Goal: Information Seeking & Learning: Learn about a topic

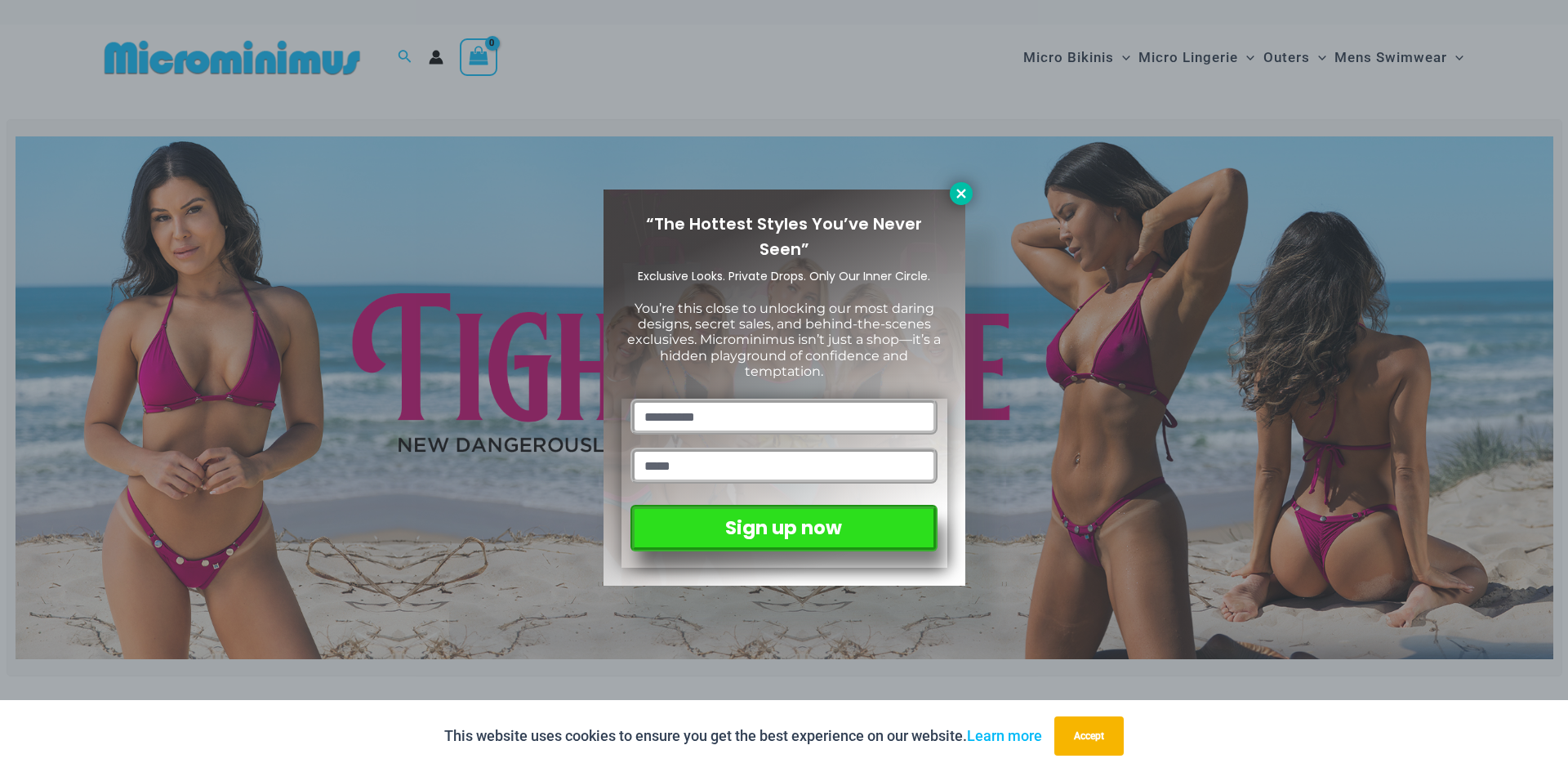
click at [958, 194] on icon at bounding box center [961, 194] width 15 height 15
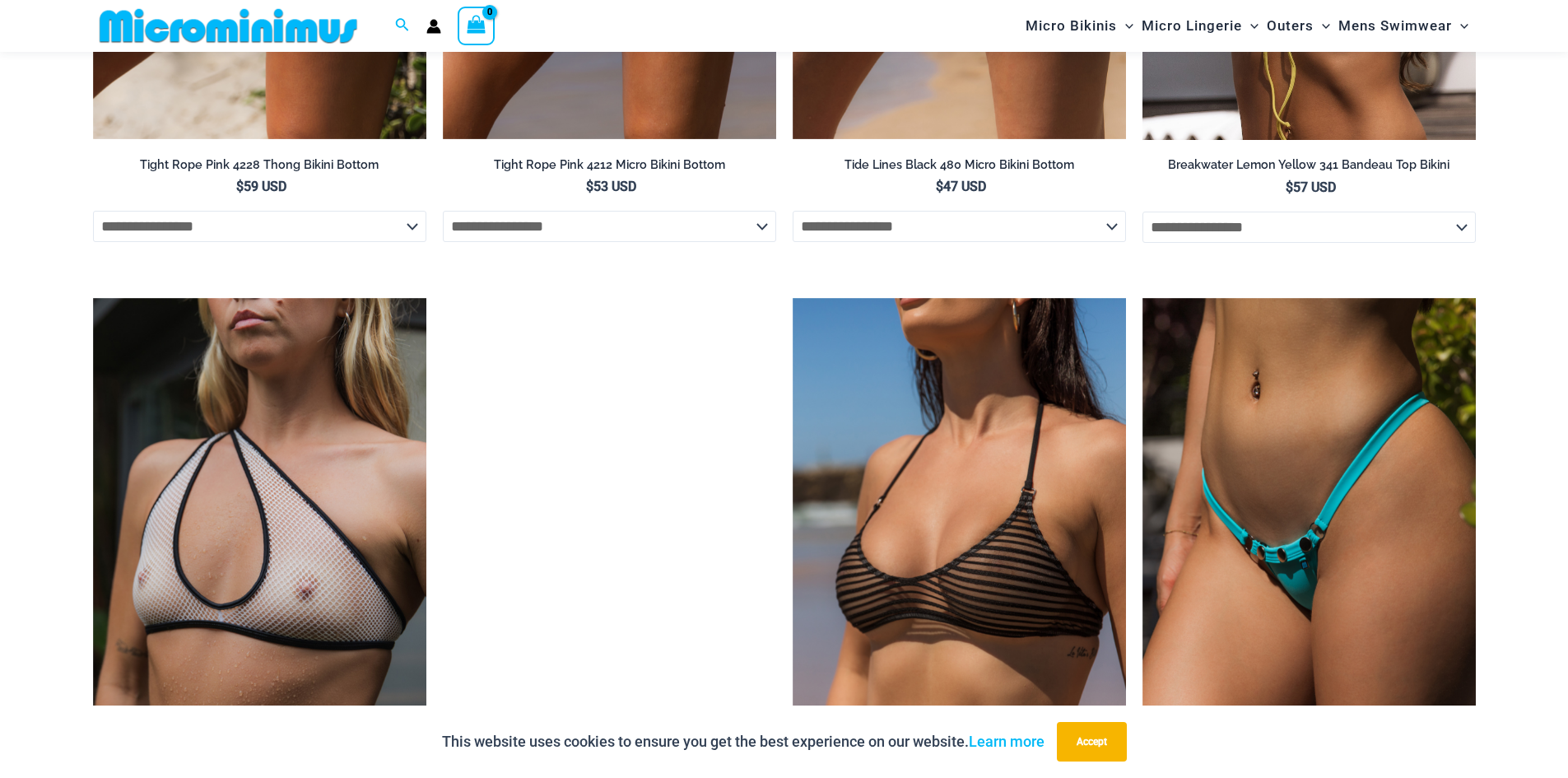
scroll to position [5663, 0]
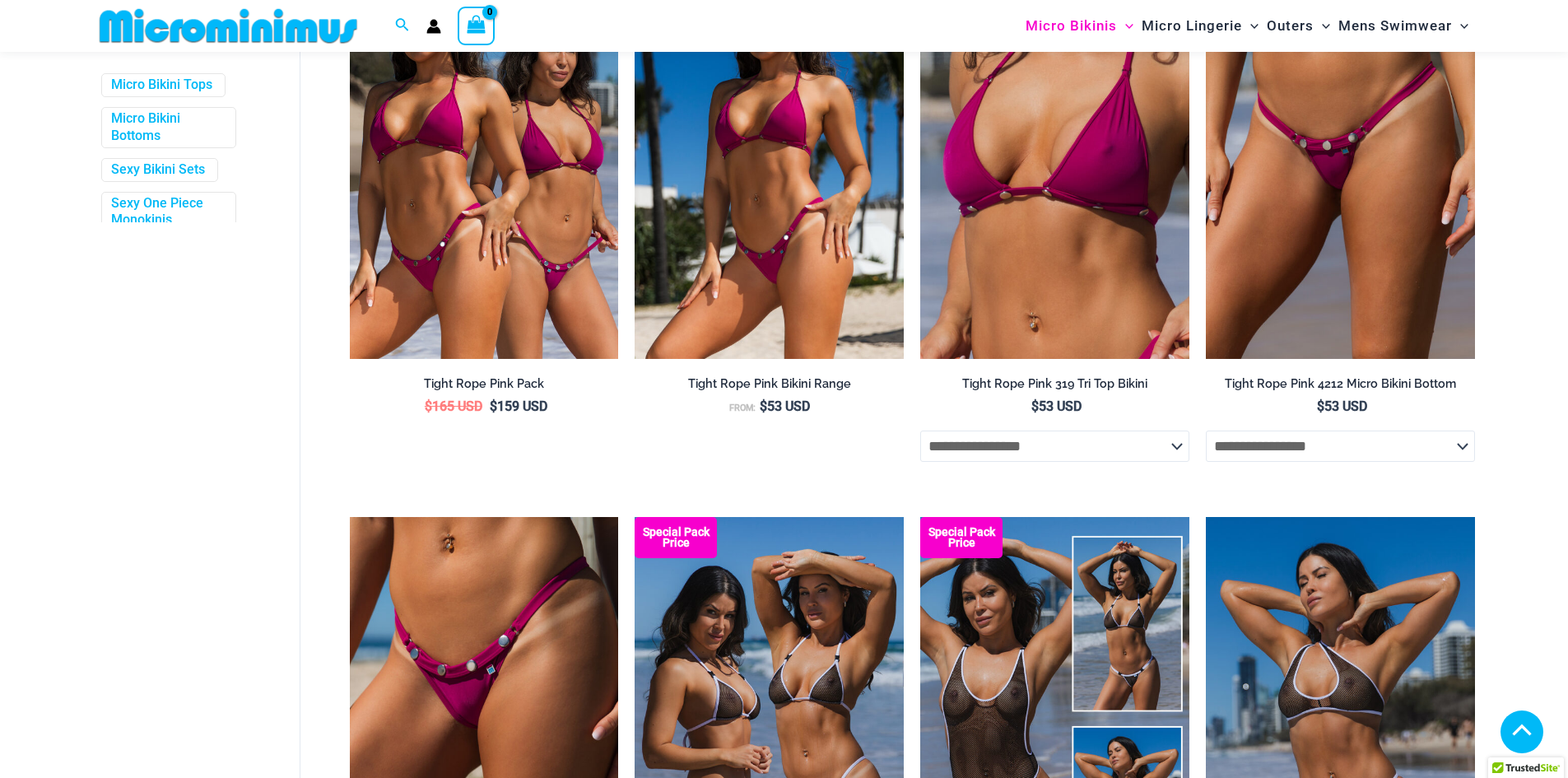
scroll to position [894, 0]
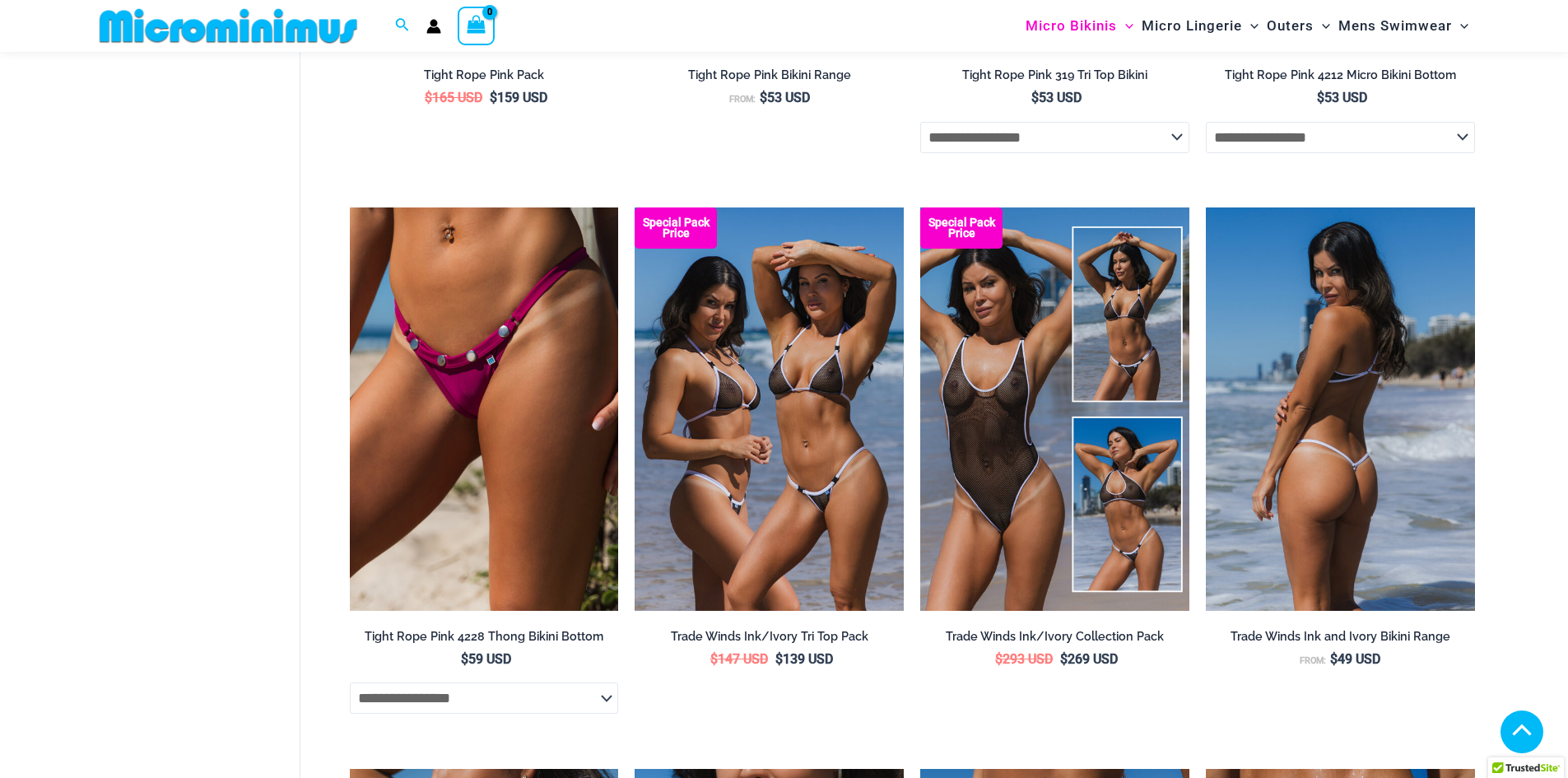
click at [1320, 399] on img at bounding box center [1340, 409] width 269 height 403
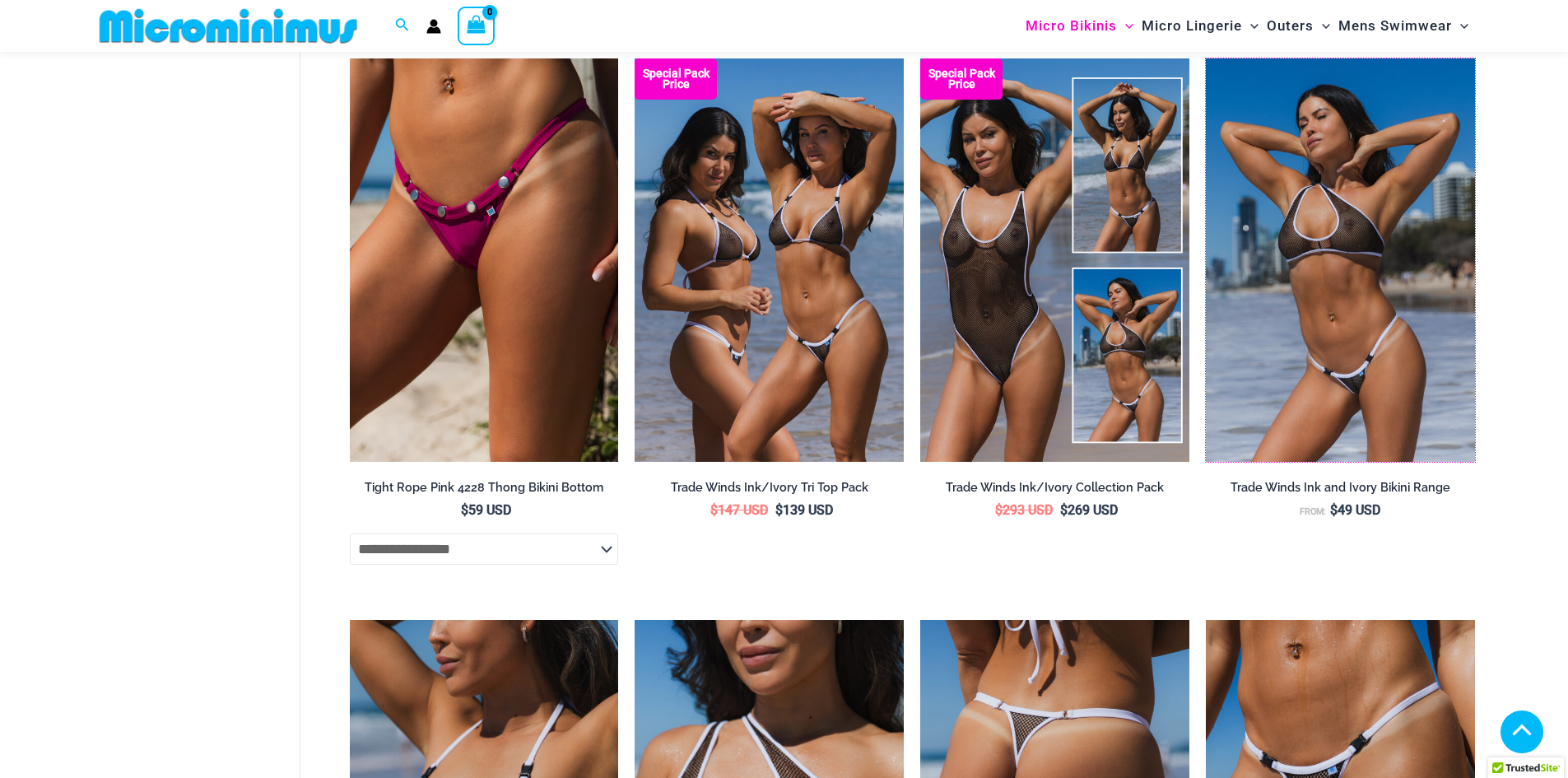
scroll to position [1306, 0]
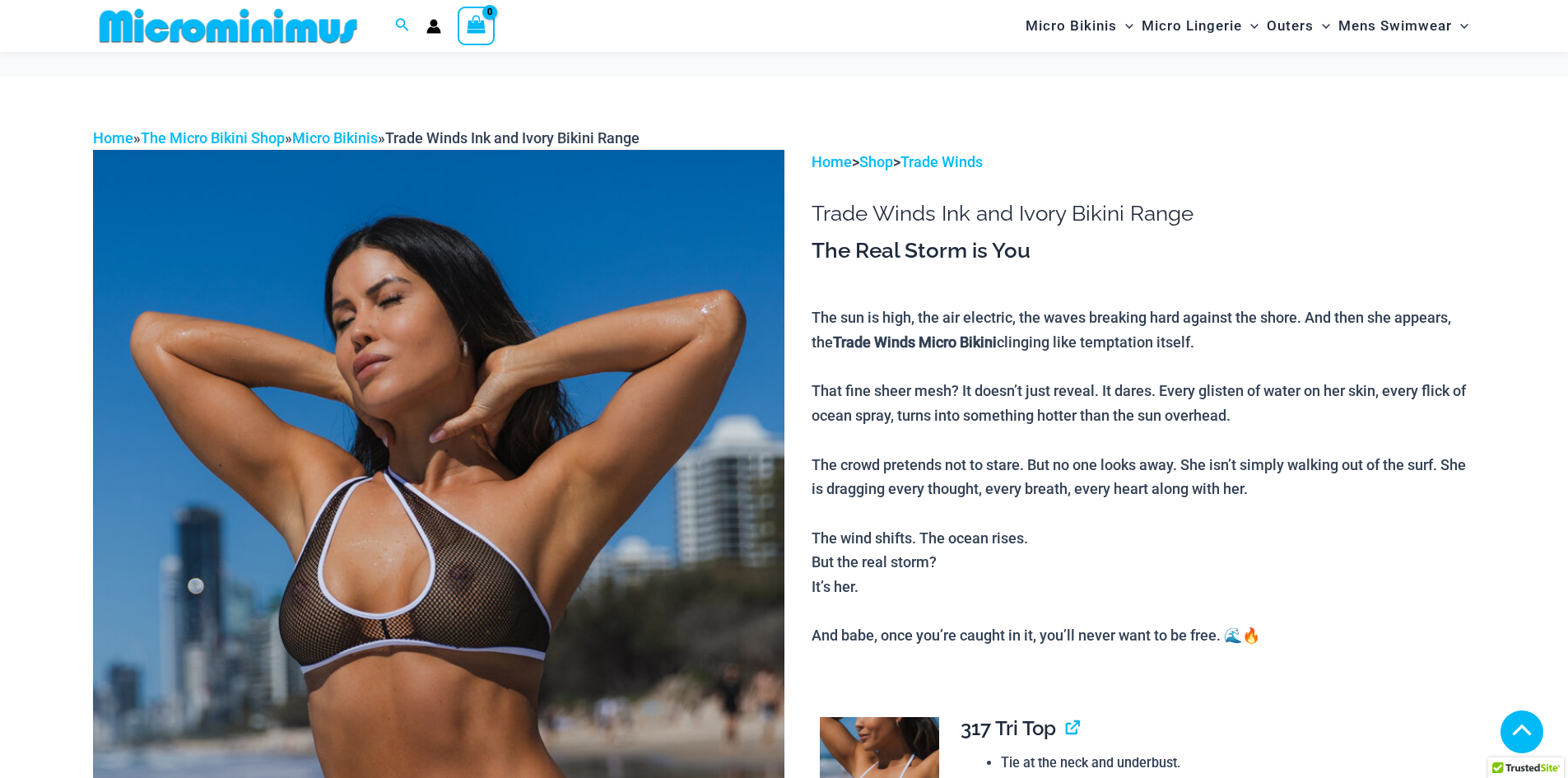
scroll to position [1473, 0]
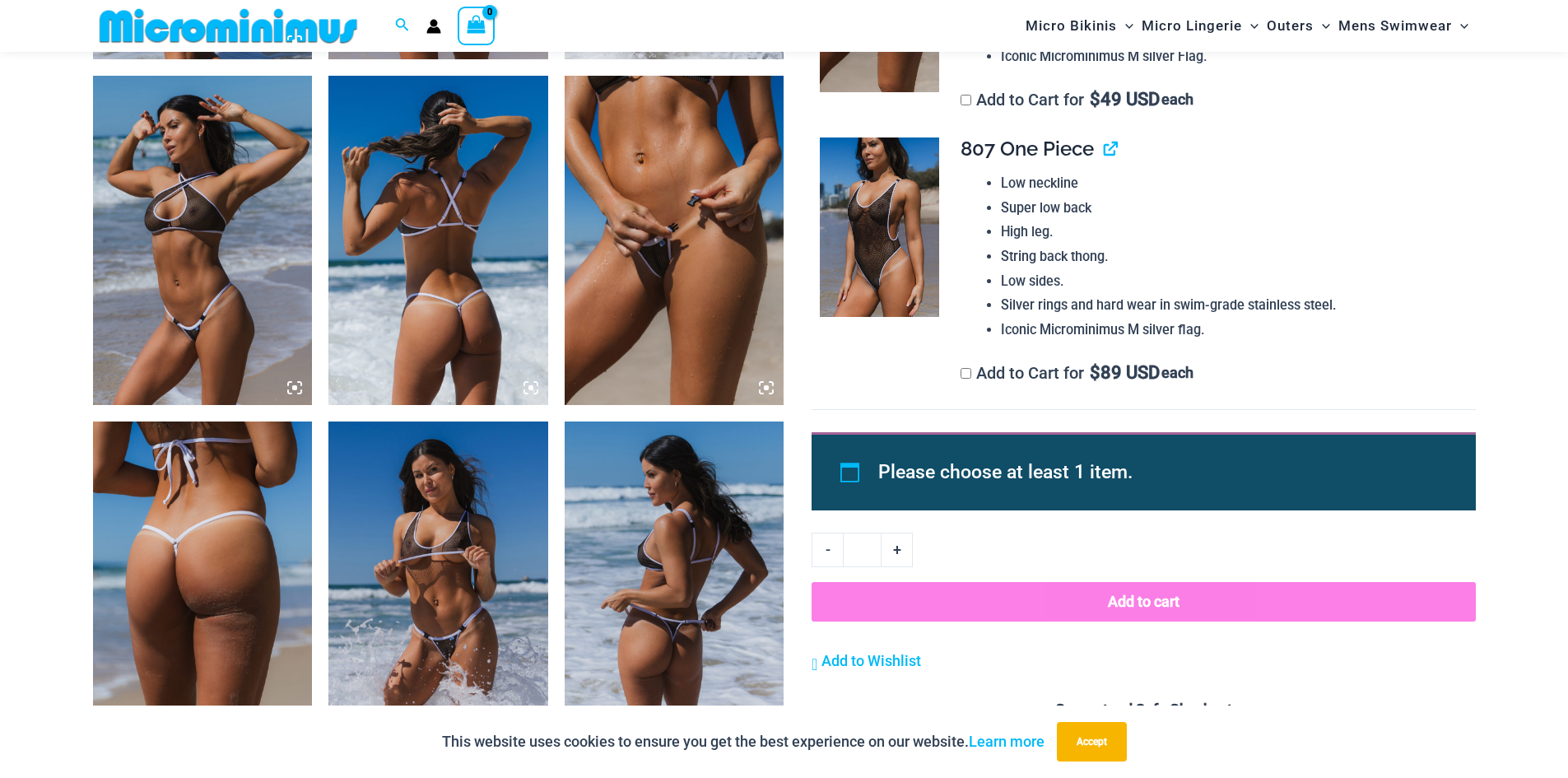
drag, startPoint x: 507, startPoint y: 458, endPoint x: 518, endPoint y: 458, distance: 11.0
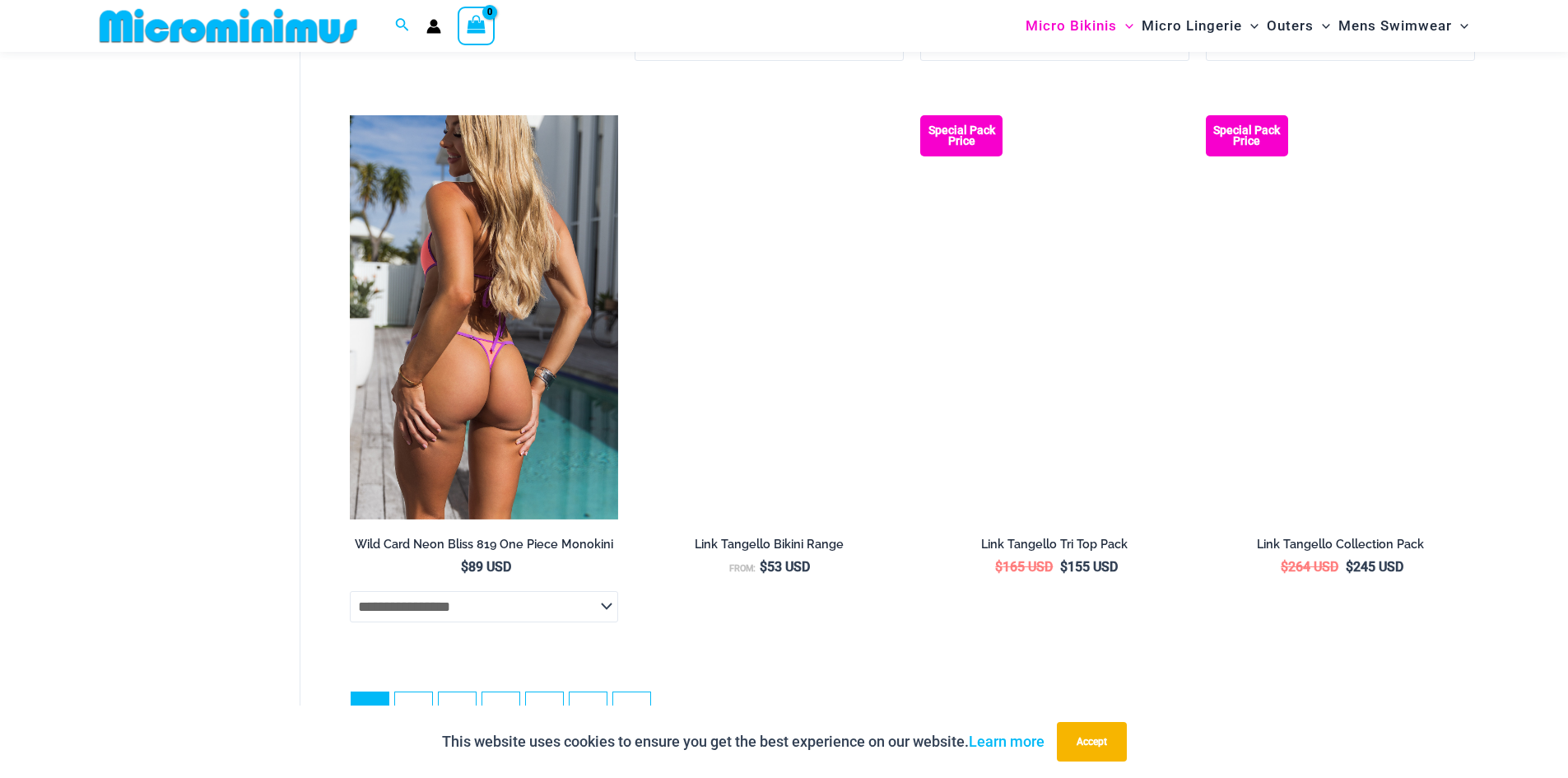
scroll to position [4388, 0]
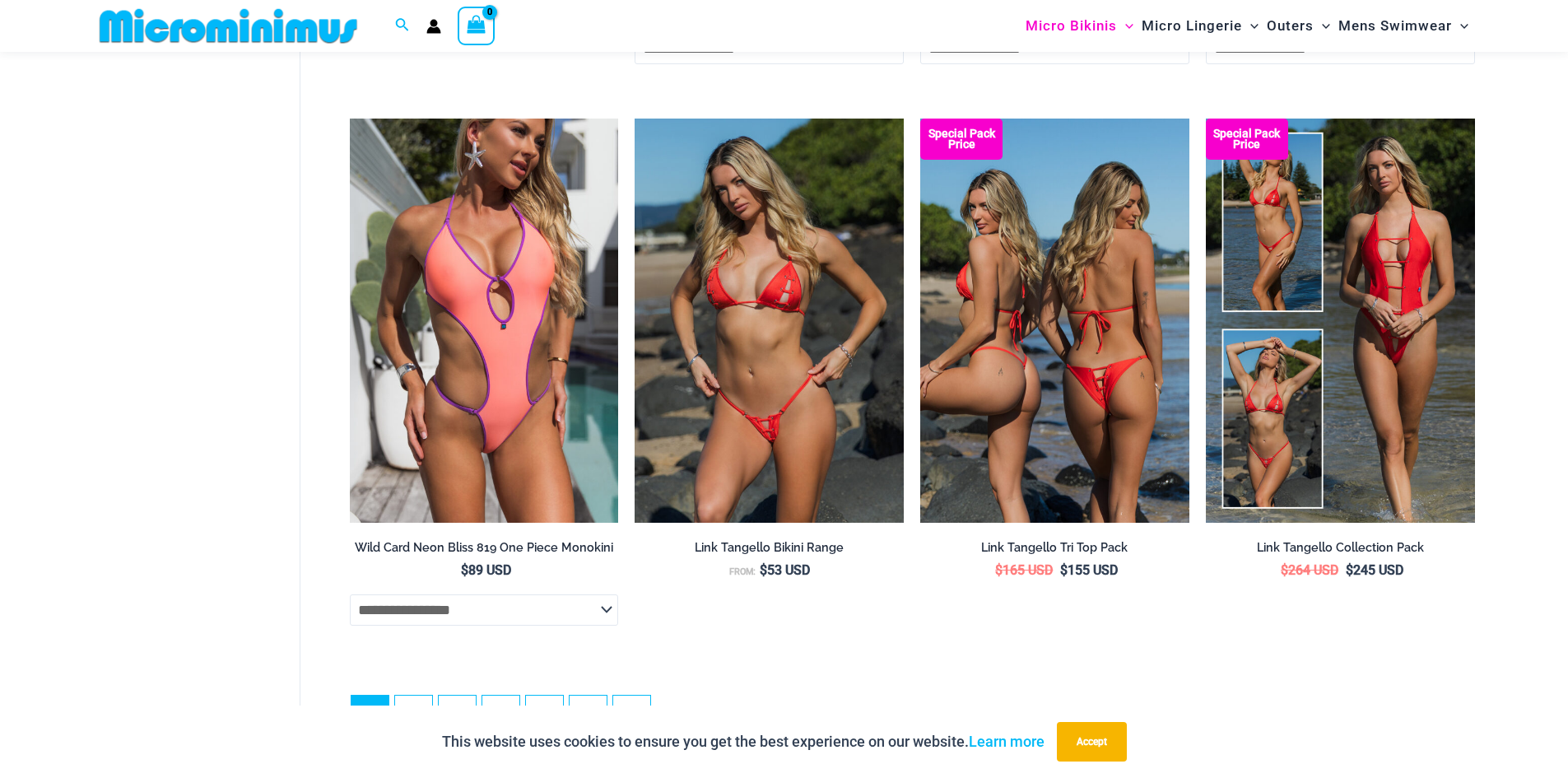
click at [1031, 380] on img at bounding box center [1054, 320] width 269 height 403
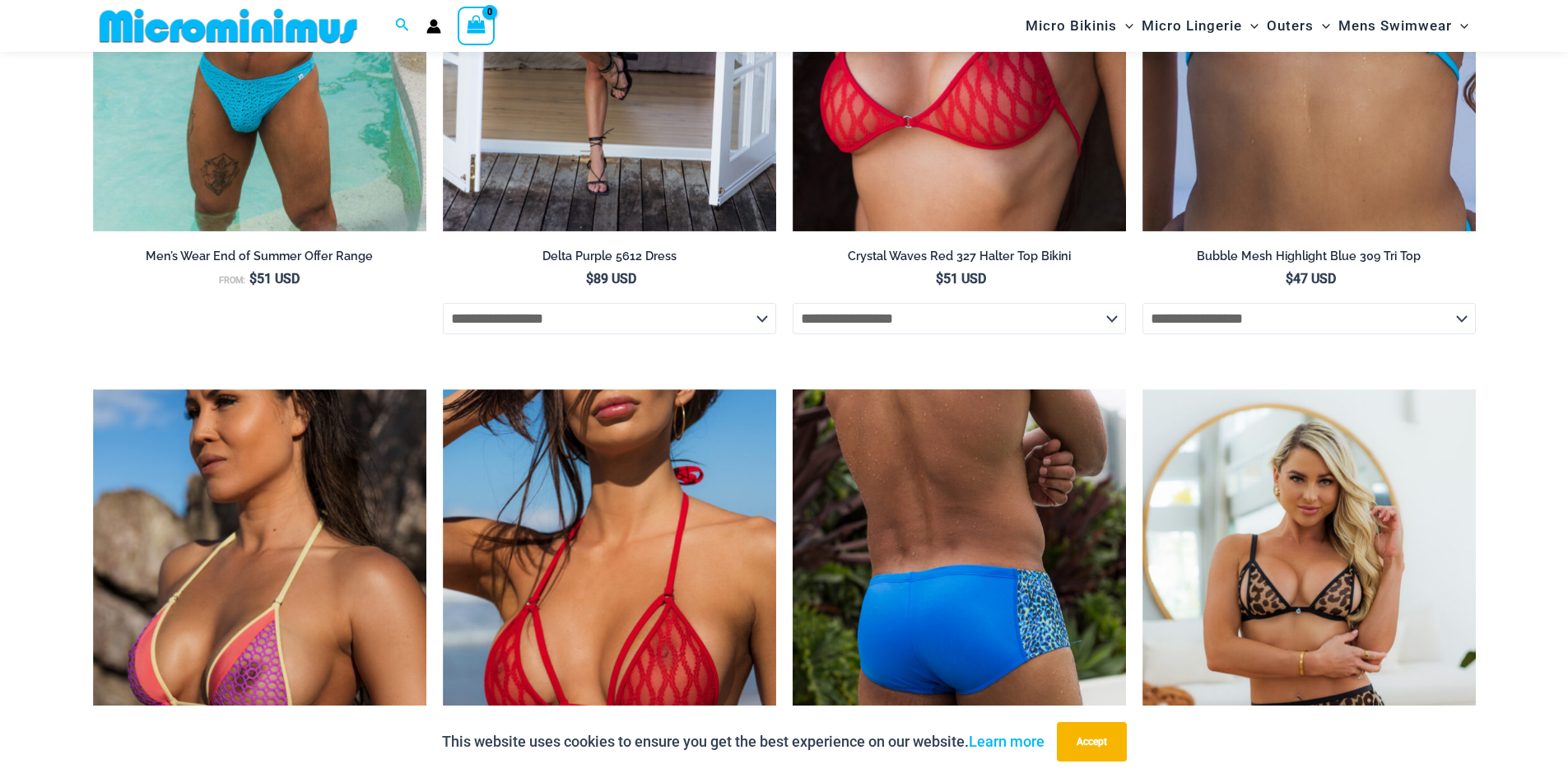
scroll to position [4593, 0]
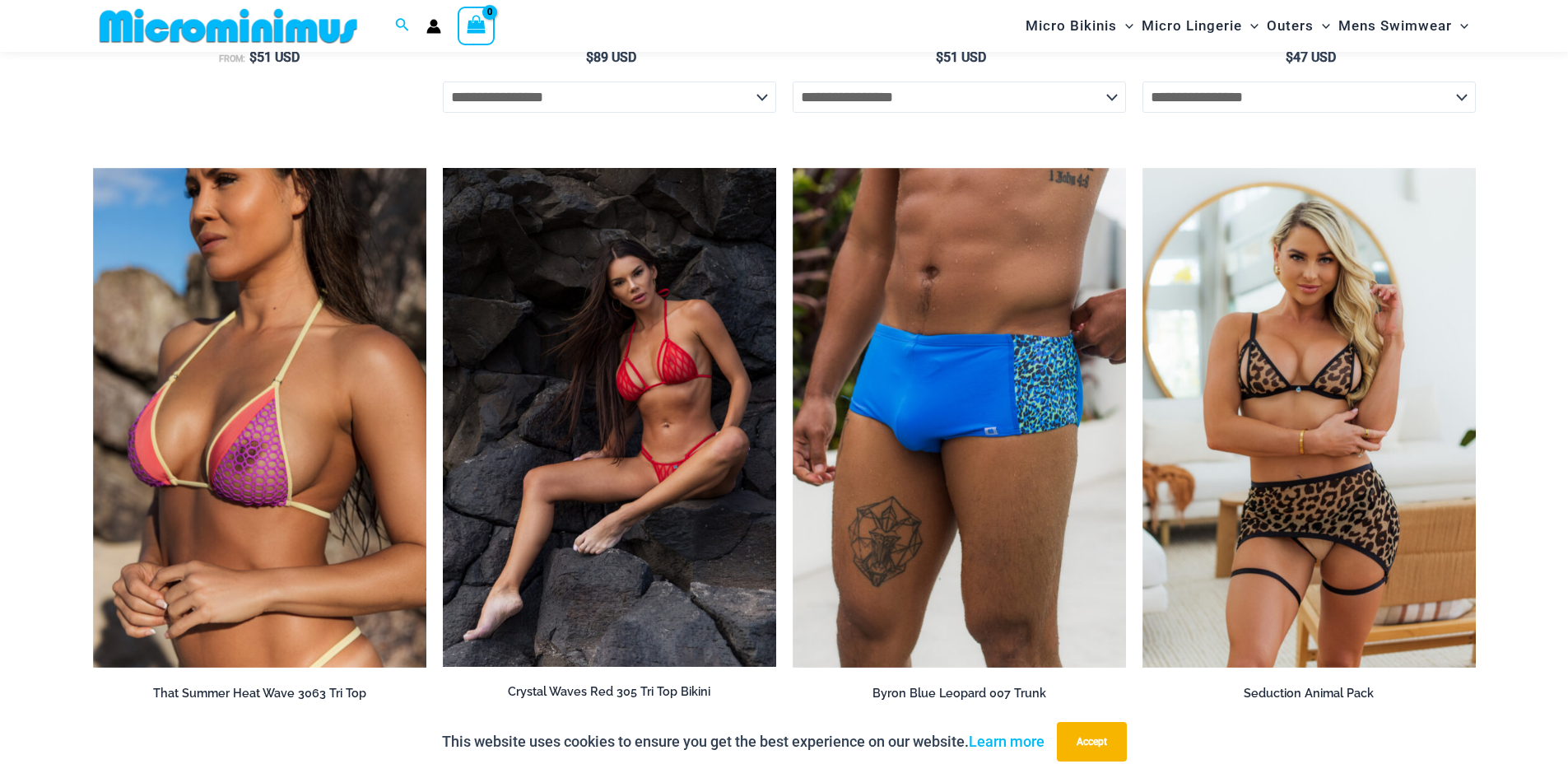
click at [505, 423] on img at bounding box center [609, 417] width 333 height 499
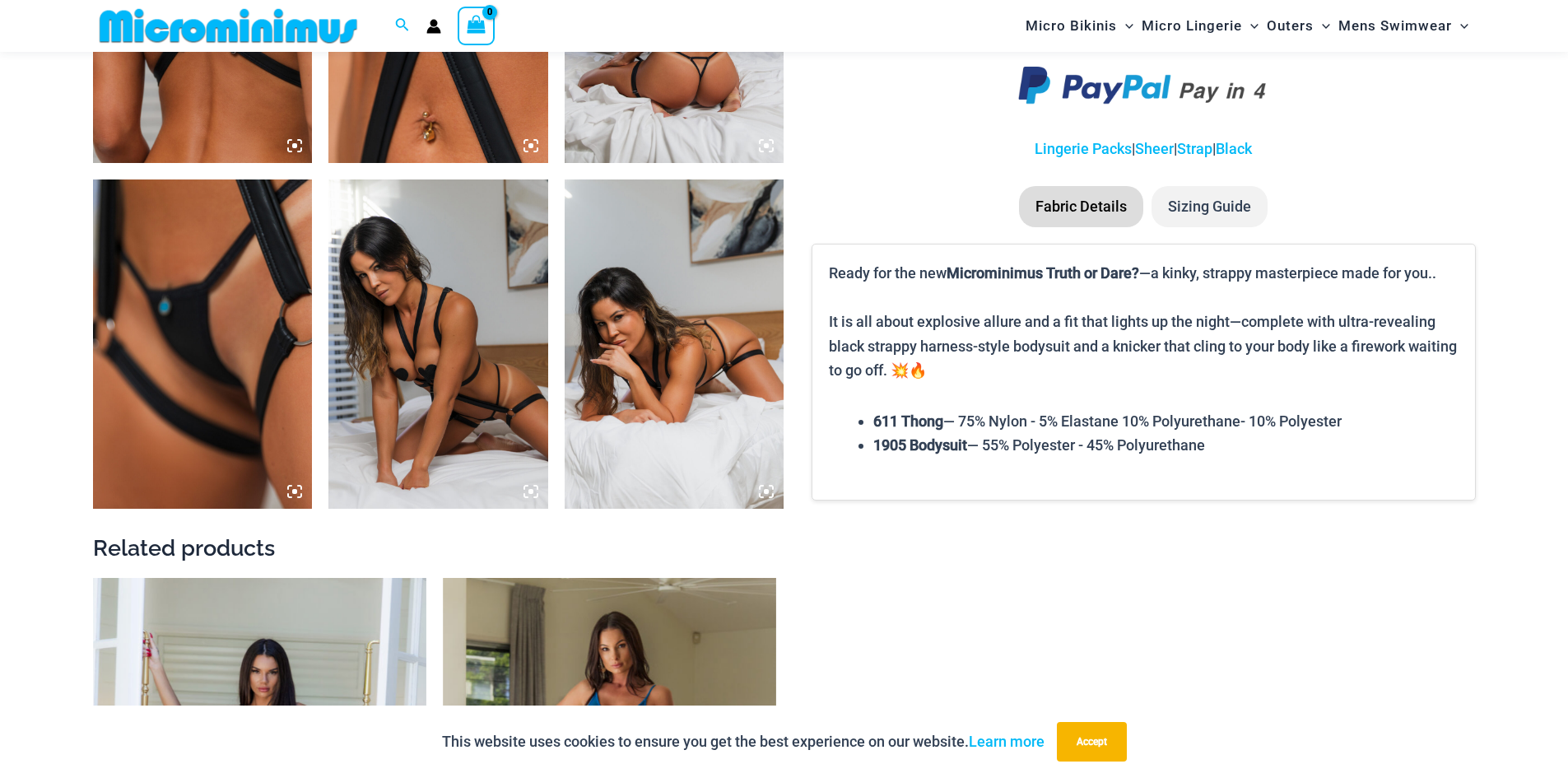
scroll to position [2208, 0]
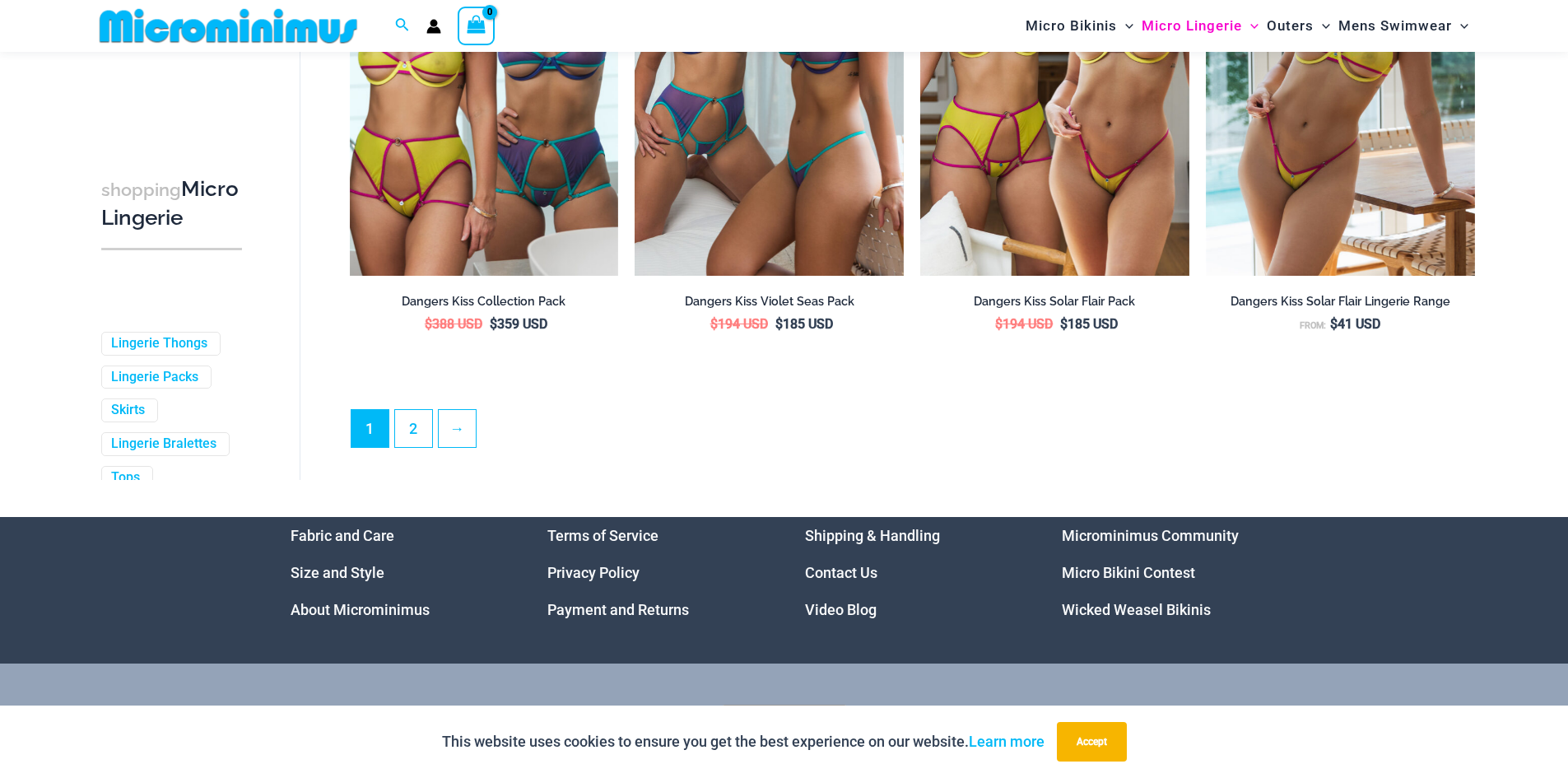
scroll to position [4428, 0]
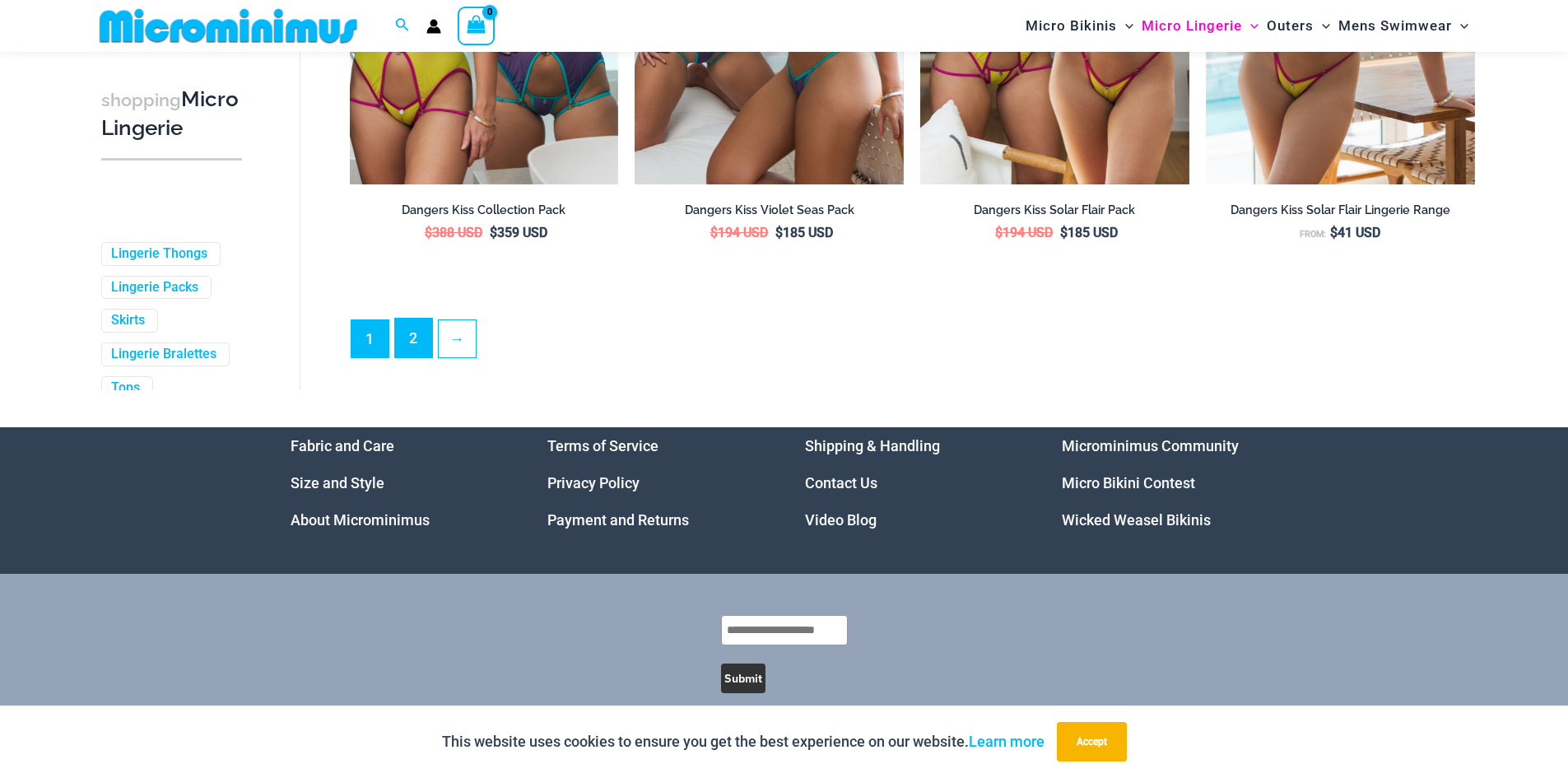
click at [398, 356] on link "2" at bounding box center [414, 338] width 37 height 39
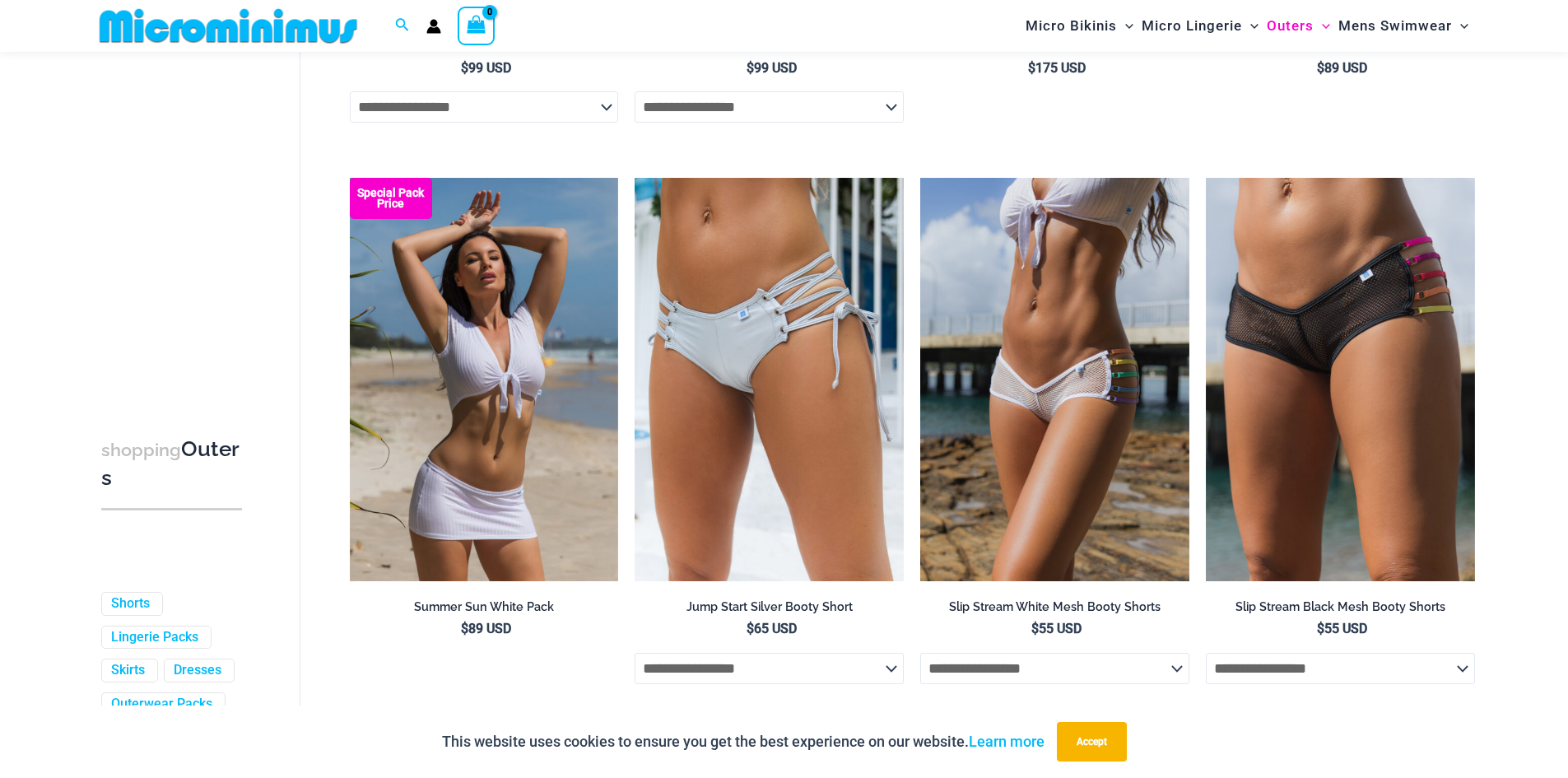
scroll to position [4492, 0]
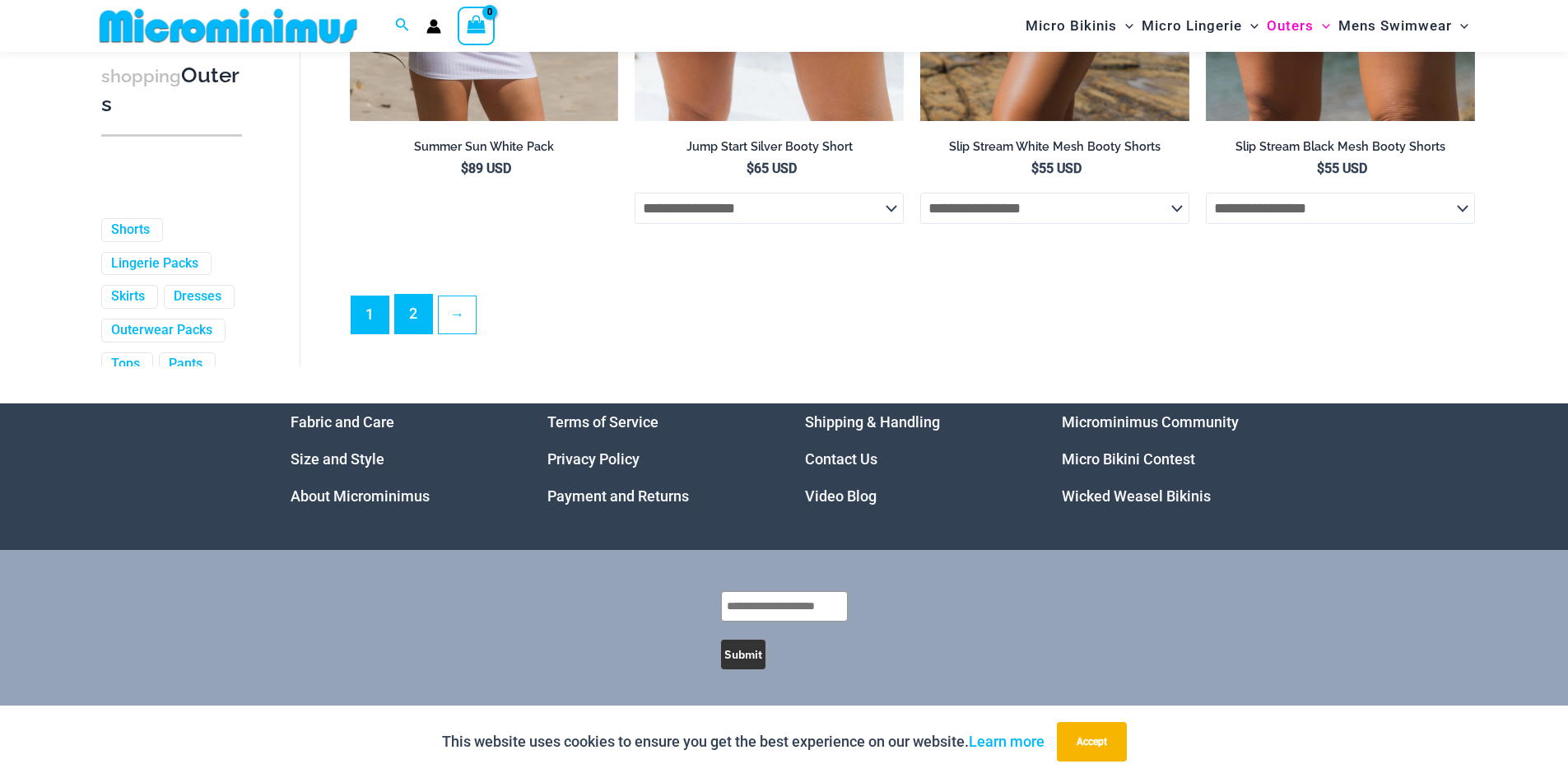
click at [421, 318] on link "2" at bounding box center [414, 314] width 37 height 39
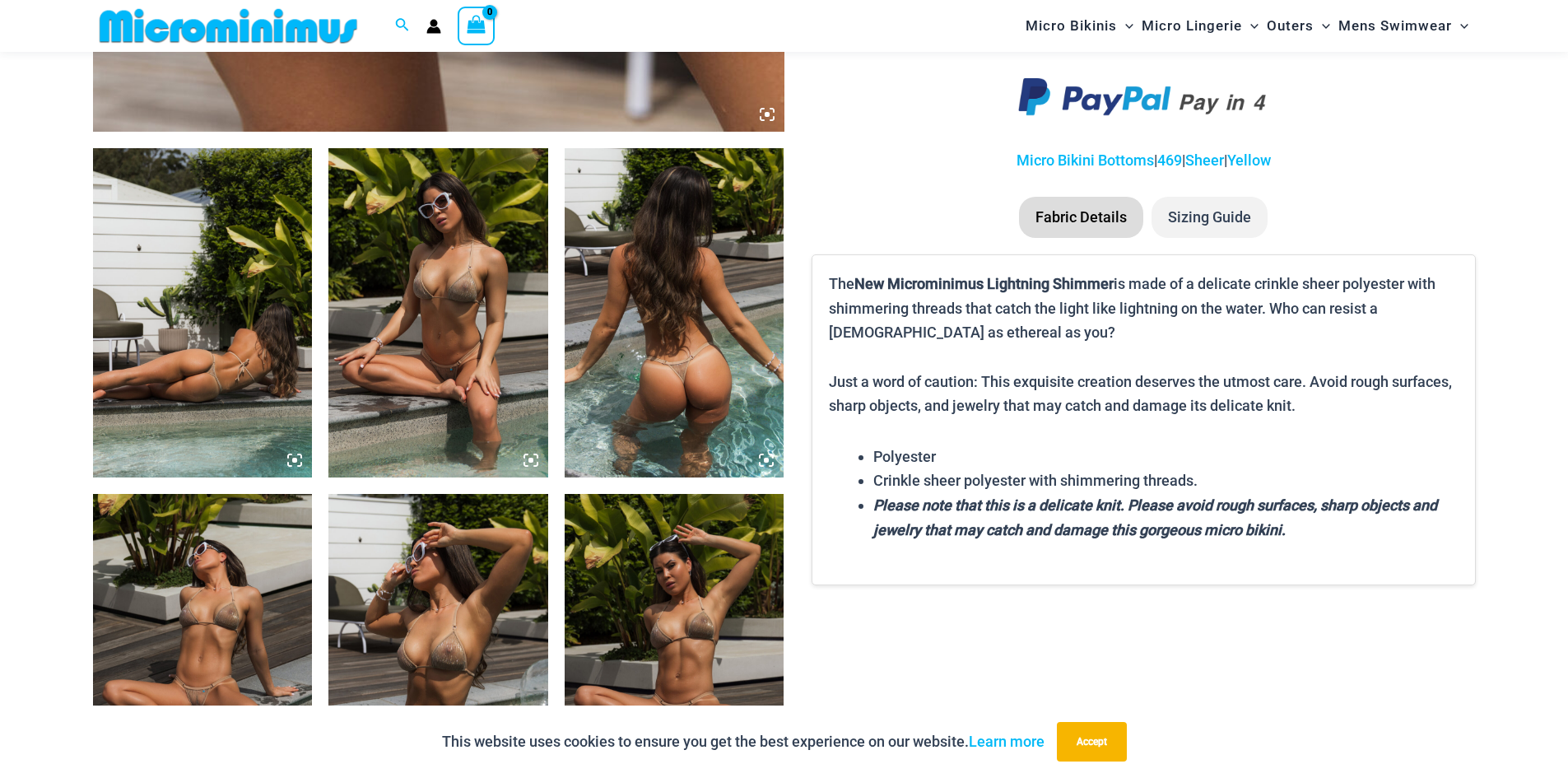
scroll to position [1384, 0]
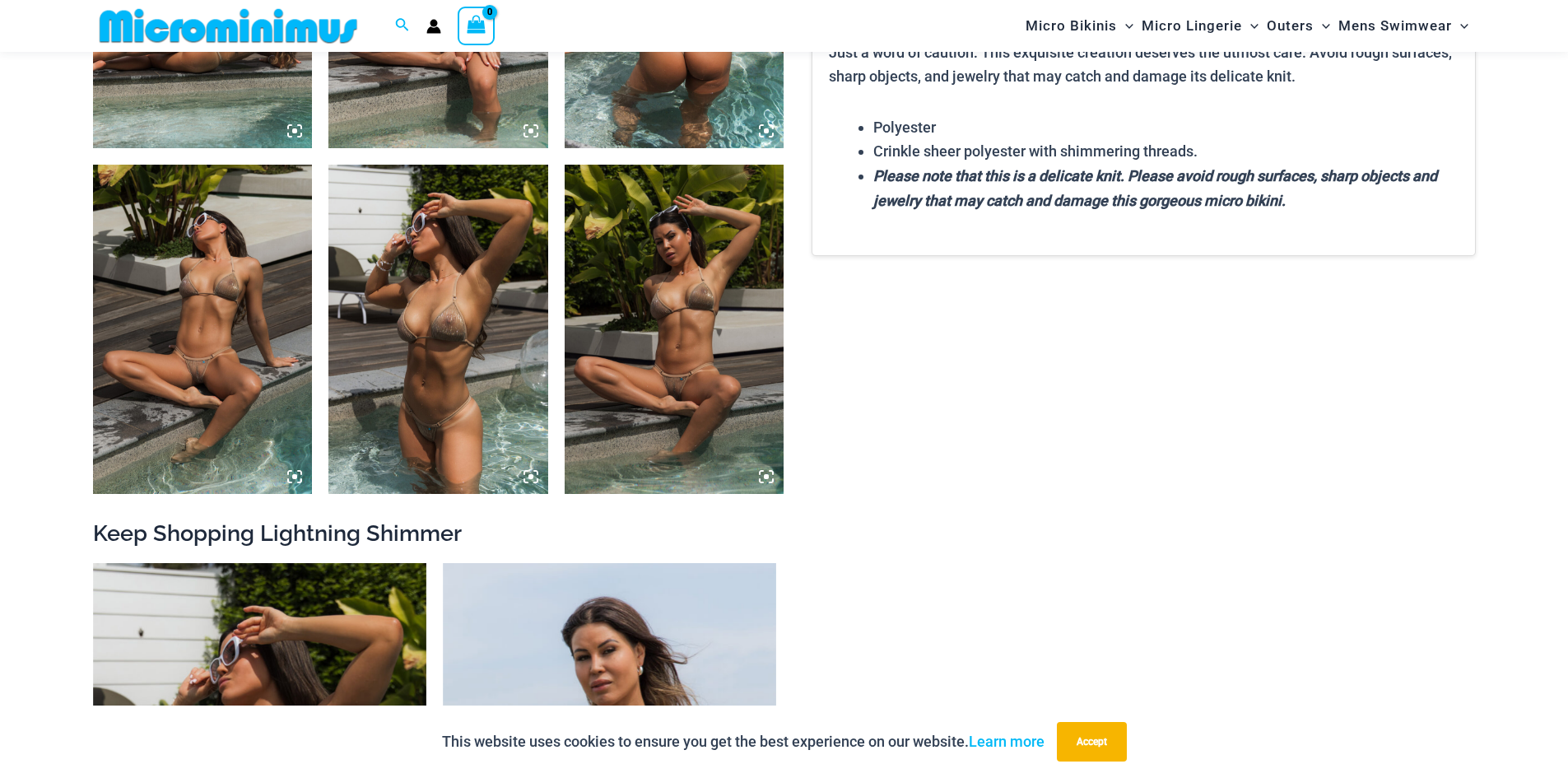
click at [675, 394] on img at bounding box center [674, 329] width 220 height 329
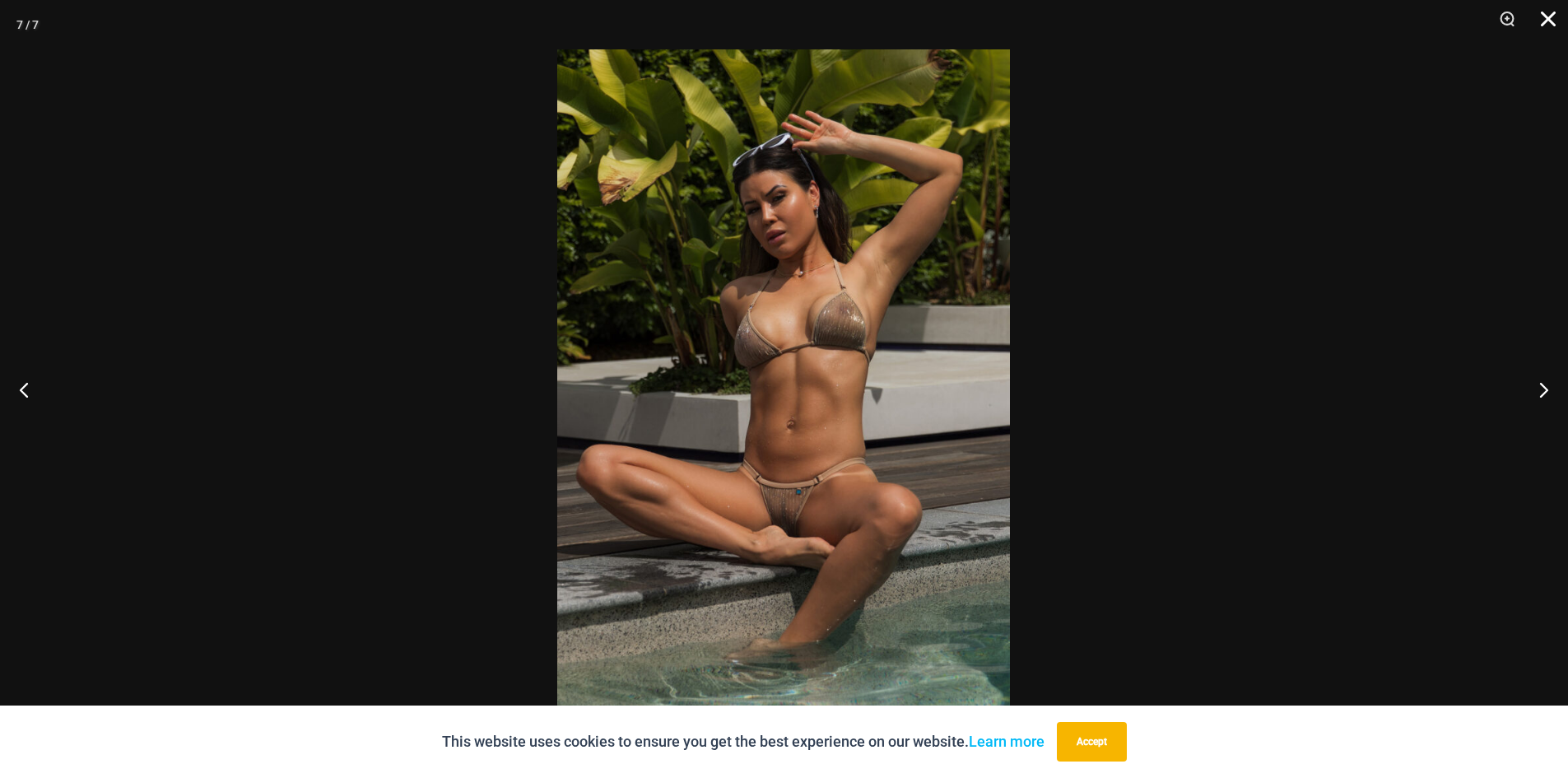
click at [1558, 19] on button "Close" at bounding box center [1542, 24] width 41 height 50
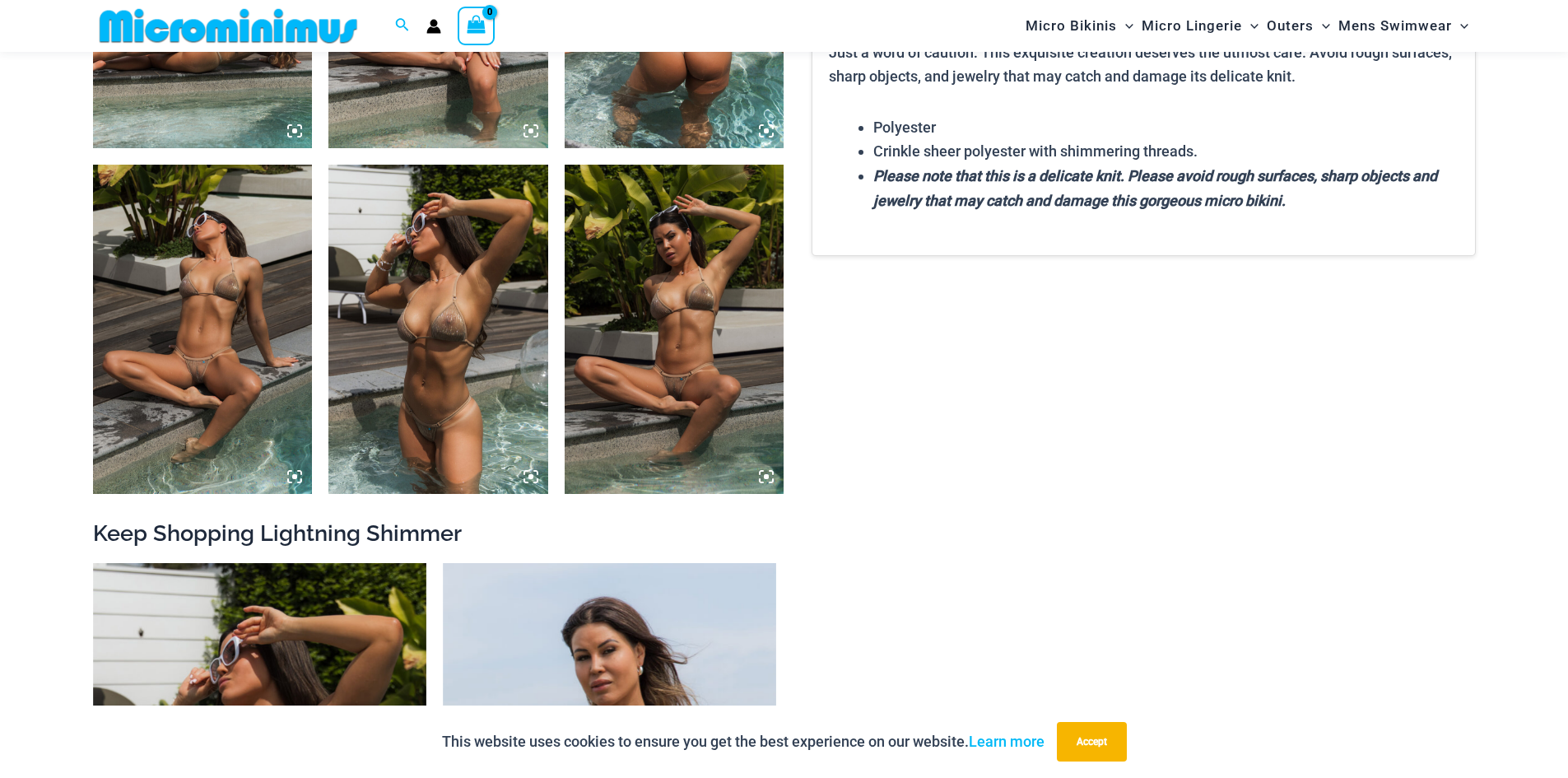
click at [212, 317] on img at bounding box center [202, 329] width 220 height 329
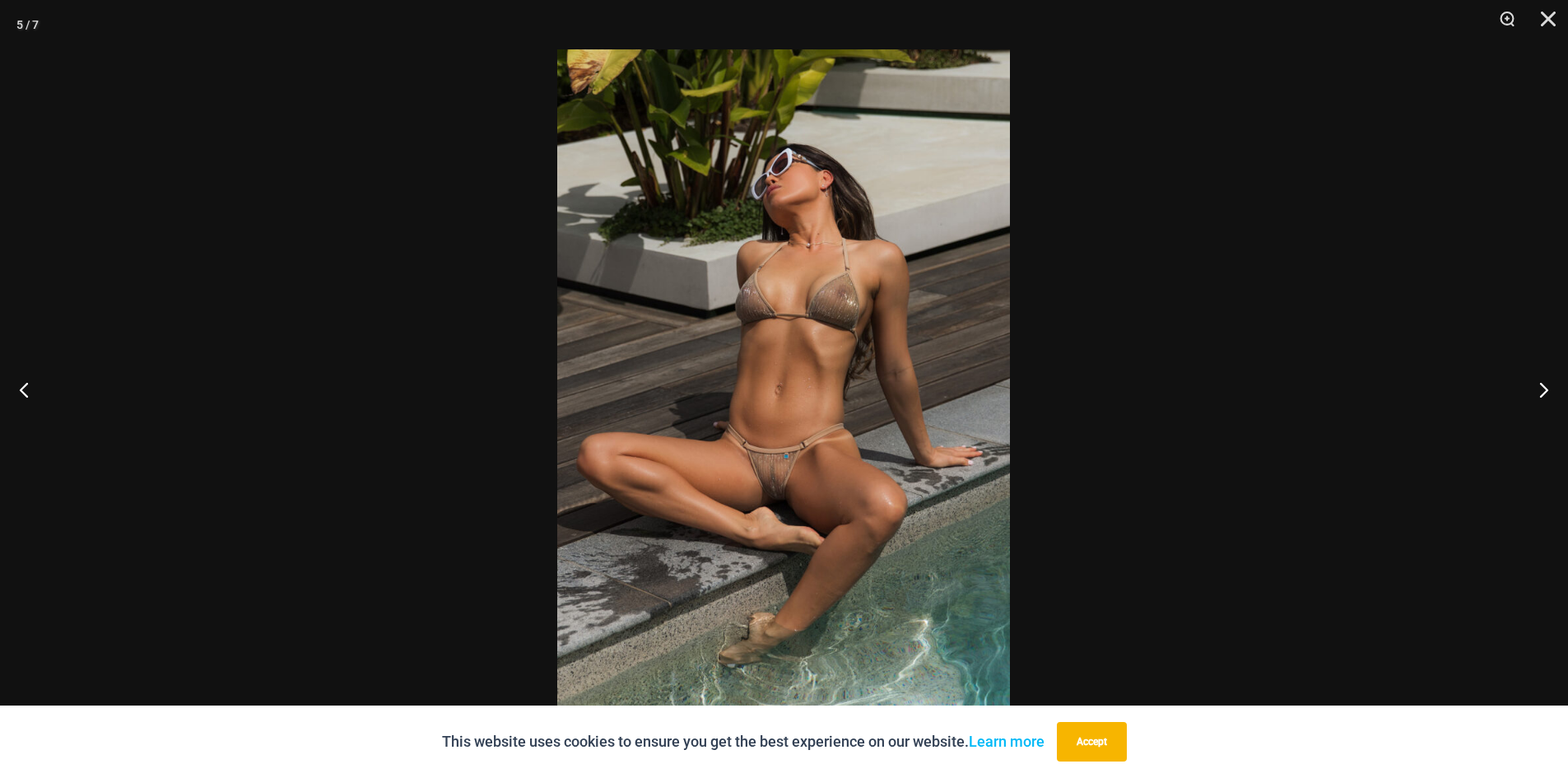
click at [768, 422] on img at bounding box center [783, 389] width 453 height 679
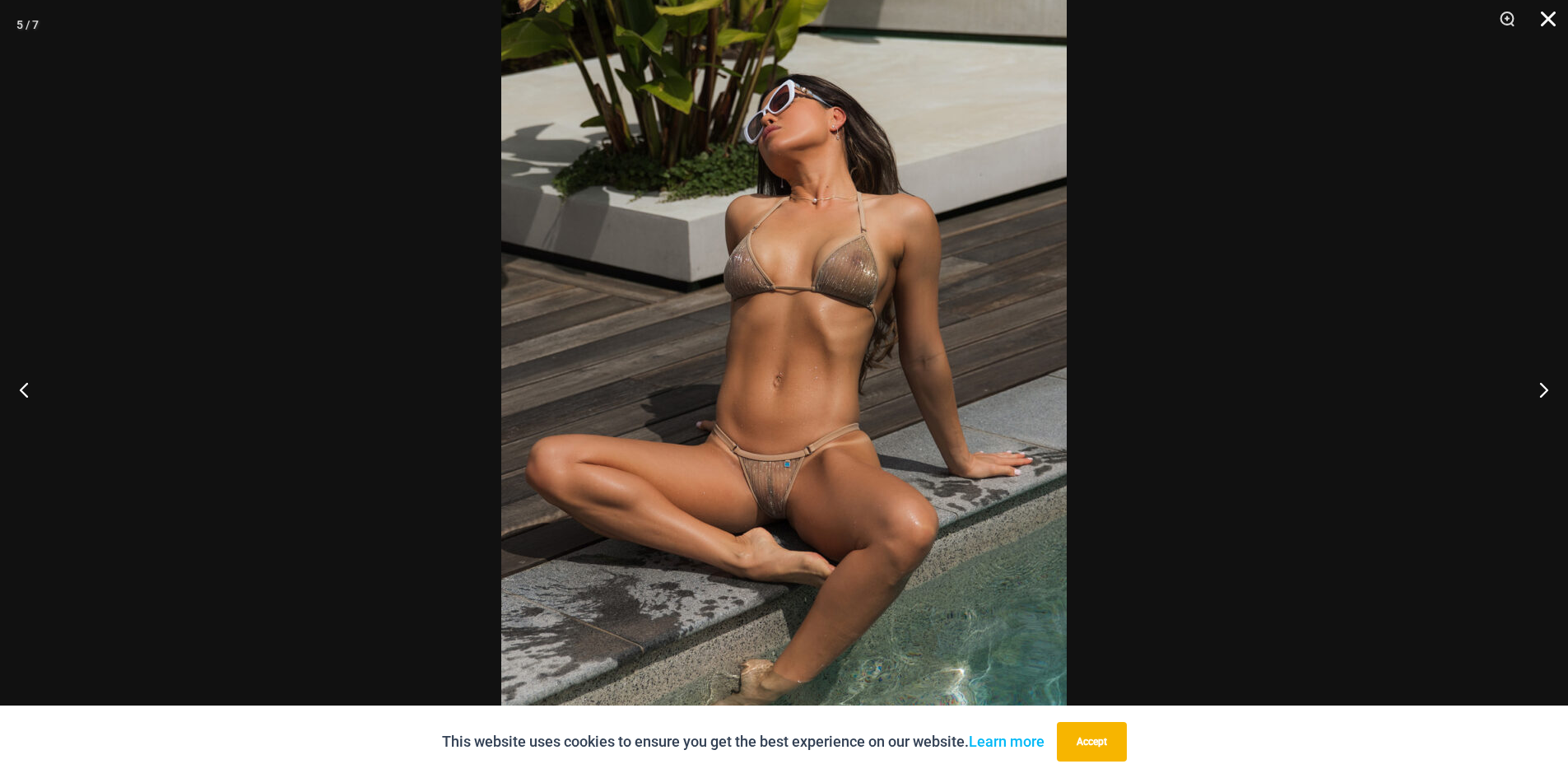
click at [1544, 21] on button "Close" at bounding box center [1542, 24] width 41 height 50
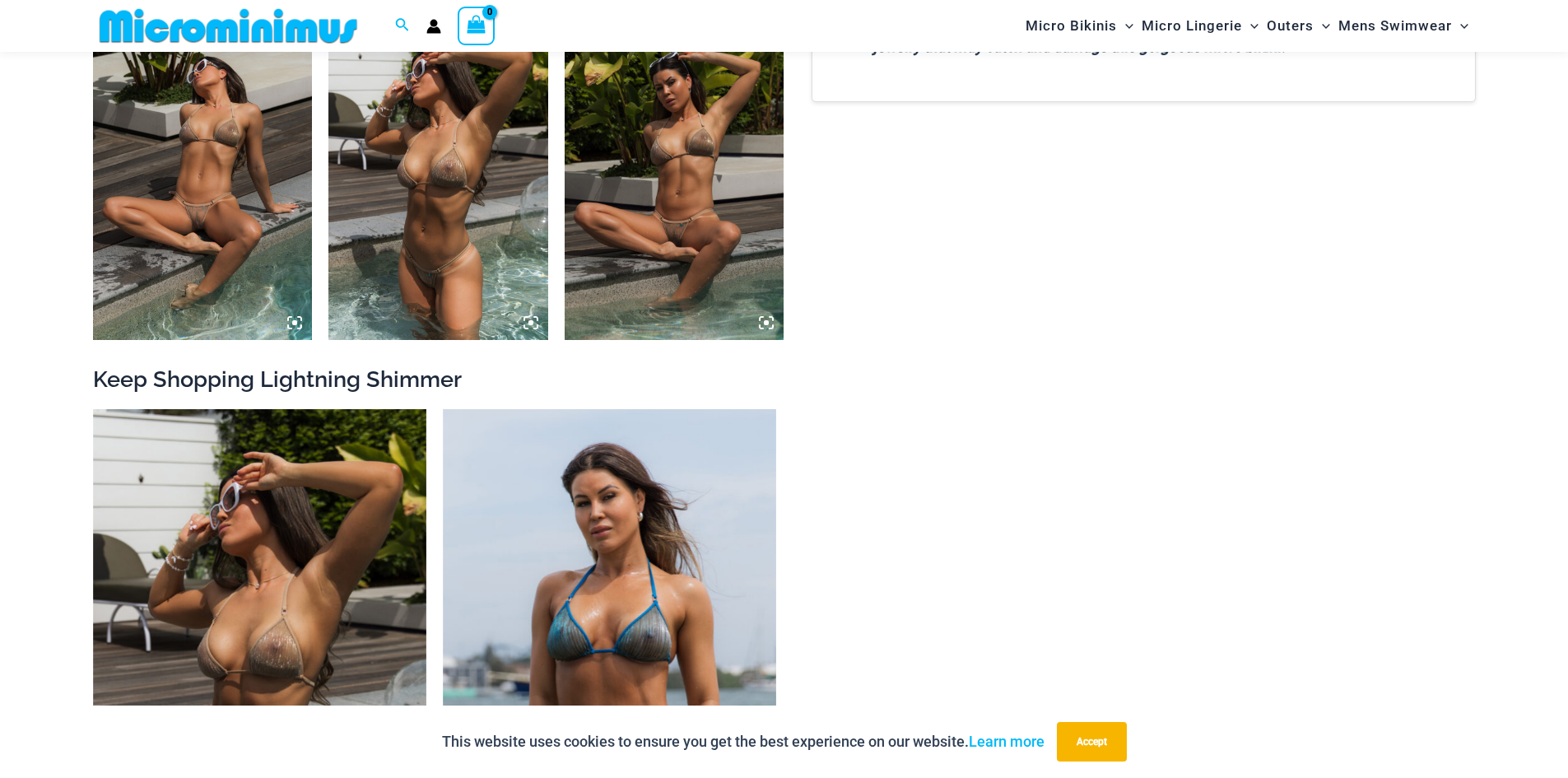
scroll to position [1878, 0]
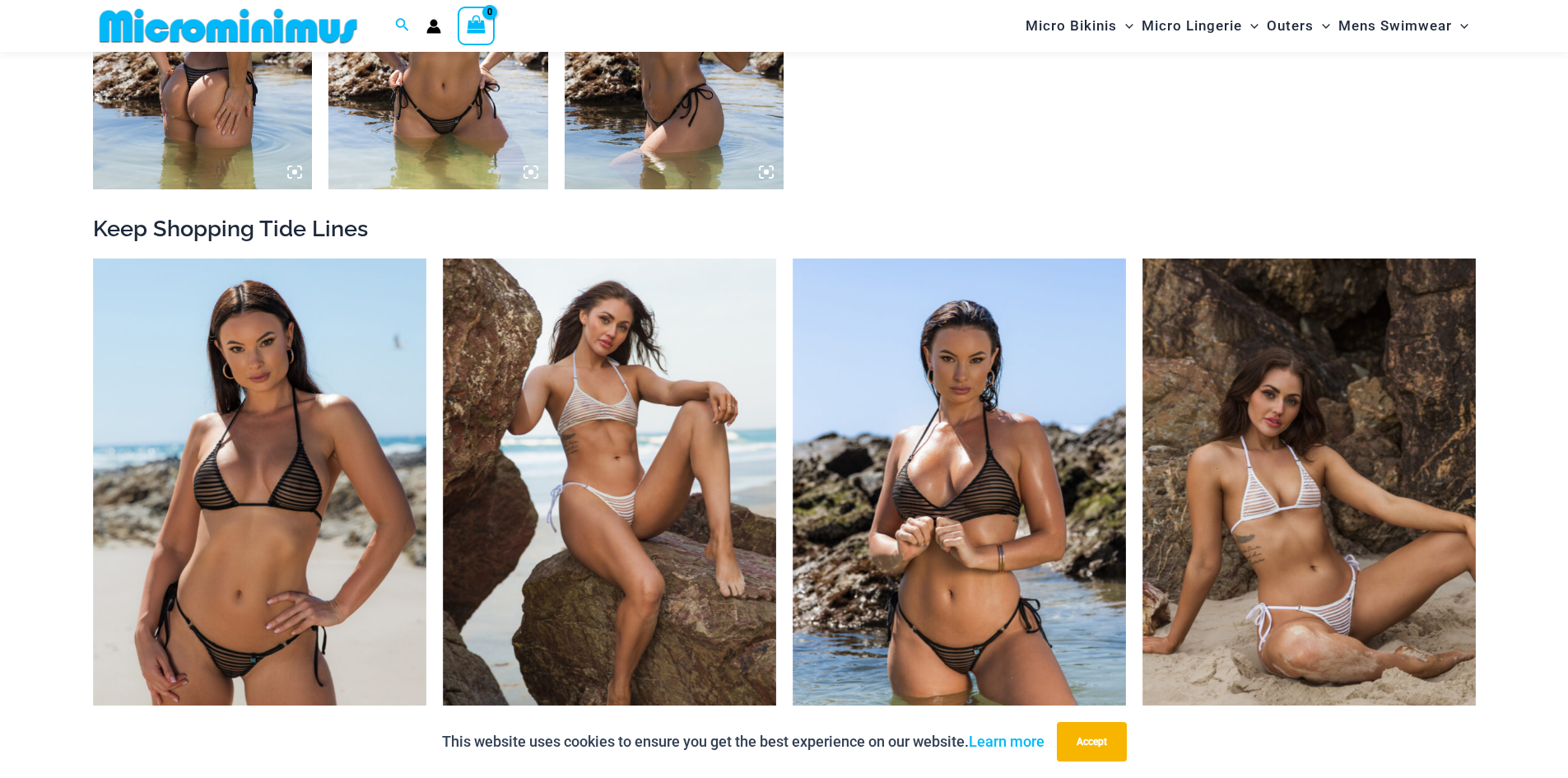
scroll to position [1383, 0]
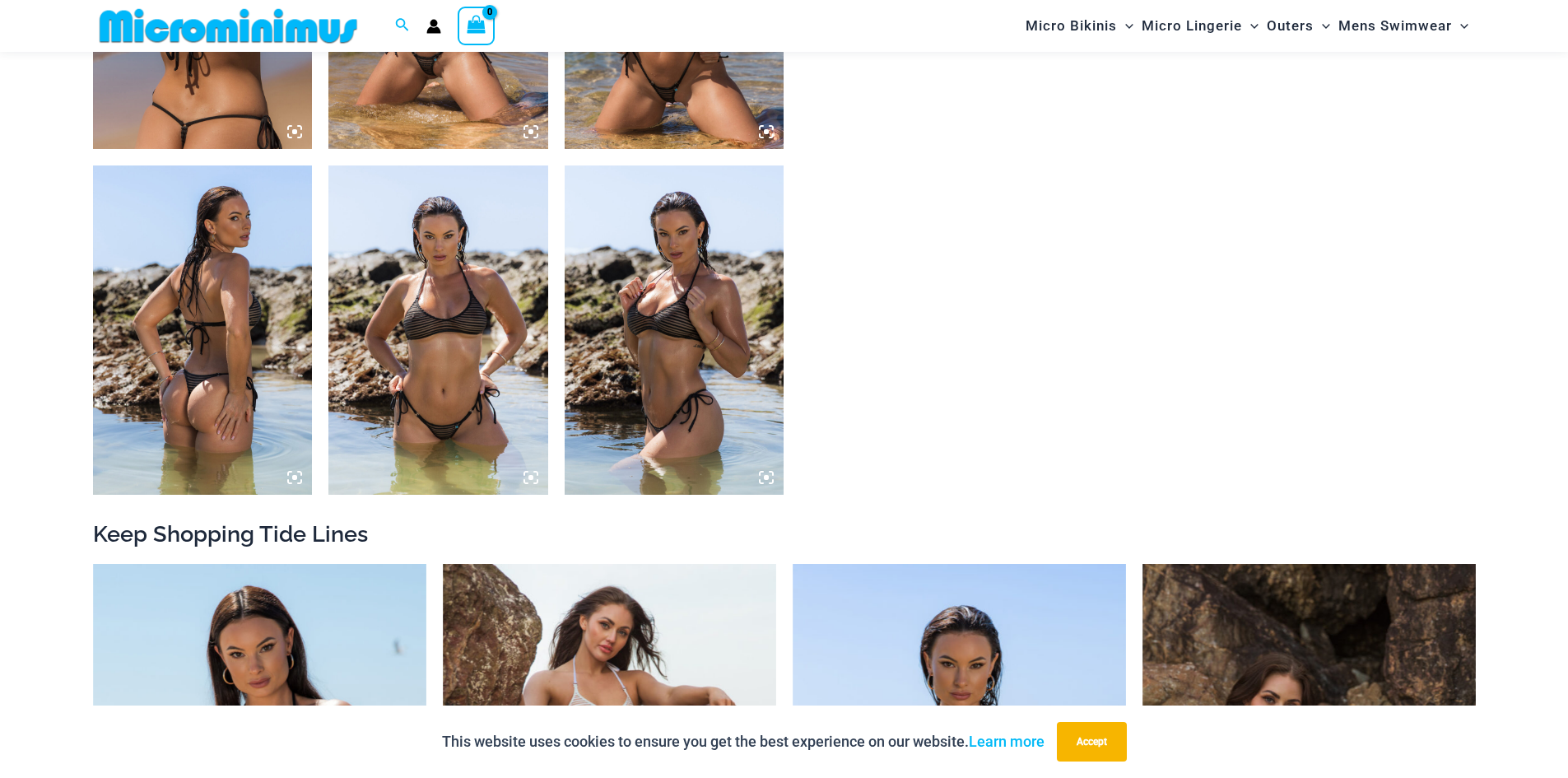
click at [421, 322] on img at bounding box center [438, 330] width 220 height 329
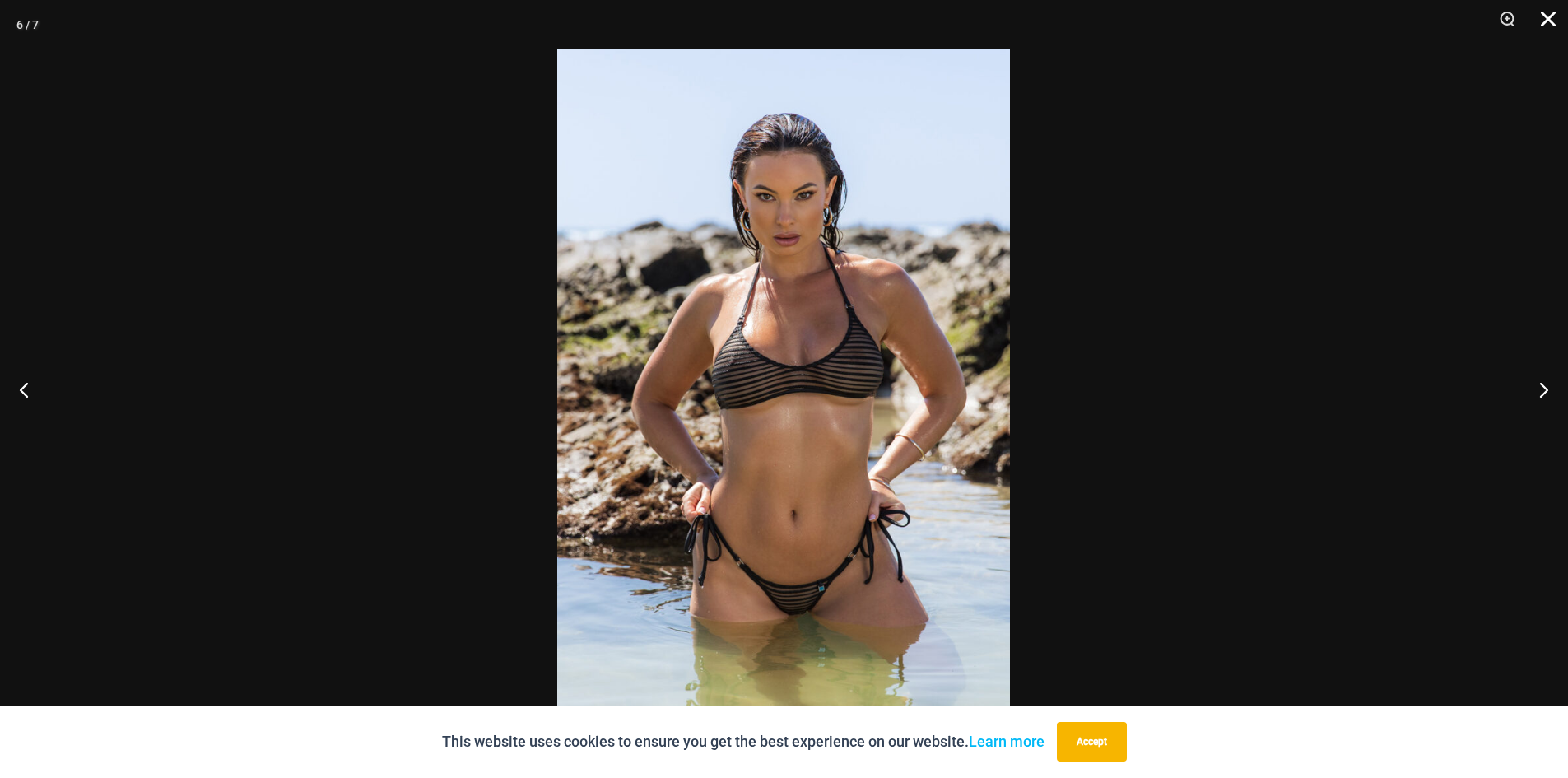
click at [1540, 13] on button "Close" at bounding box center [1542, 24] width 41 height 50
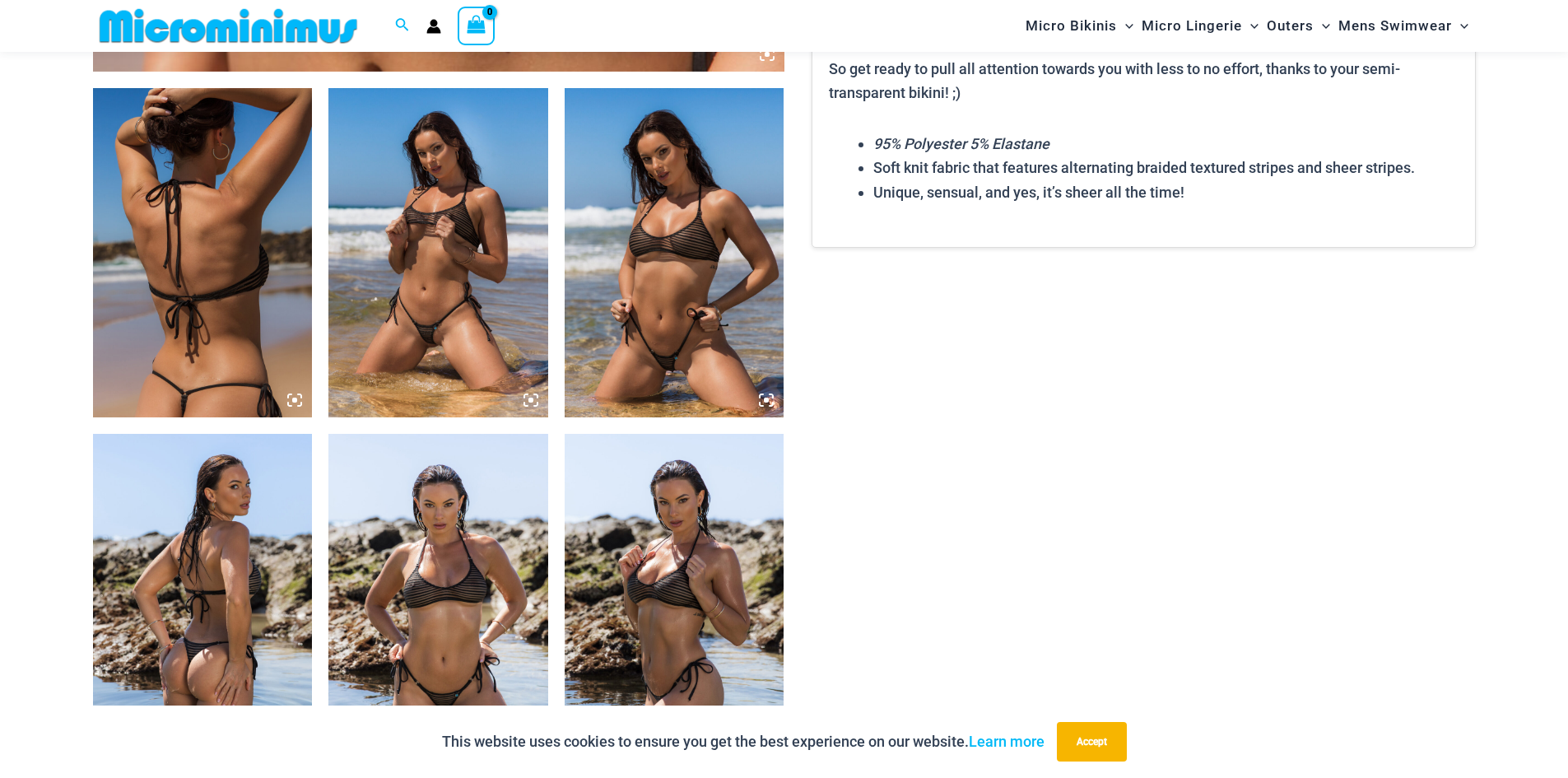
scroll to position [1054, 0]
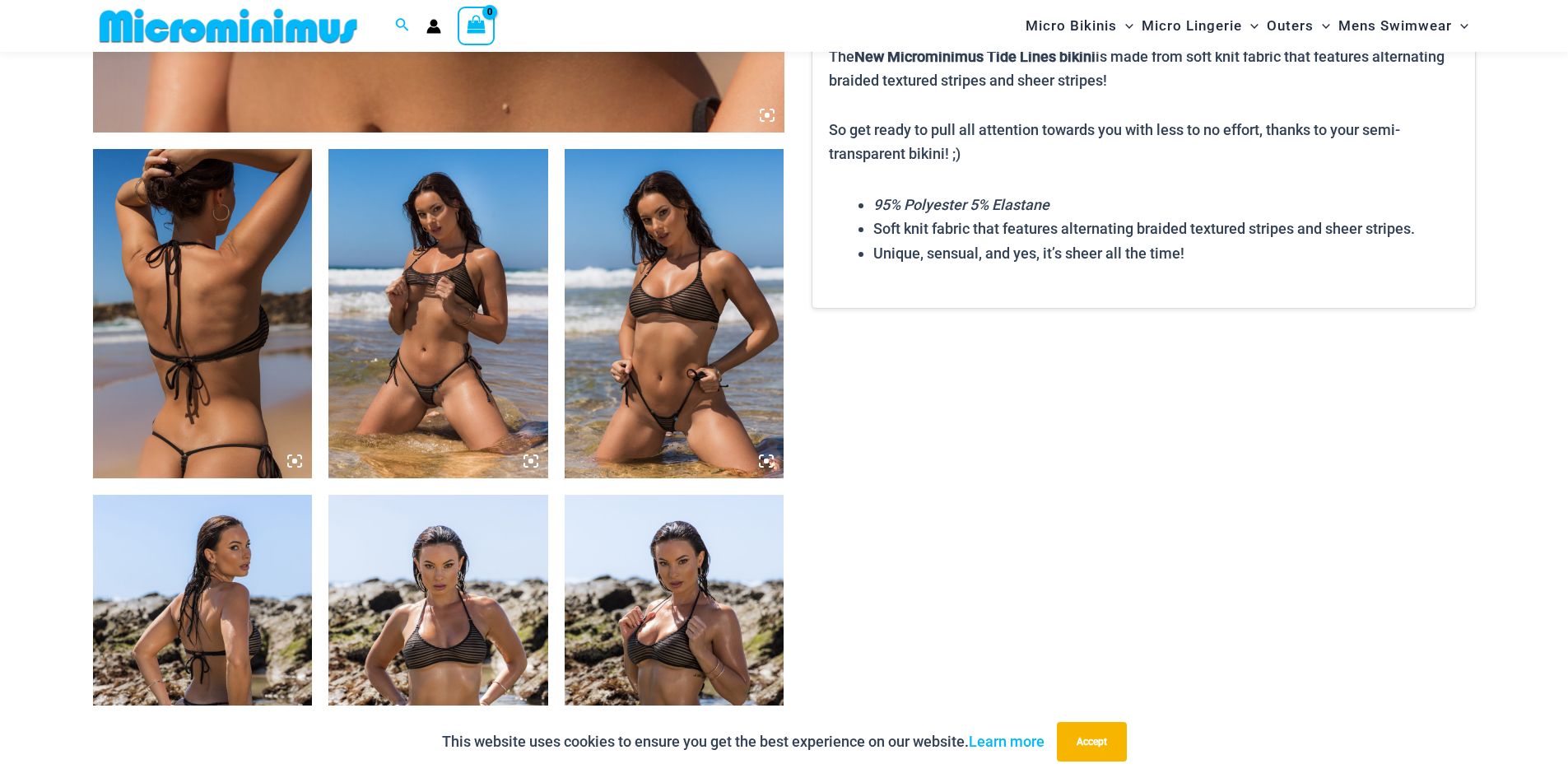
click at [440, 274] on img at bounding box center [438, 314] width 220 height 329
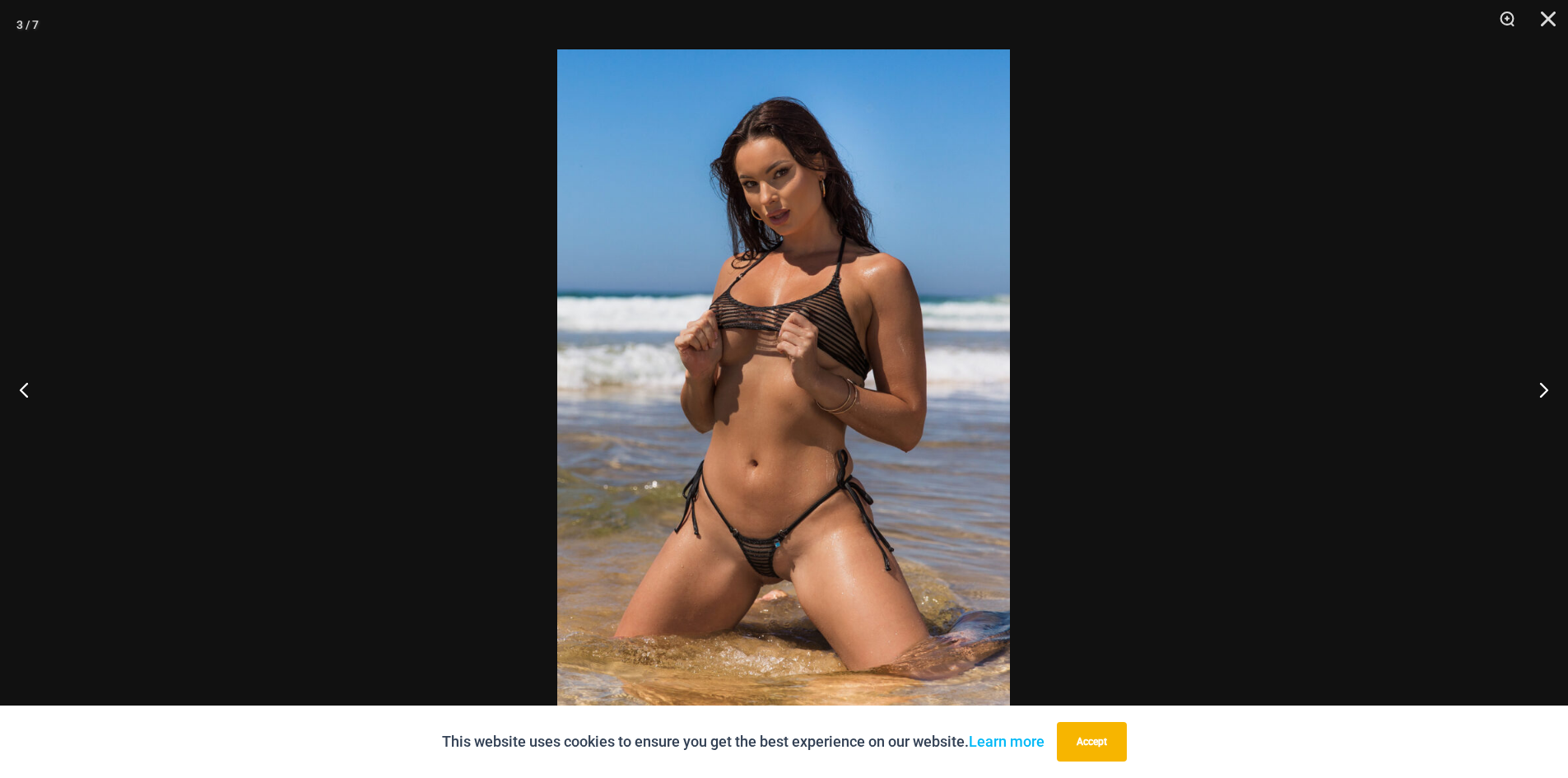
click at [828, 339] on img at bounding box center [783, 389] width 453 height 679
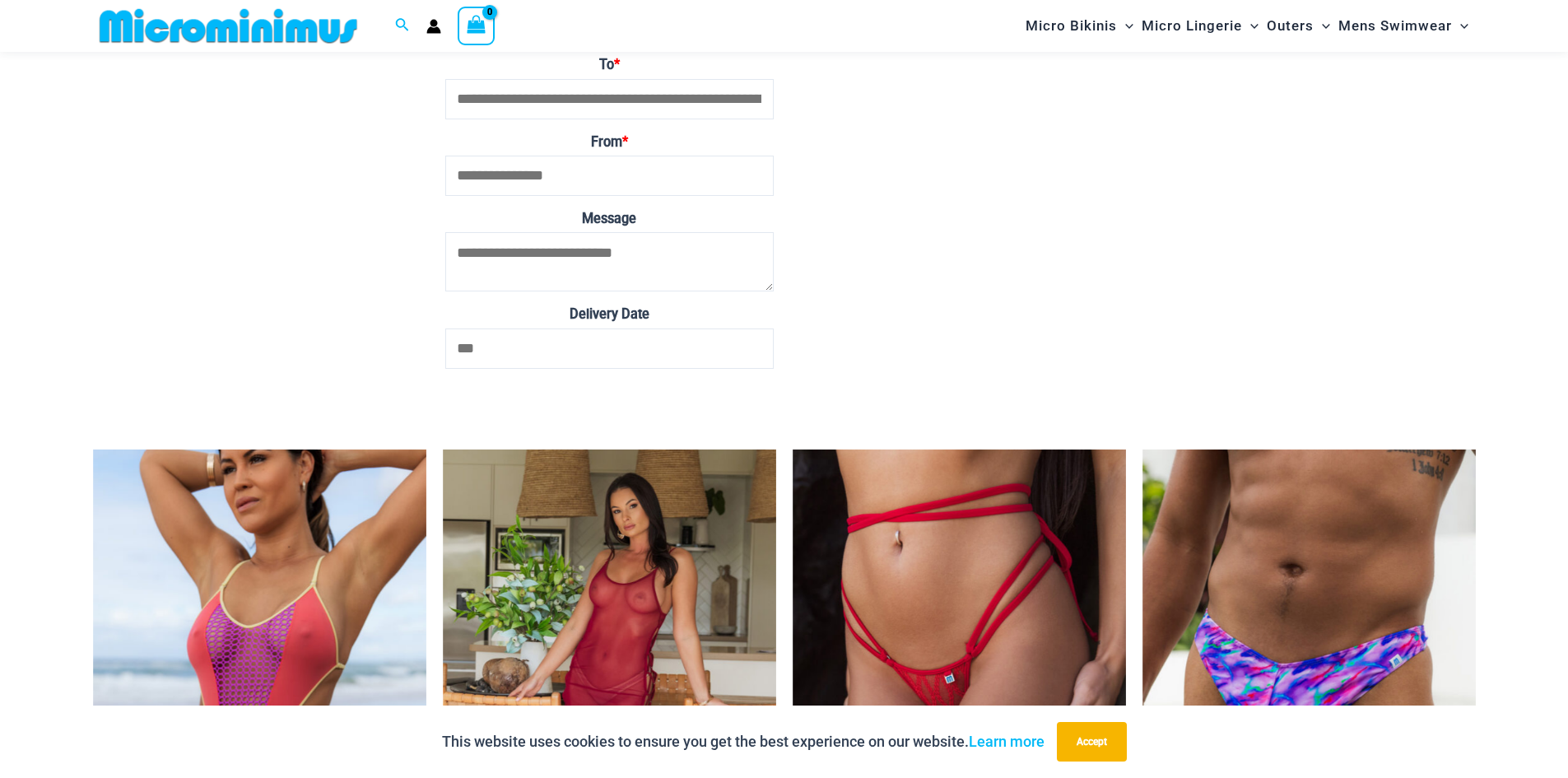
scroll to position [5744, 0]
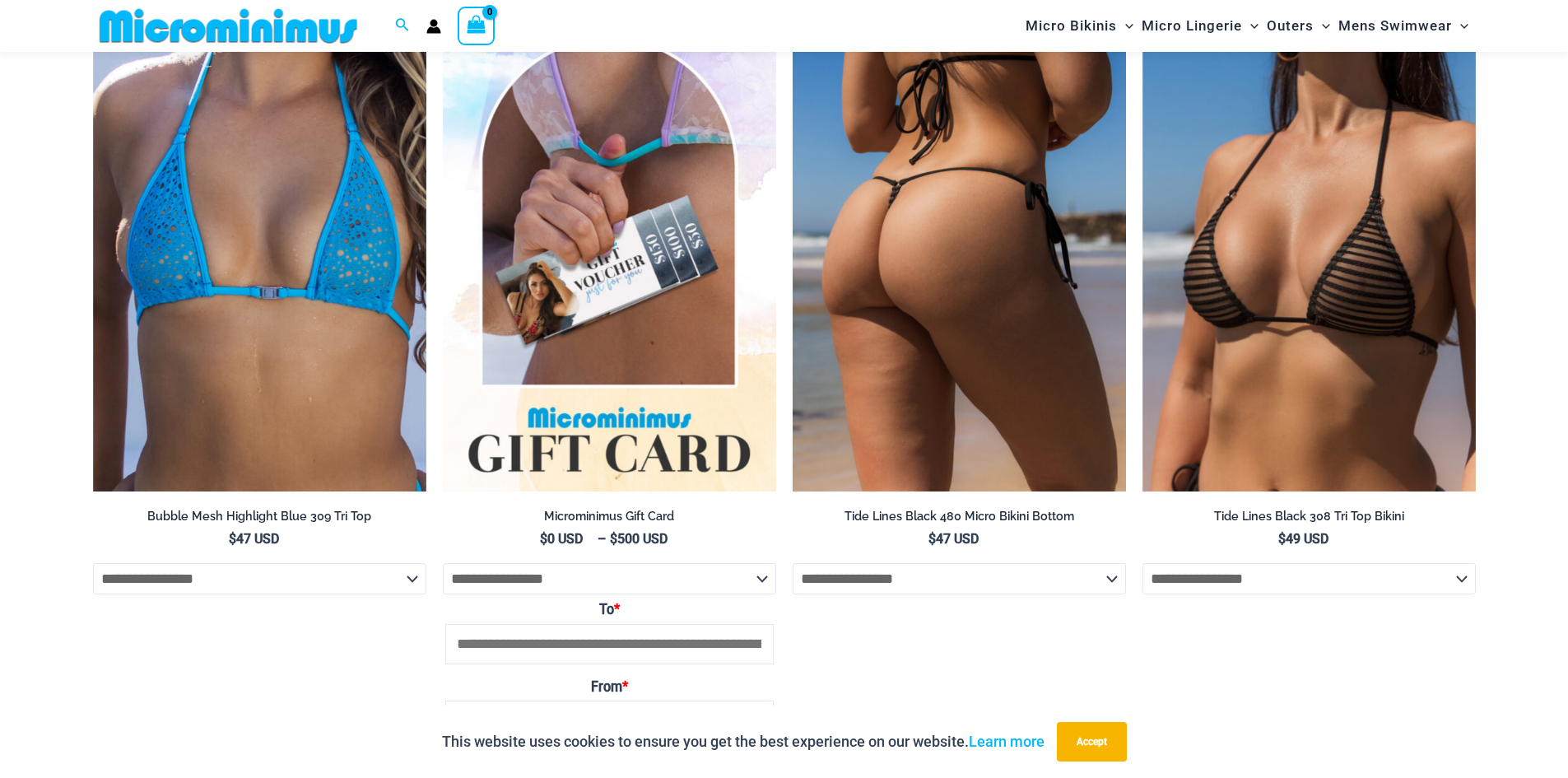
scroll to position [4683, 0]
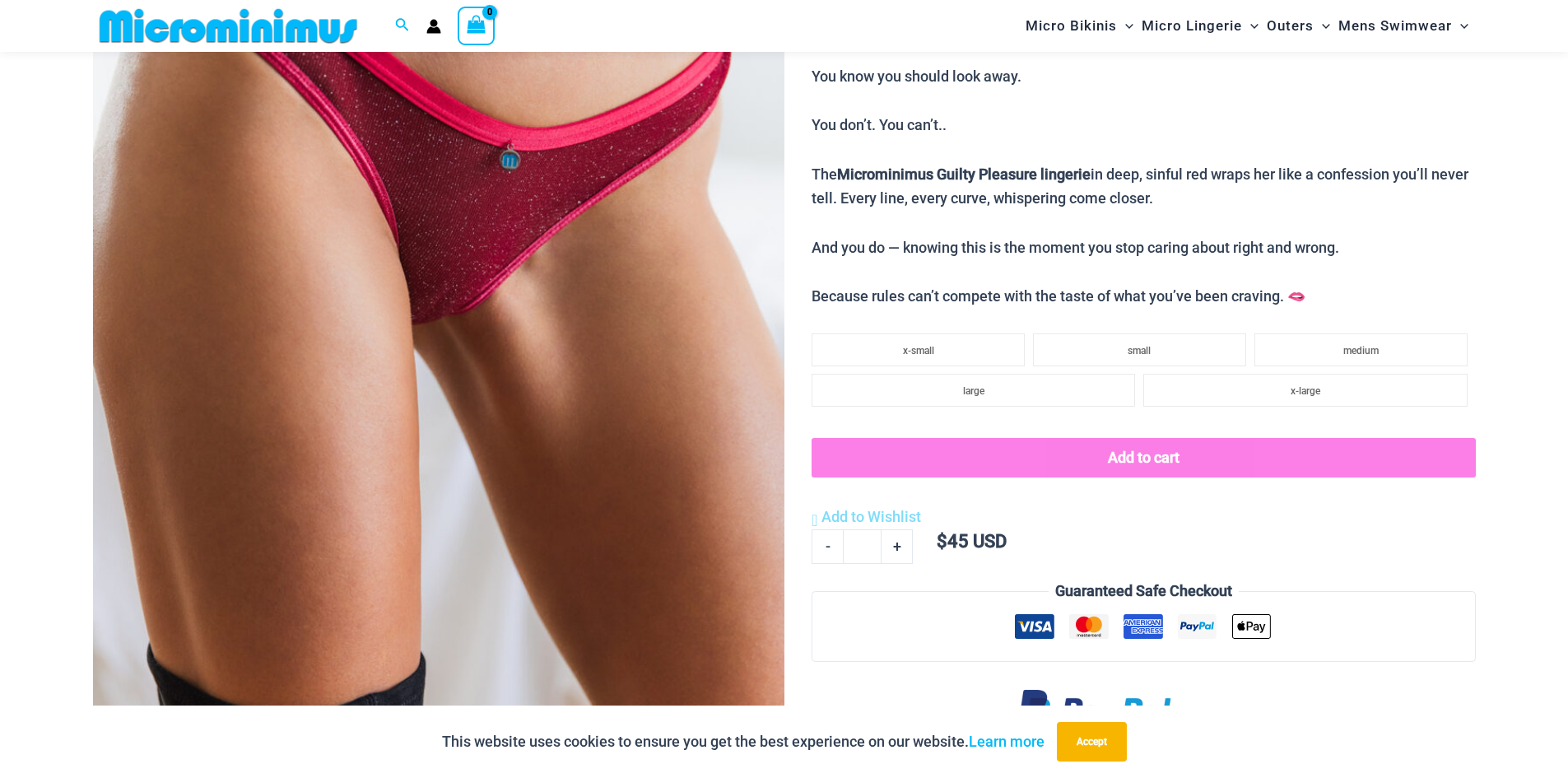
scroll to position [396, 0]
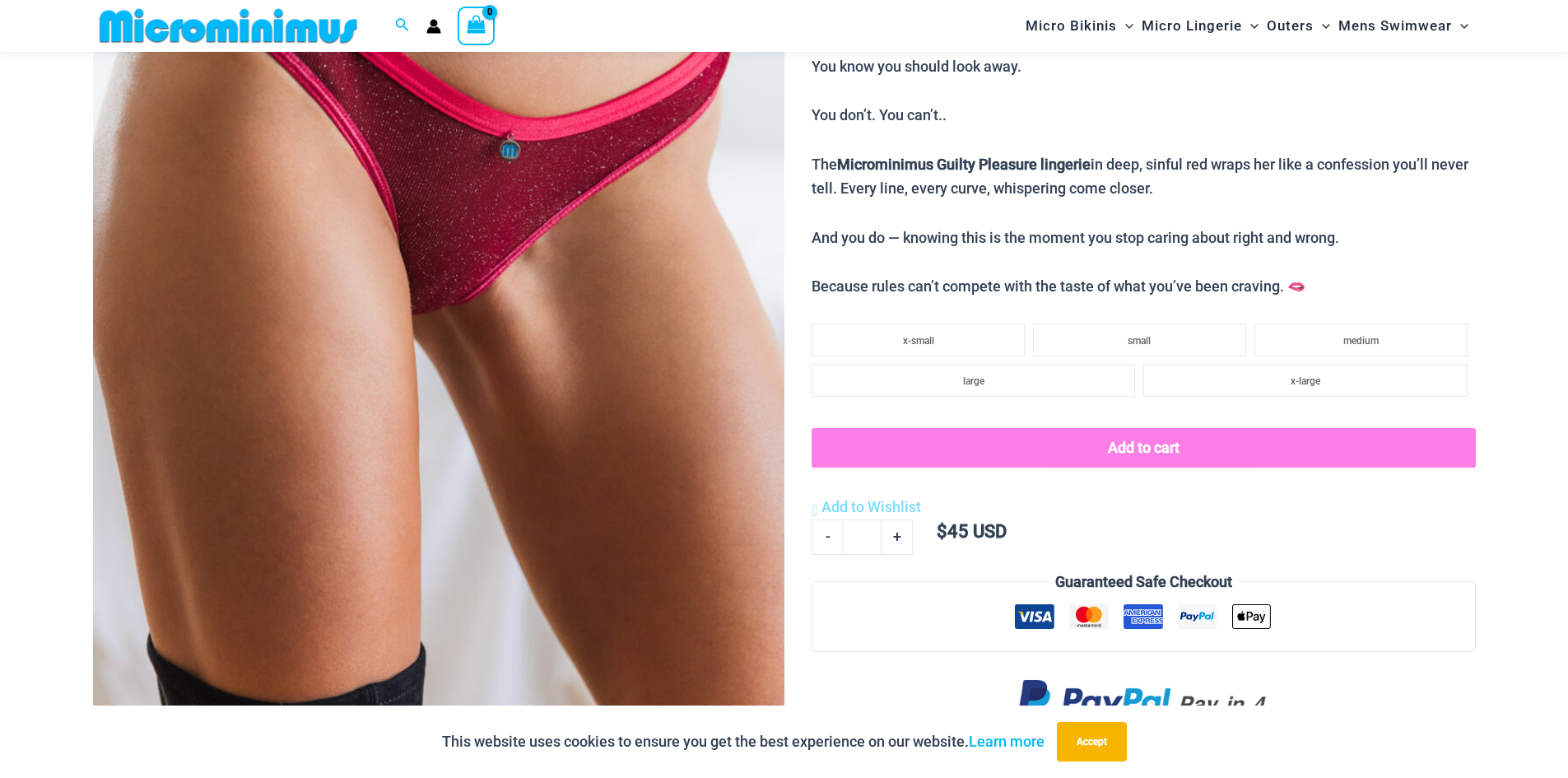
click at [551, 427] on img at bounding box center [438, 272] width 691 height 1037
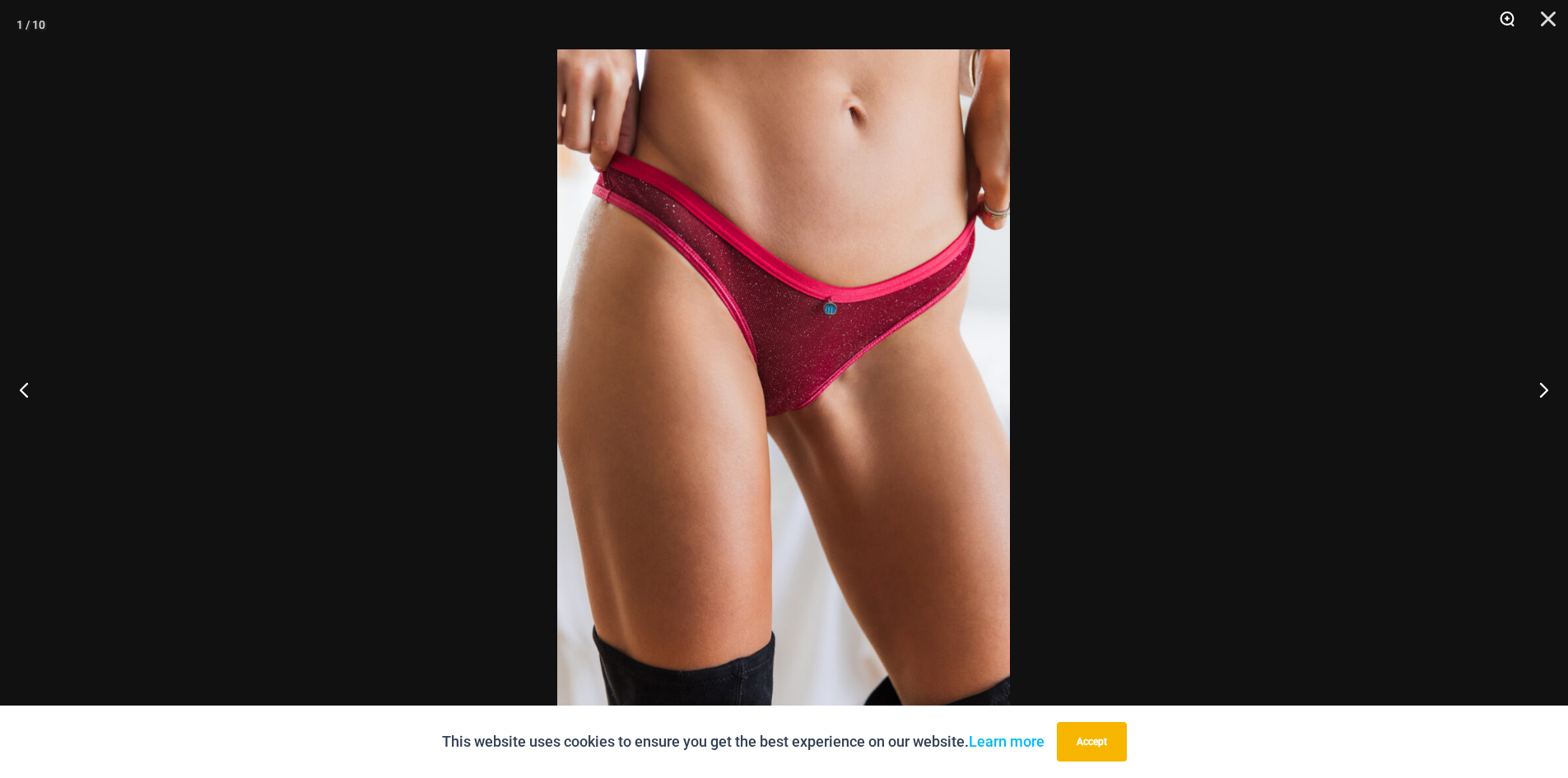
click at [1506, 18] on button "Zoom" at bounding box center [1501, 24] width 41 height 50
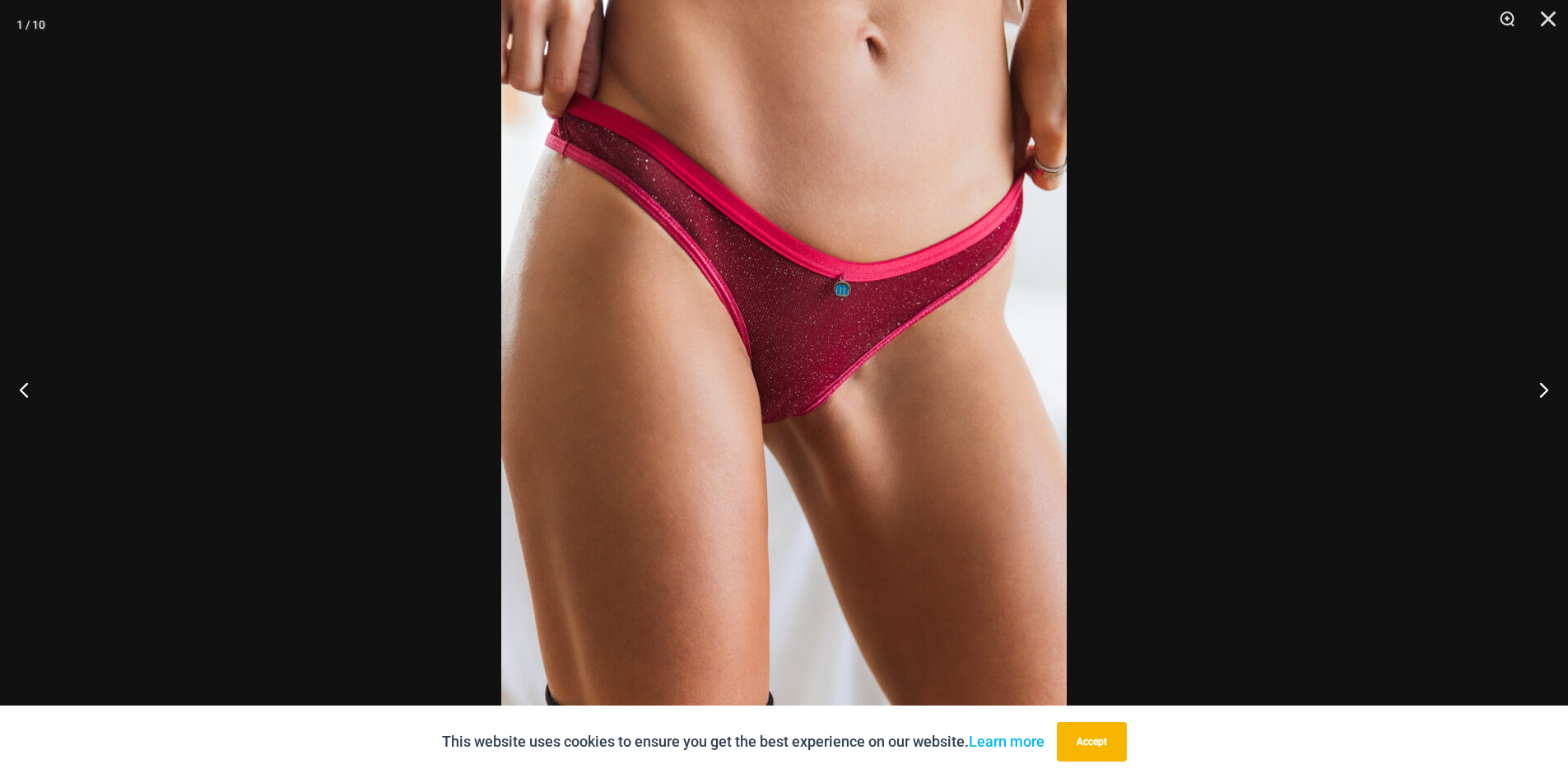
click at [852, 358] on img at bounding box center [784, 389] width 566 height 848
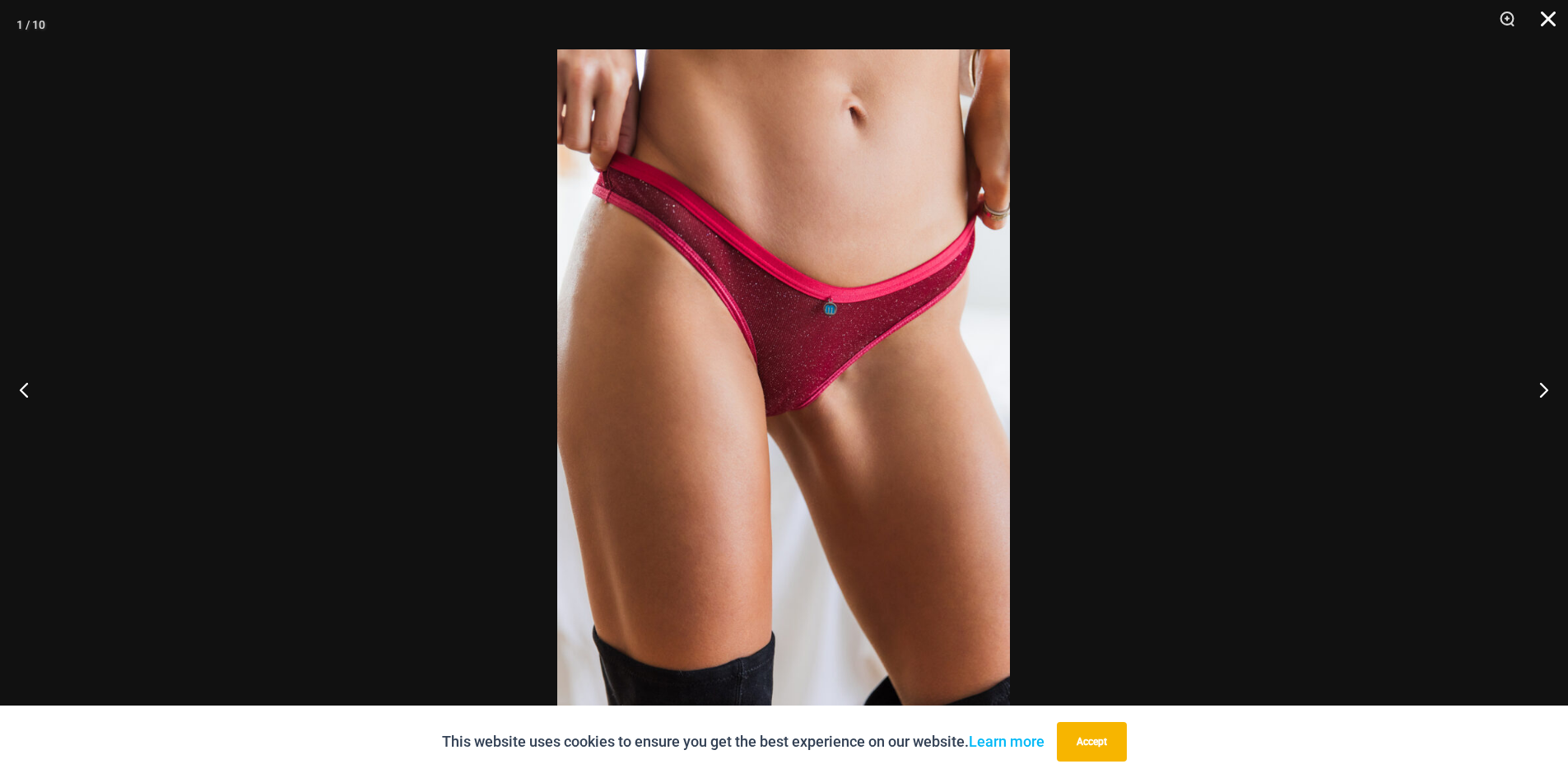
click at [1541, 13] on button "Close" at bounding box center [1542, 24] width 41 height 50
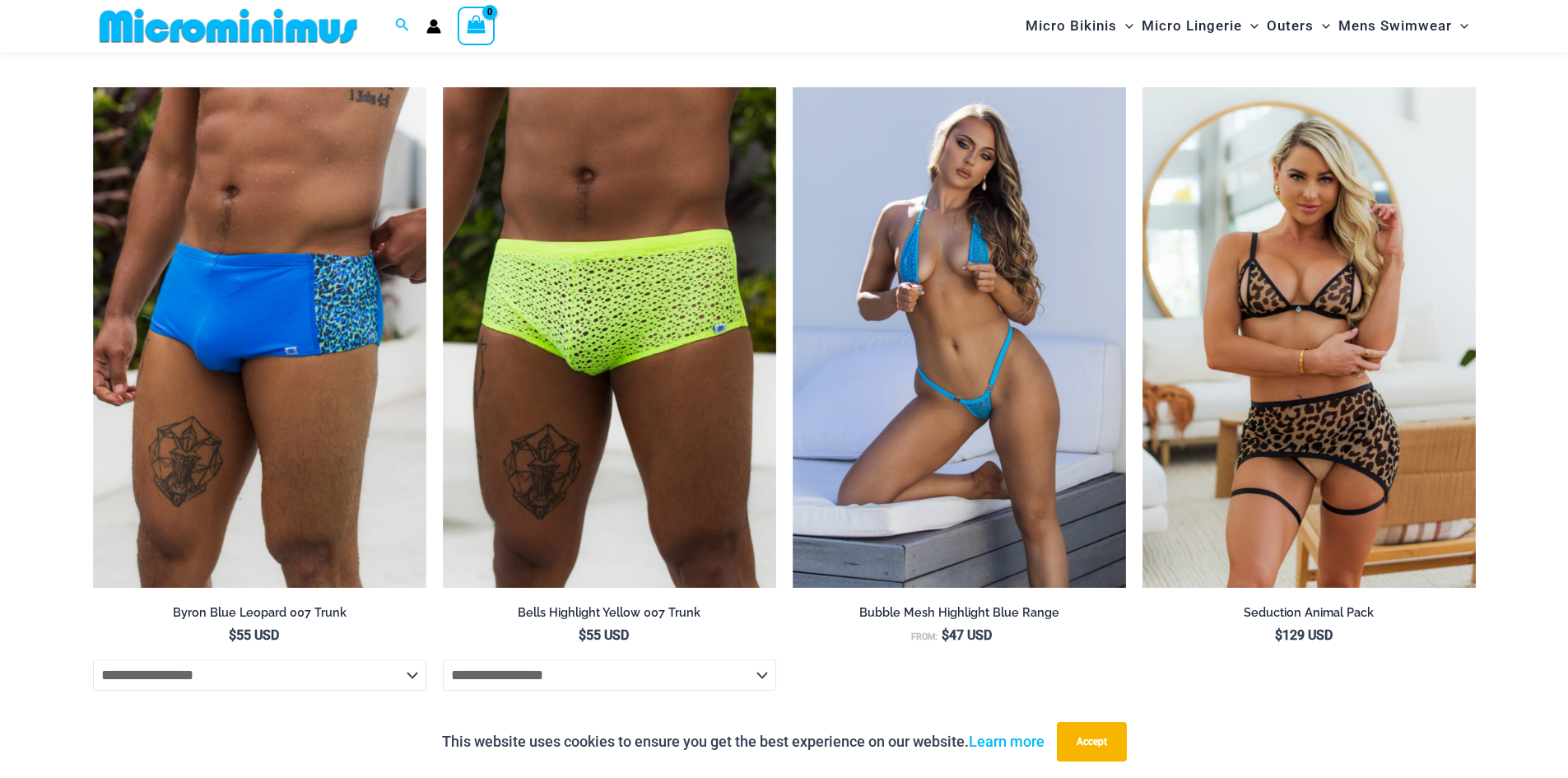
scroll to position [5744, 0]
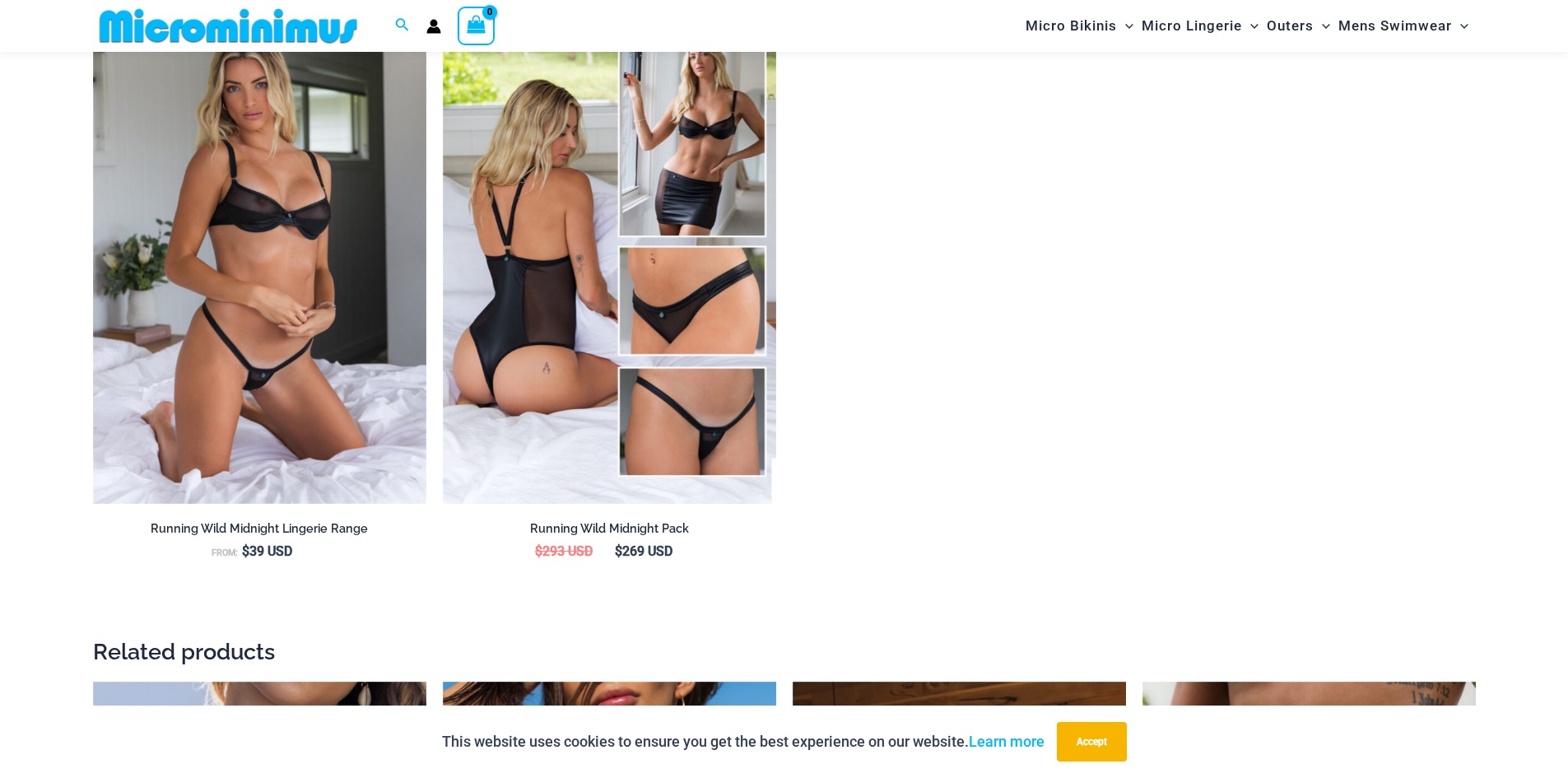
scroll to position [1795, 0]
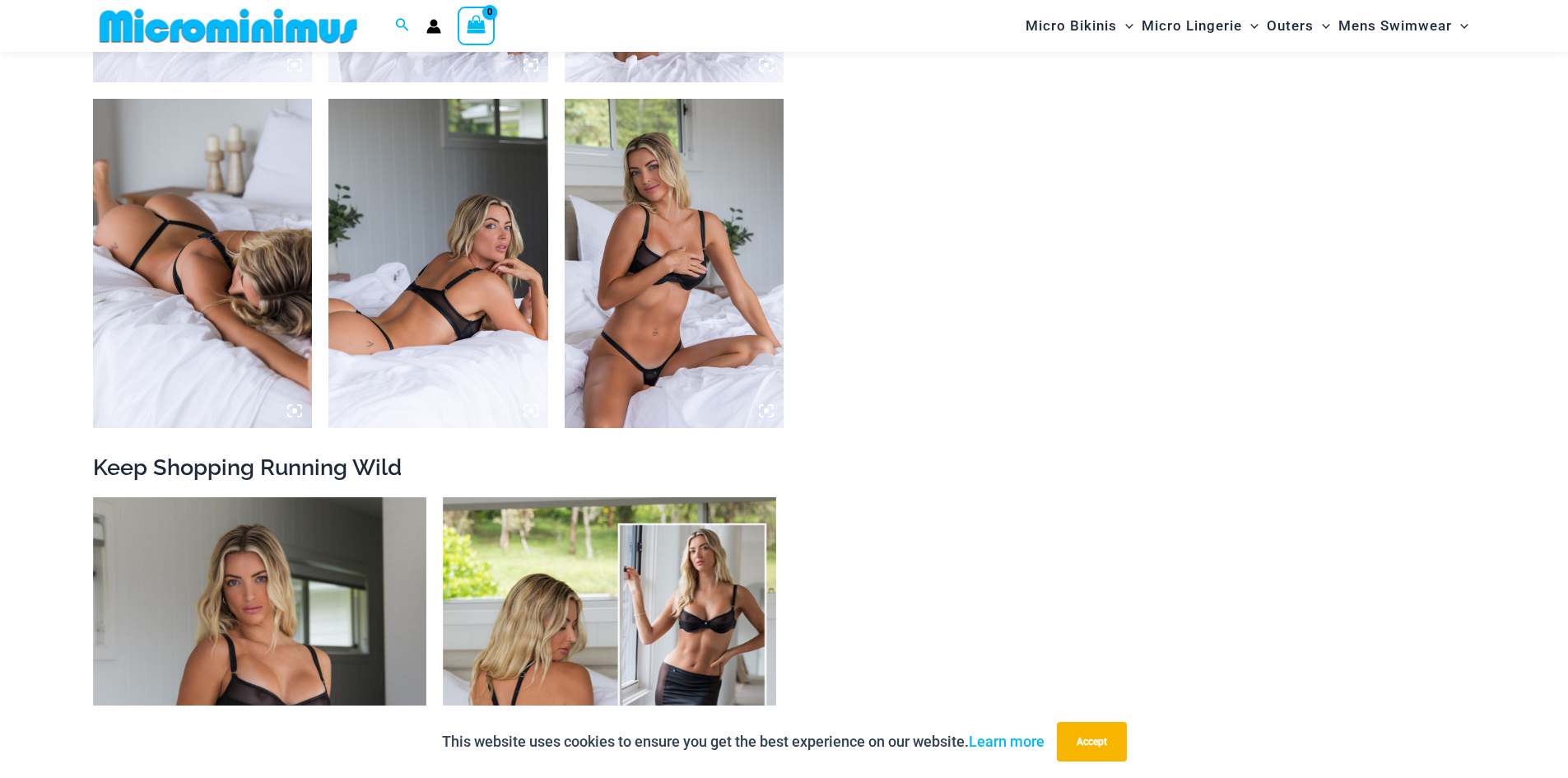
click at [673, 263] on img at bounding box center [674, 263] width 220 height 329
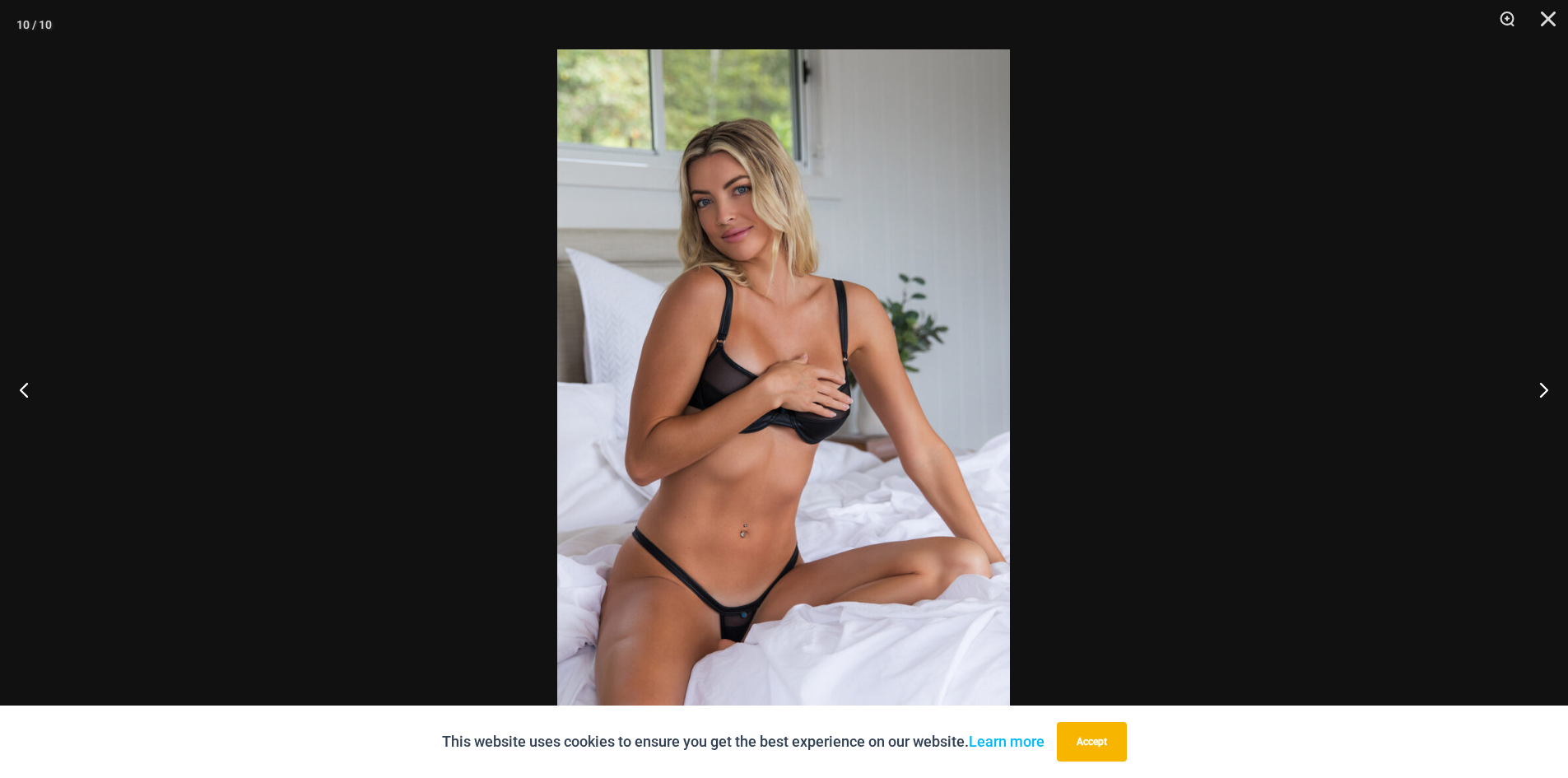
click at [781, 395] on img at bounding box center [783, 389] width 453 height 679
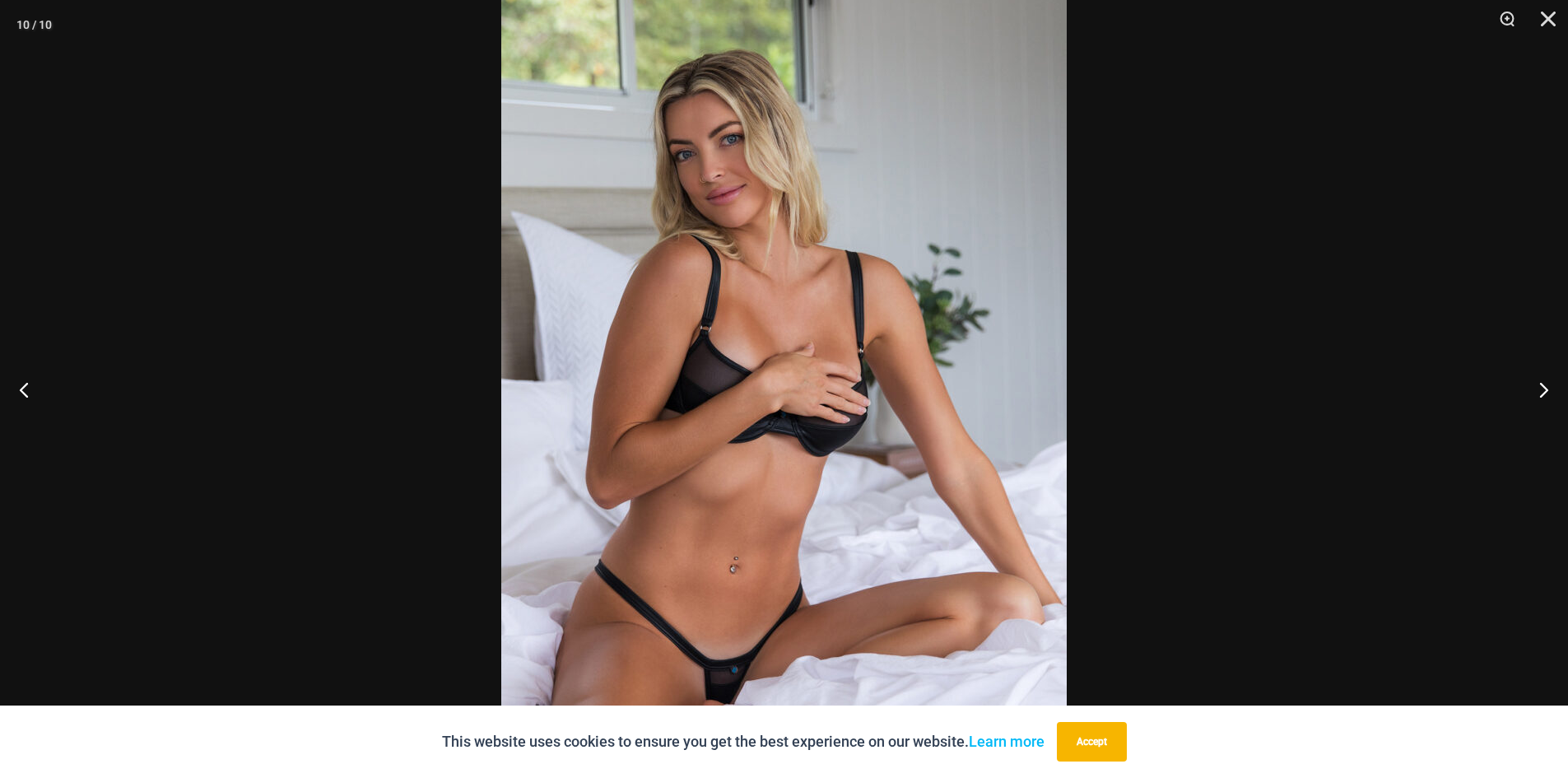
click at [783, 411] on img at bounding box center [784, 388] width 566 height 848
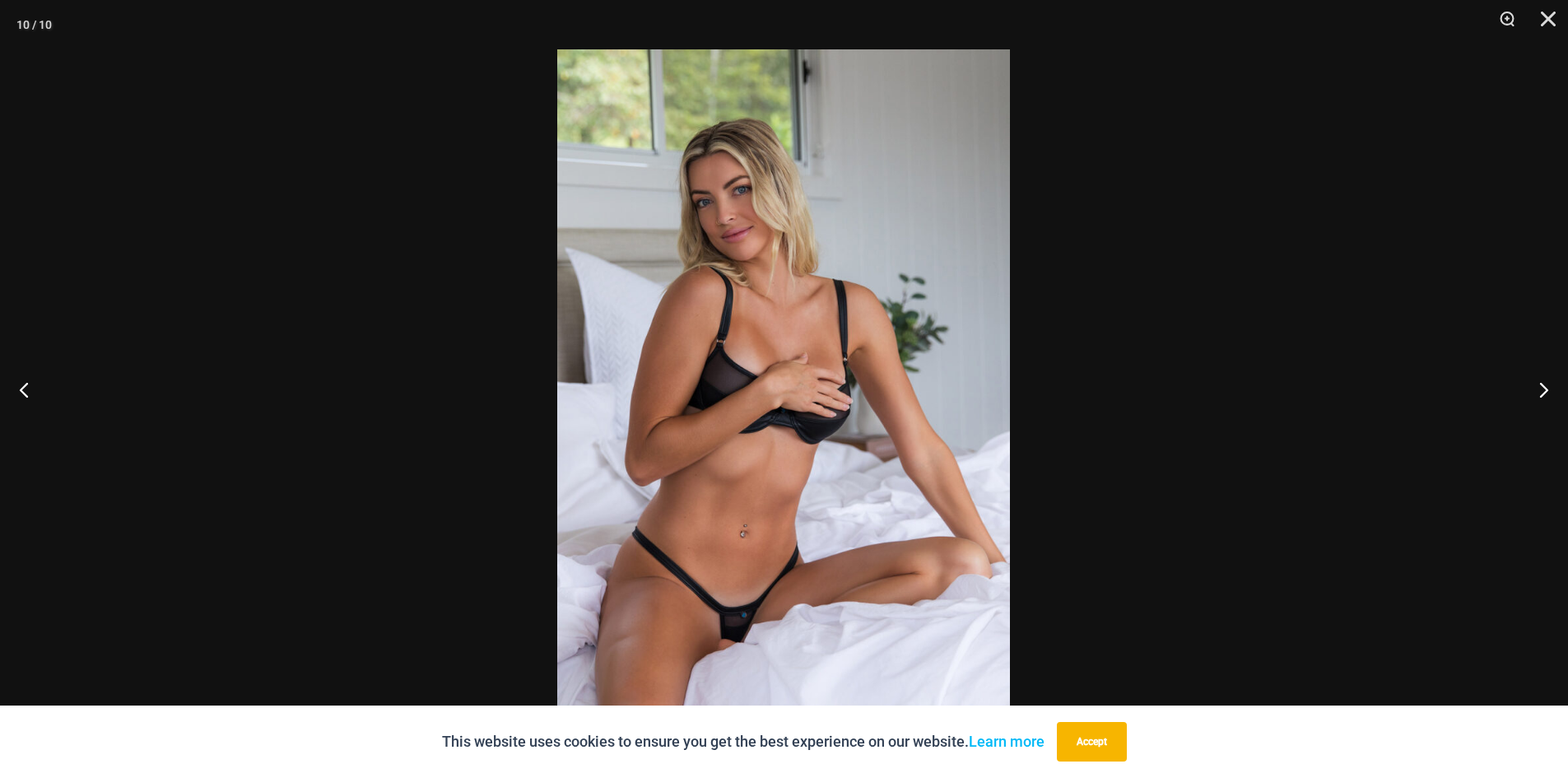
drag, startPoint x: 421, startPoint y: 289, endPoint x: 444, endPoint y: 292, distance: 23.2
click at [1555, 19] on button "Close" at bounding box center [1542, 24] width 41 height 50
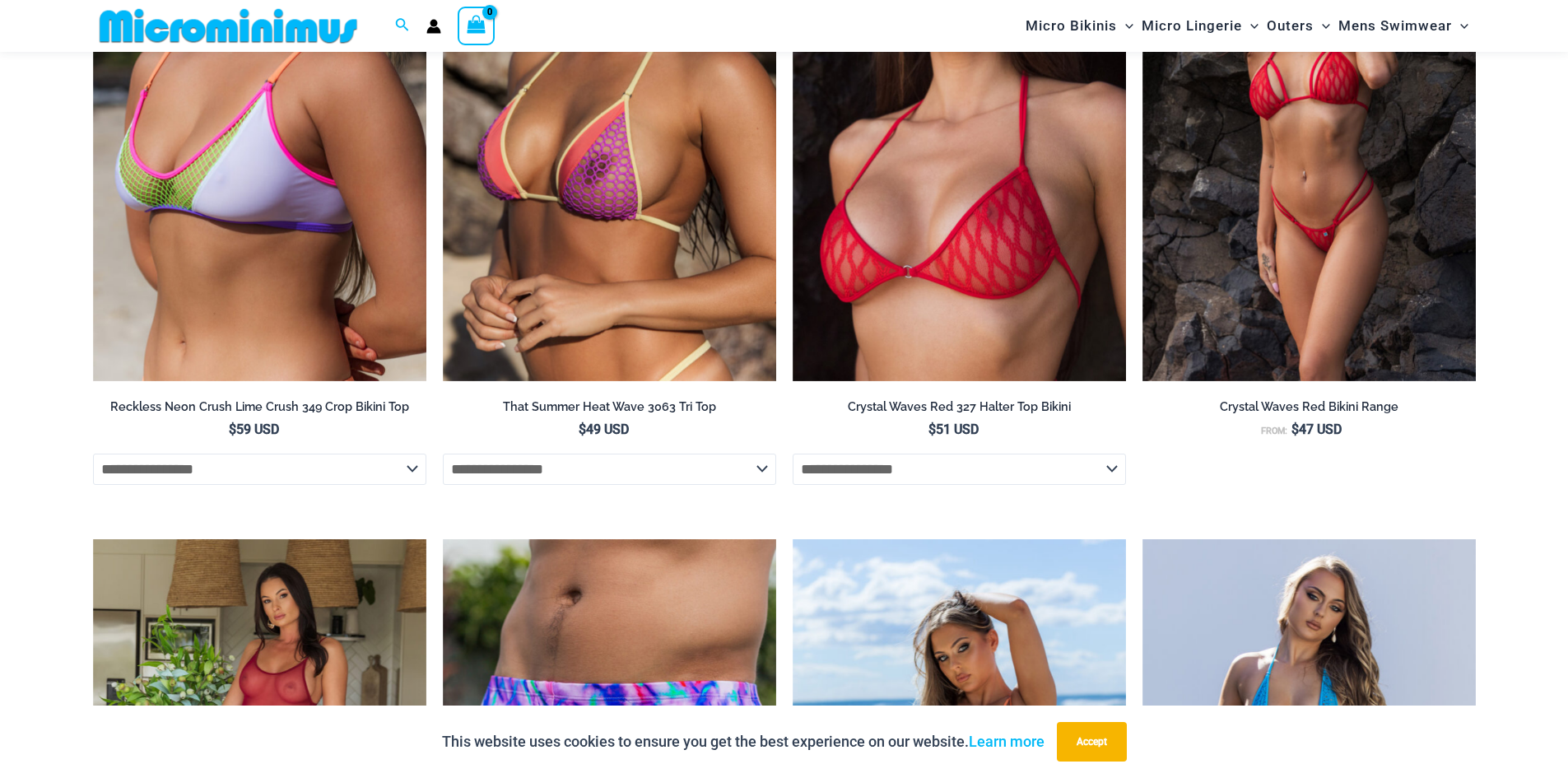
scroll to position [3606, 0]
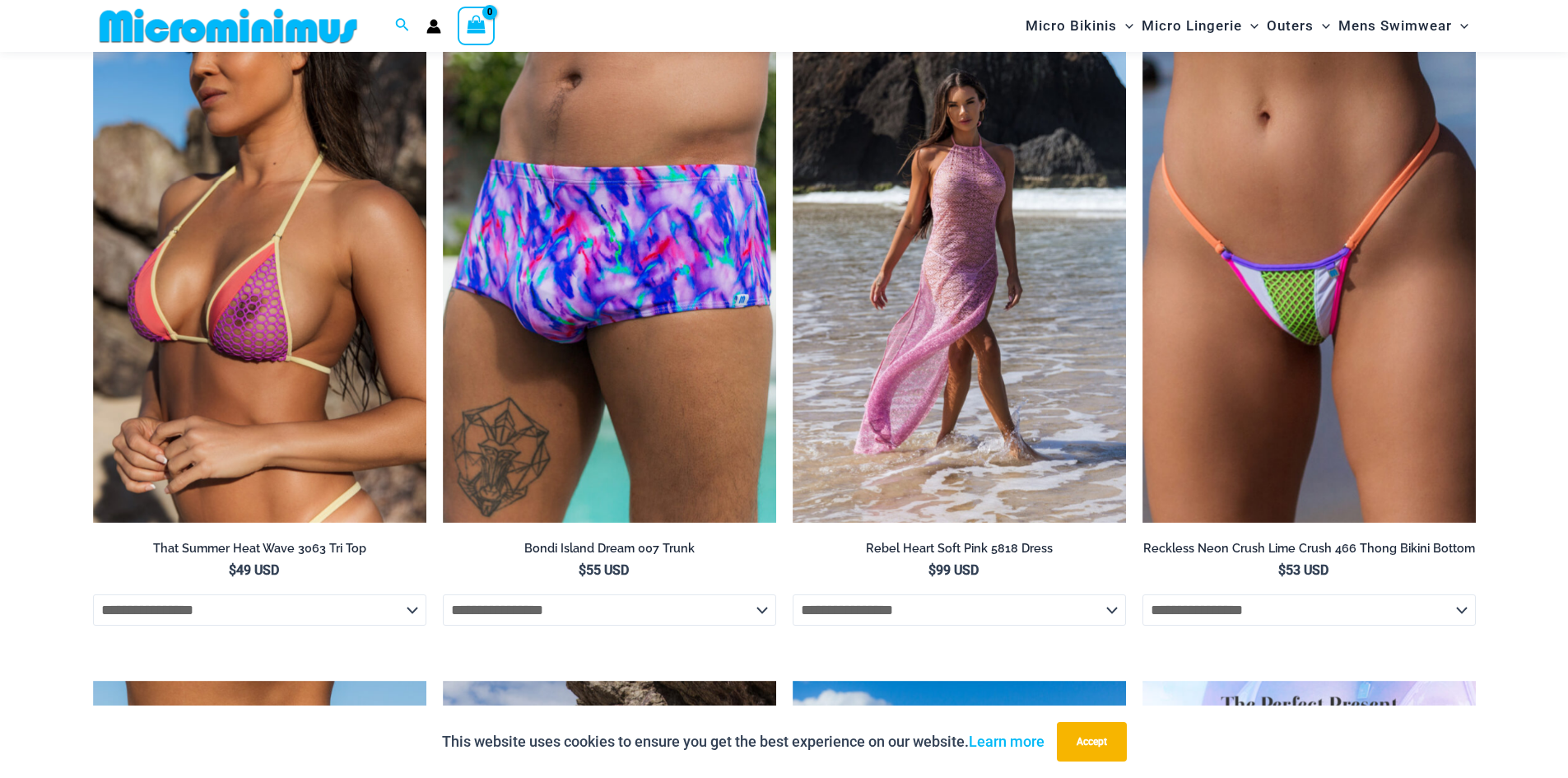
scroll to position [3523, 0]
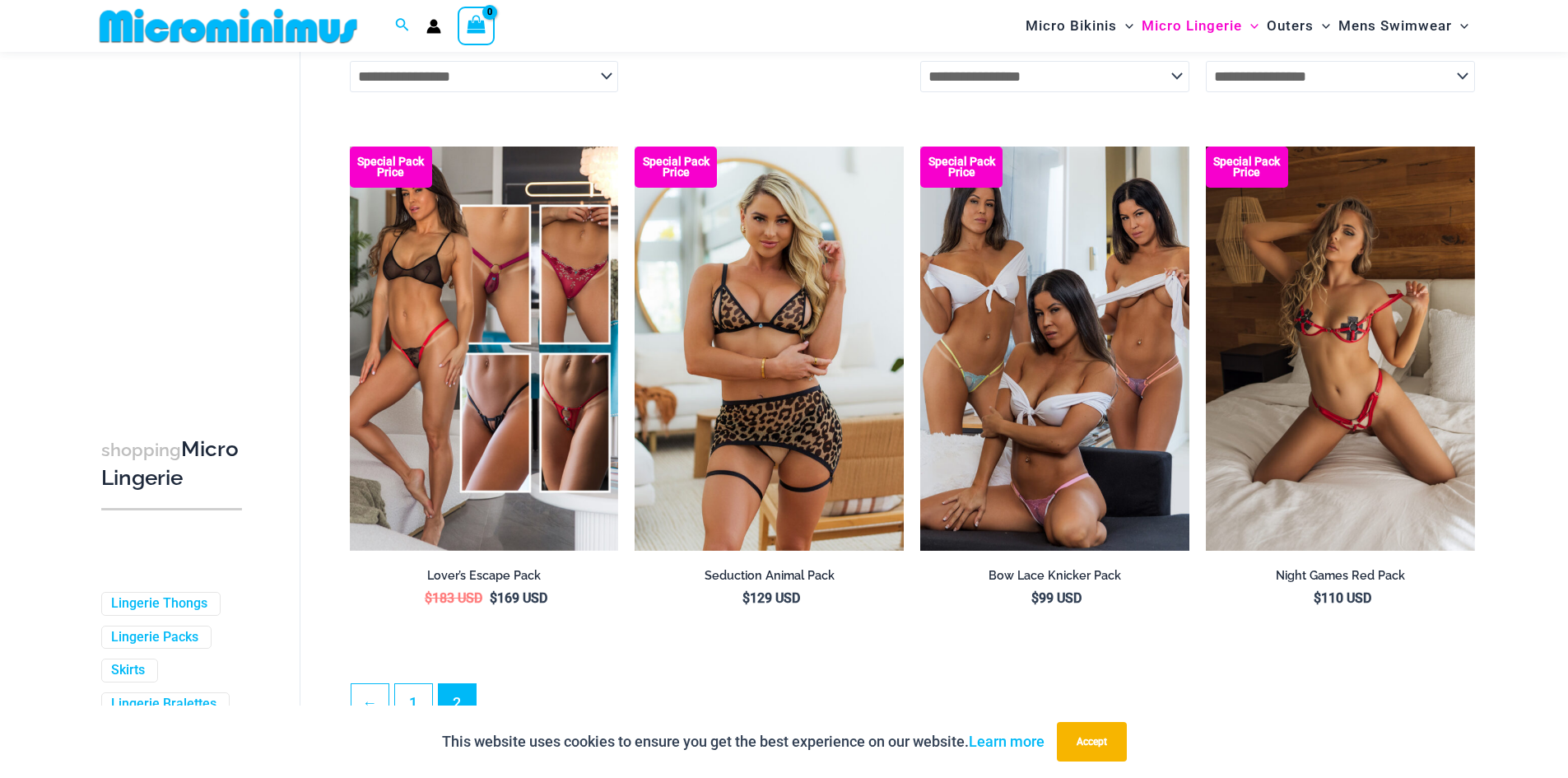
scroll to position [4185, 0]
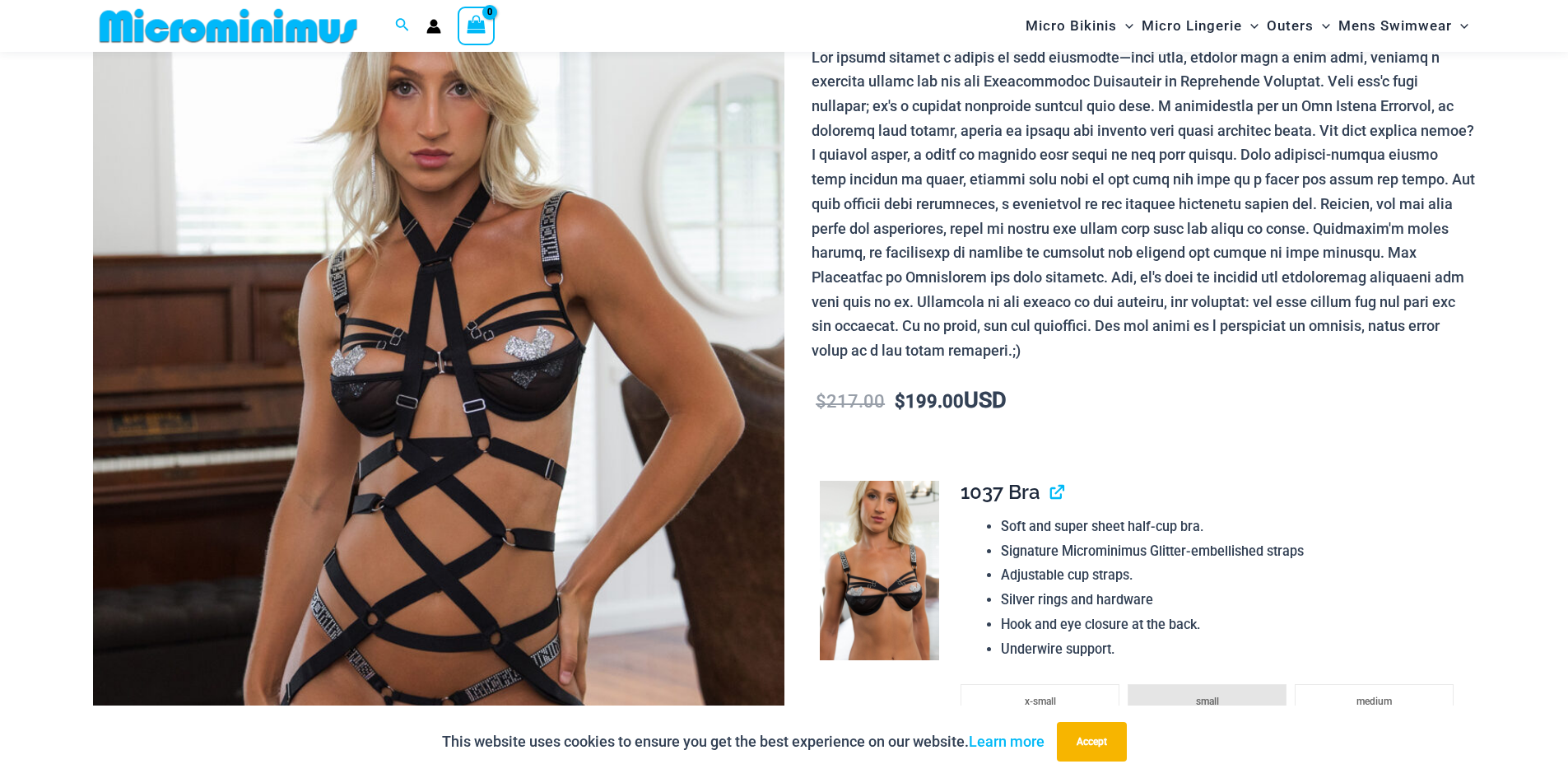
scroll to position [561, 0]
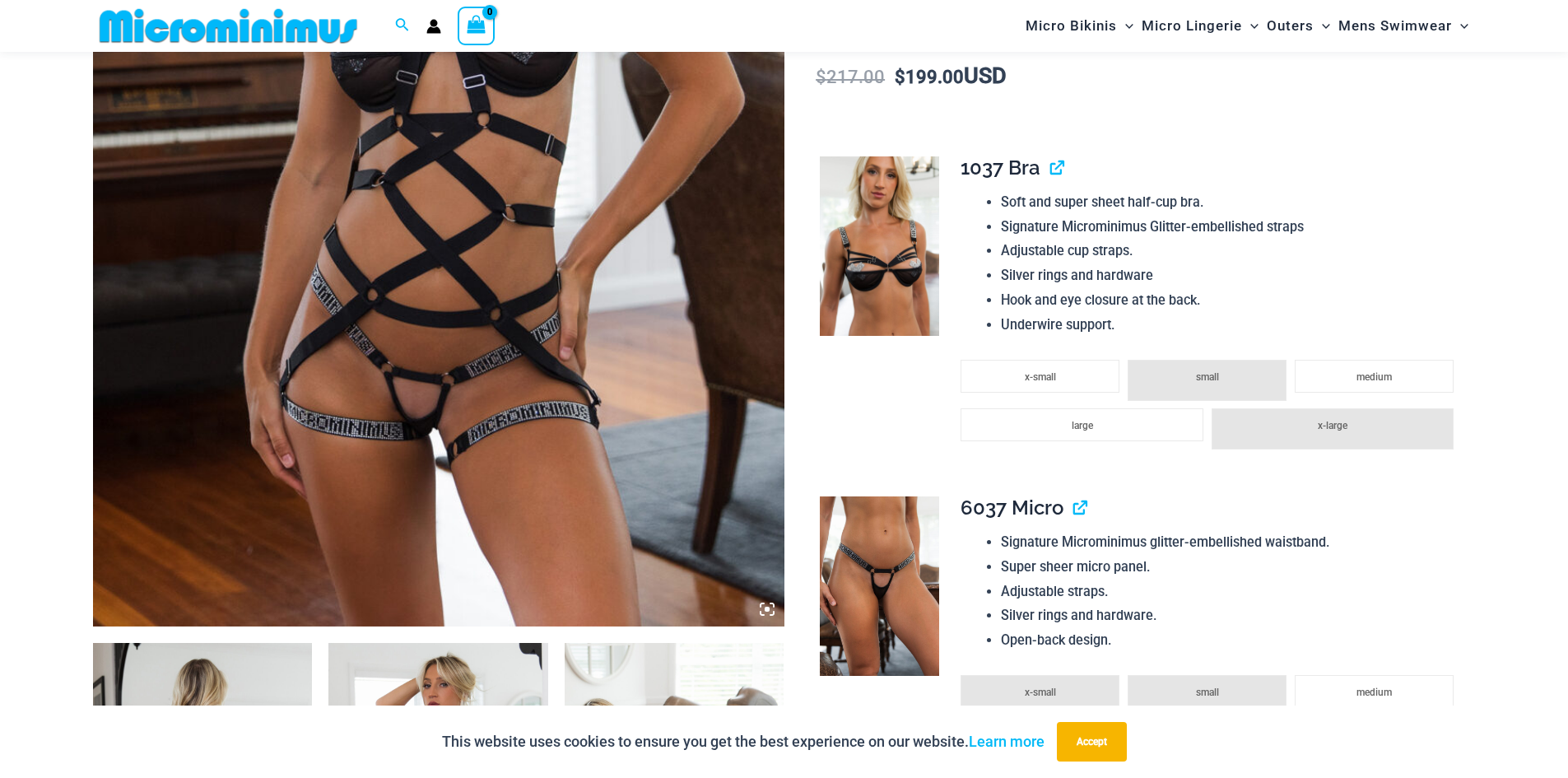
click at [524, 427] on img at bounding box center [438, 108] width 691 height 1037
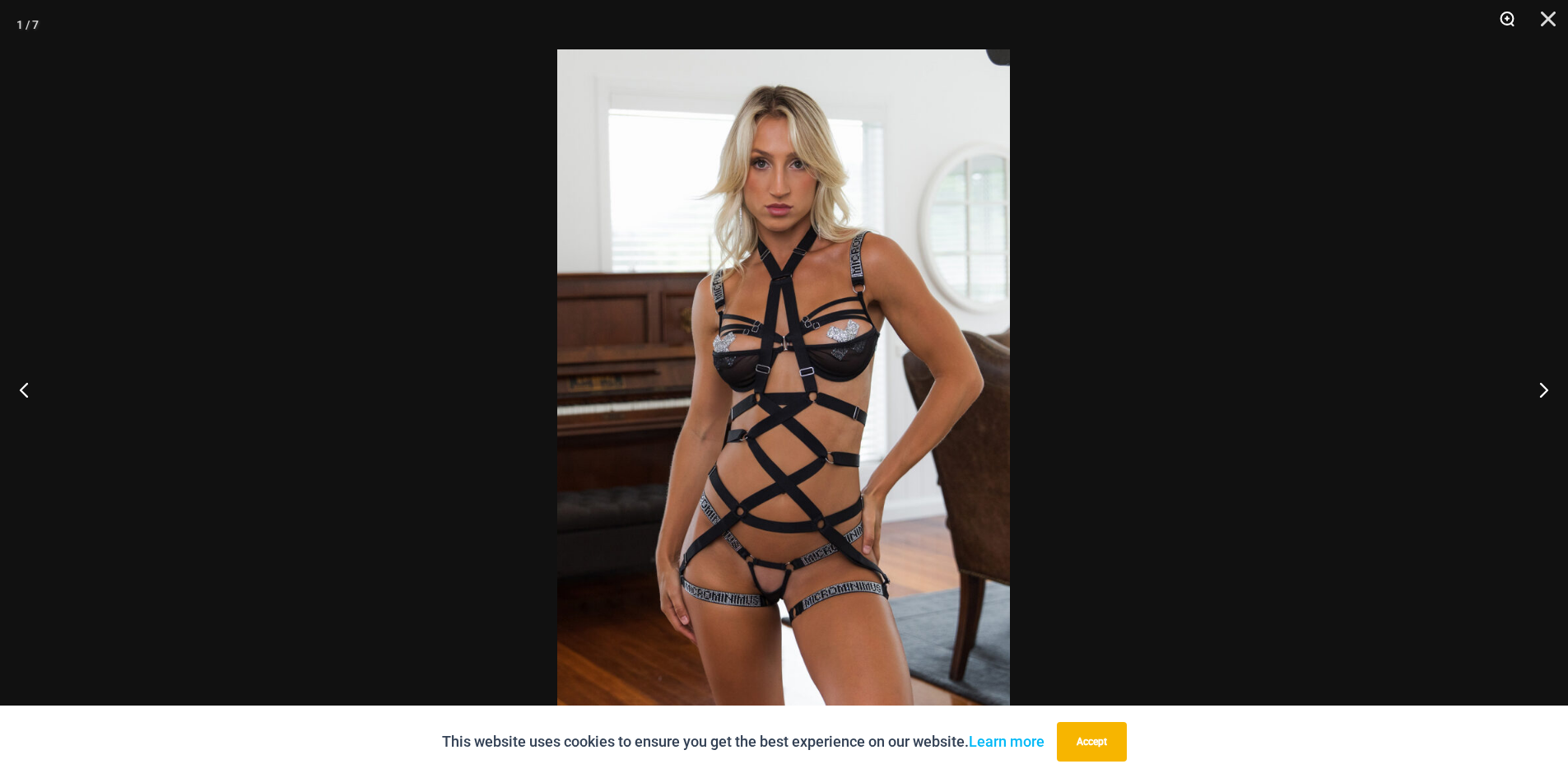
click at [1510, 23] on button "Zoom" at bounding box center [1501, 24] width 41 height 50
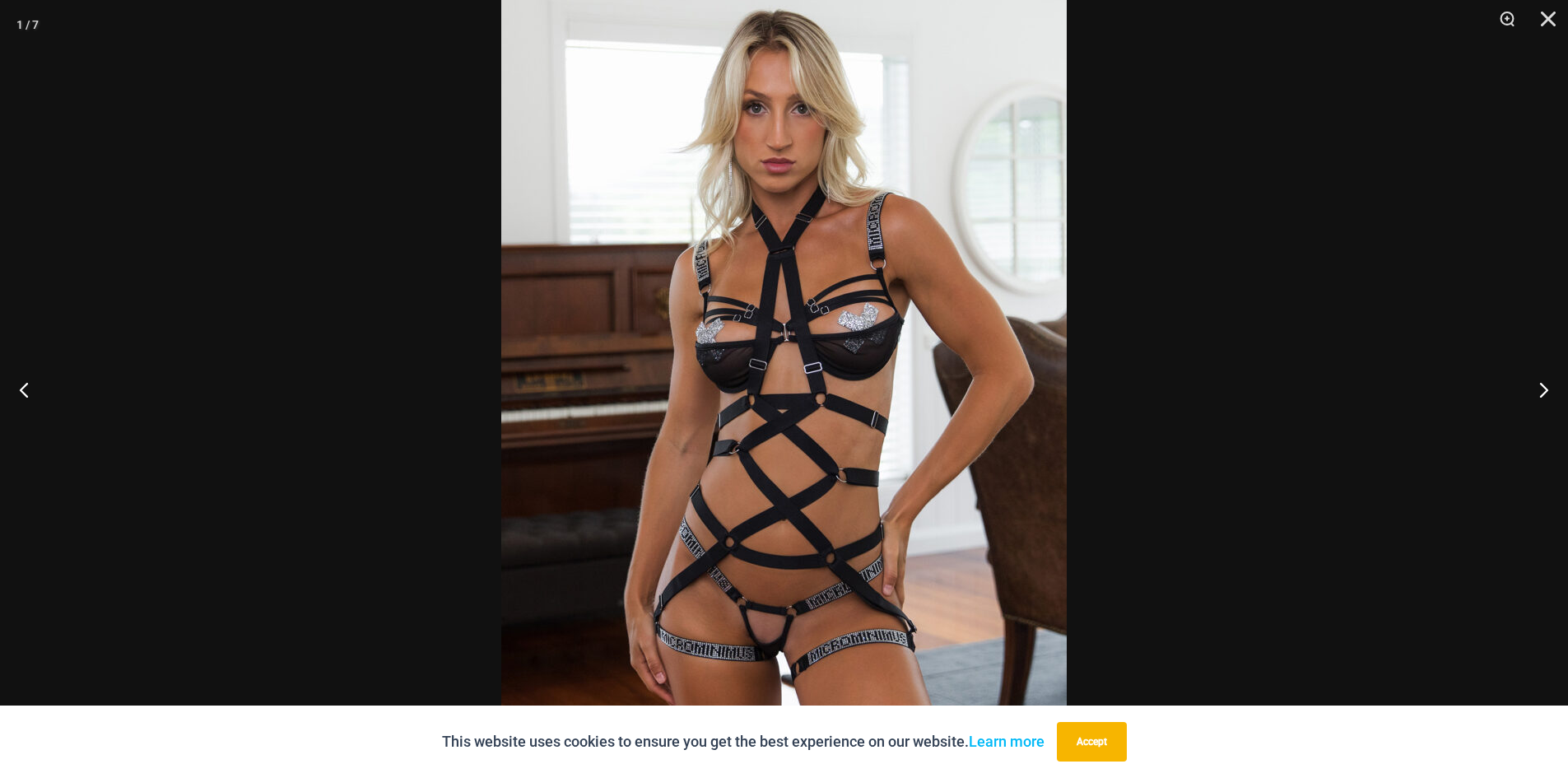
click at [758, 584] on img at bounding box center [784, 389] width 566 height 848
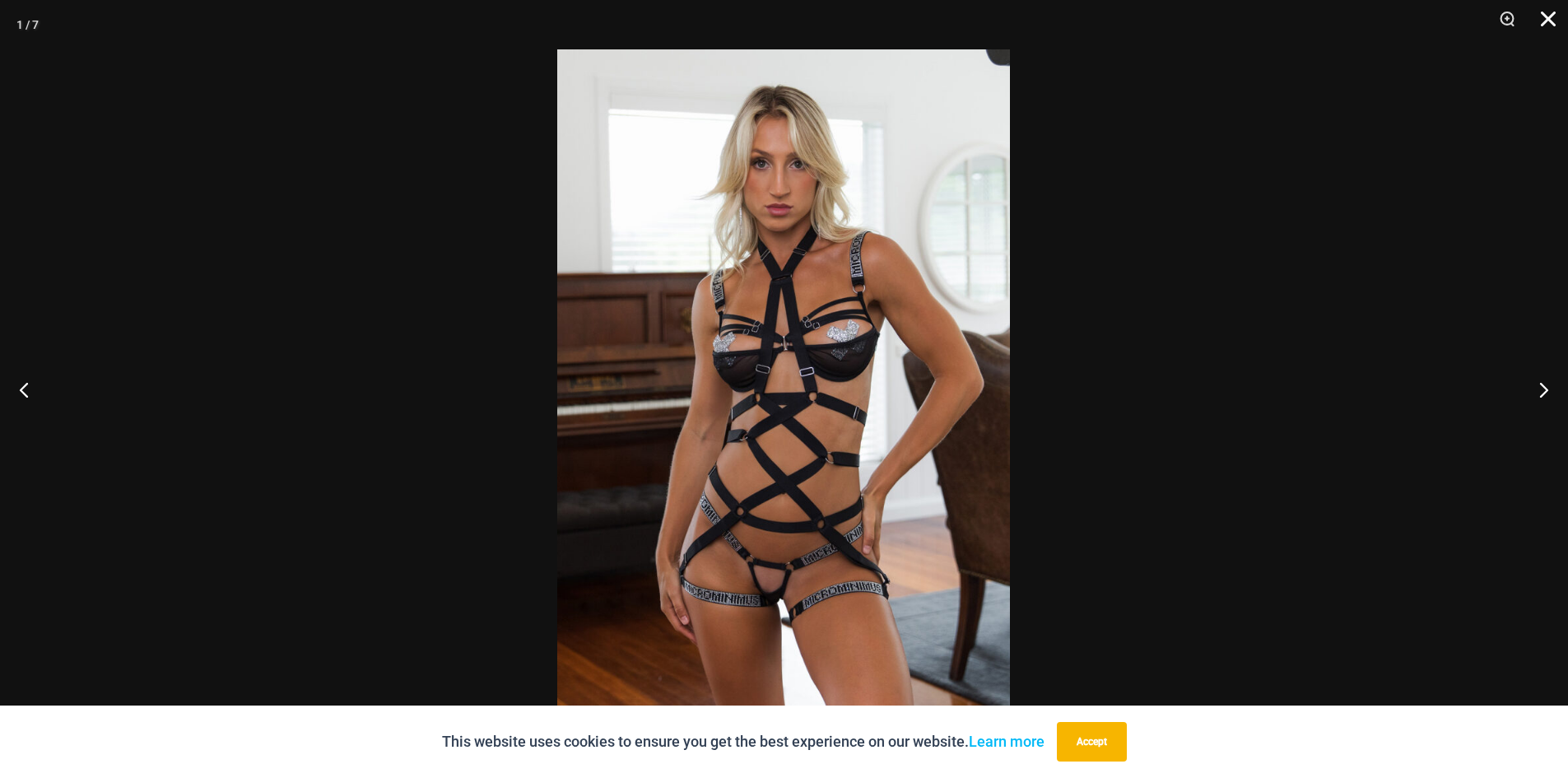
click at [1544, 17] on button "Close" at bounding box center [1542, 24] width 41 height 50
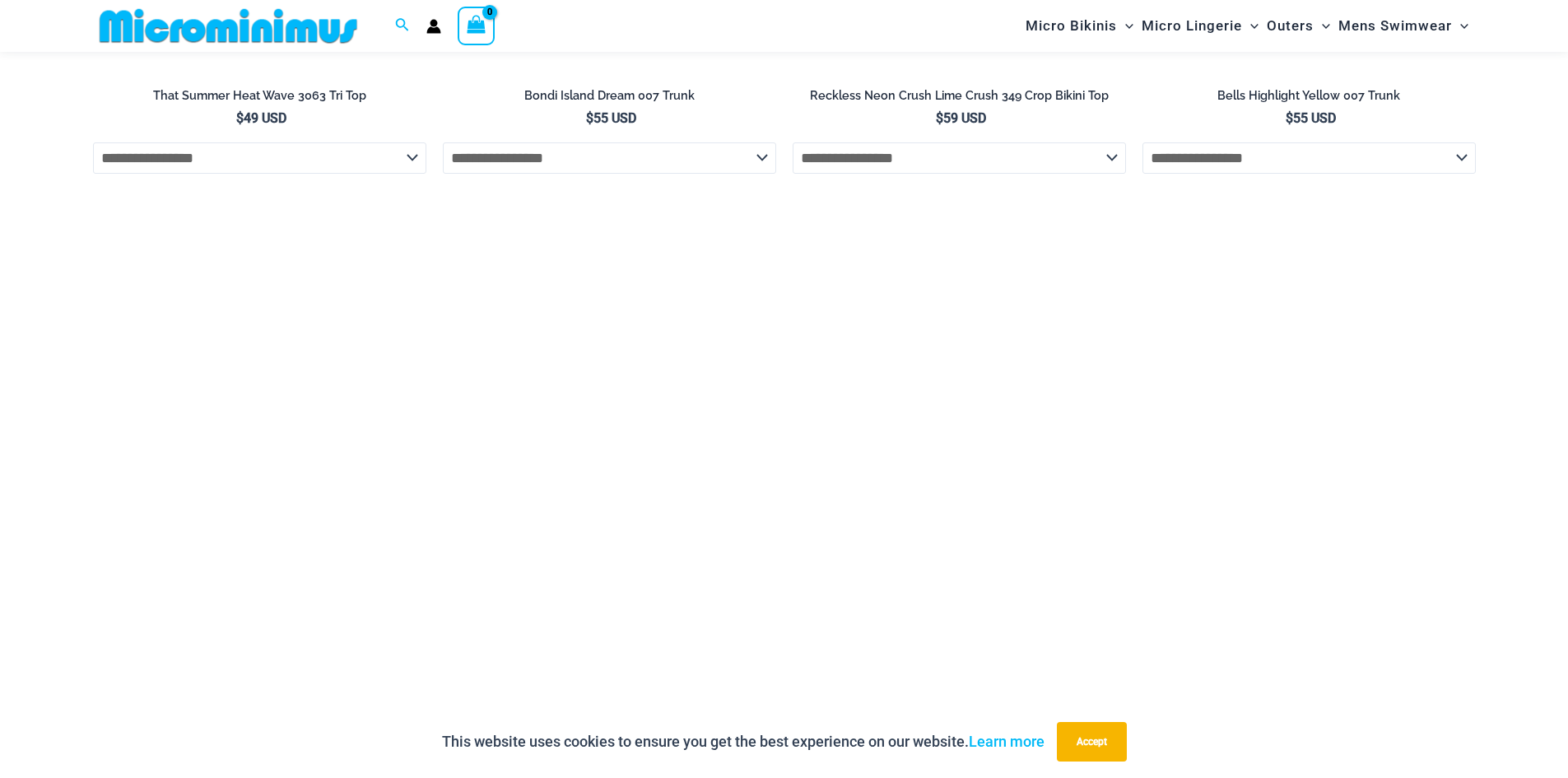
scroll to position [5662, 0]
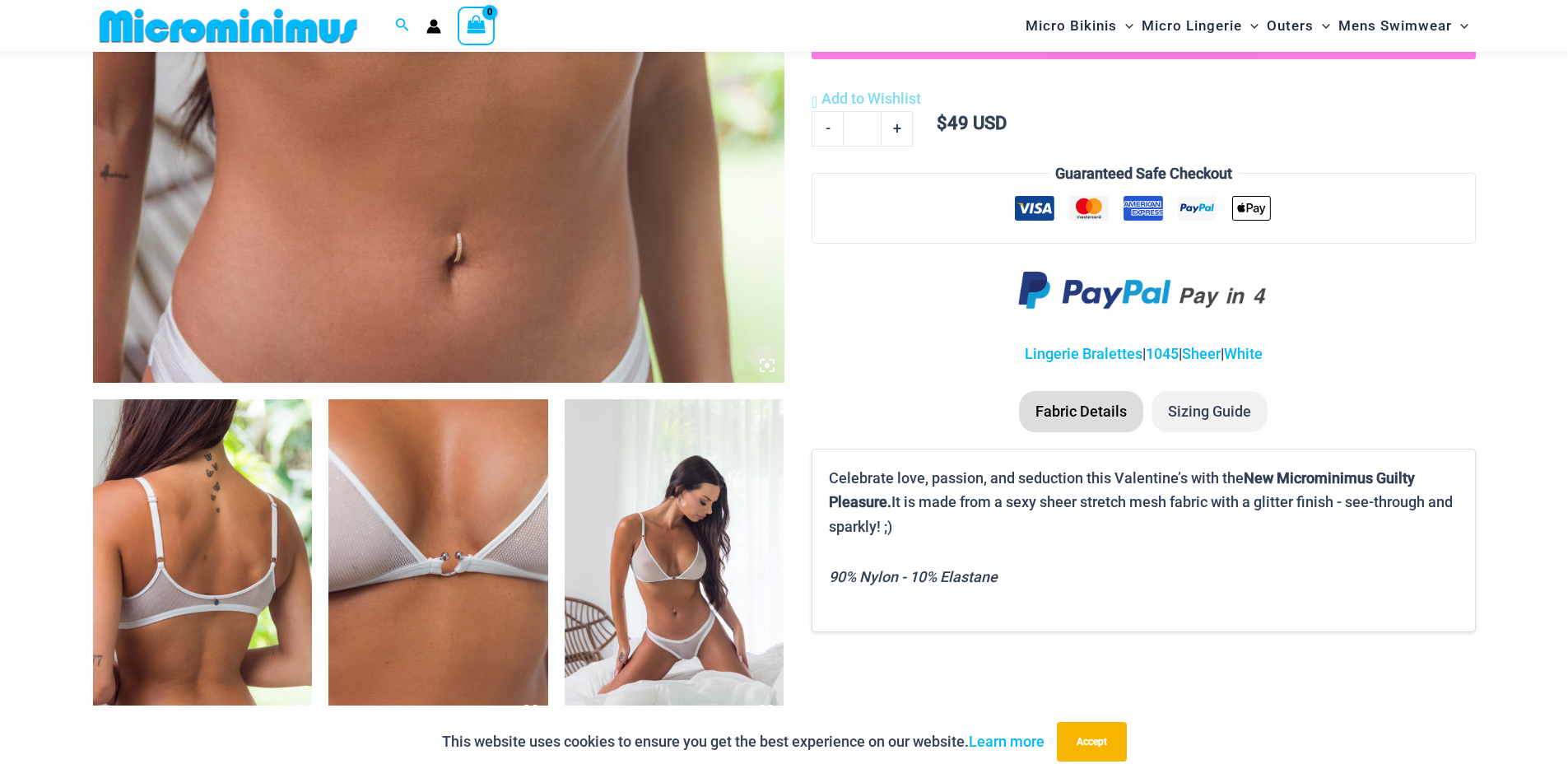
scroll to position [1297, 0]
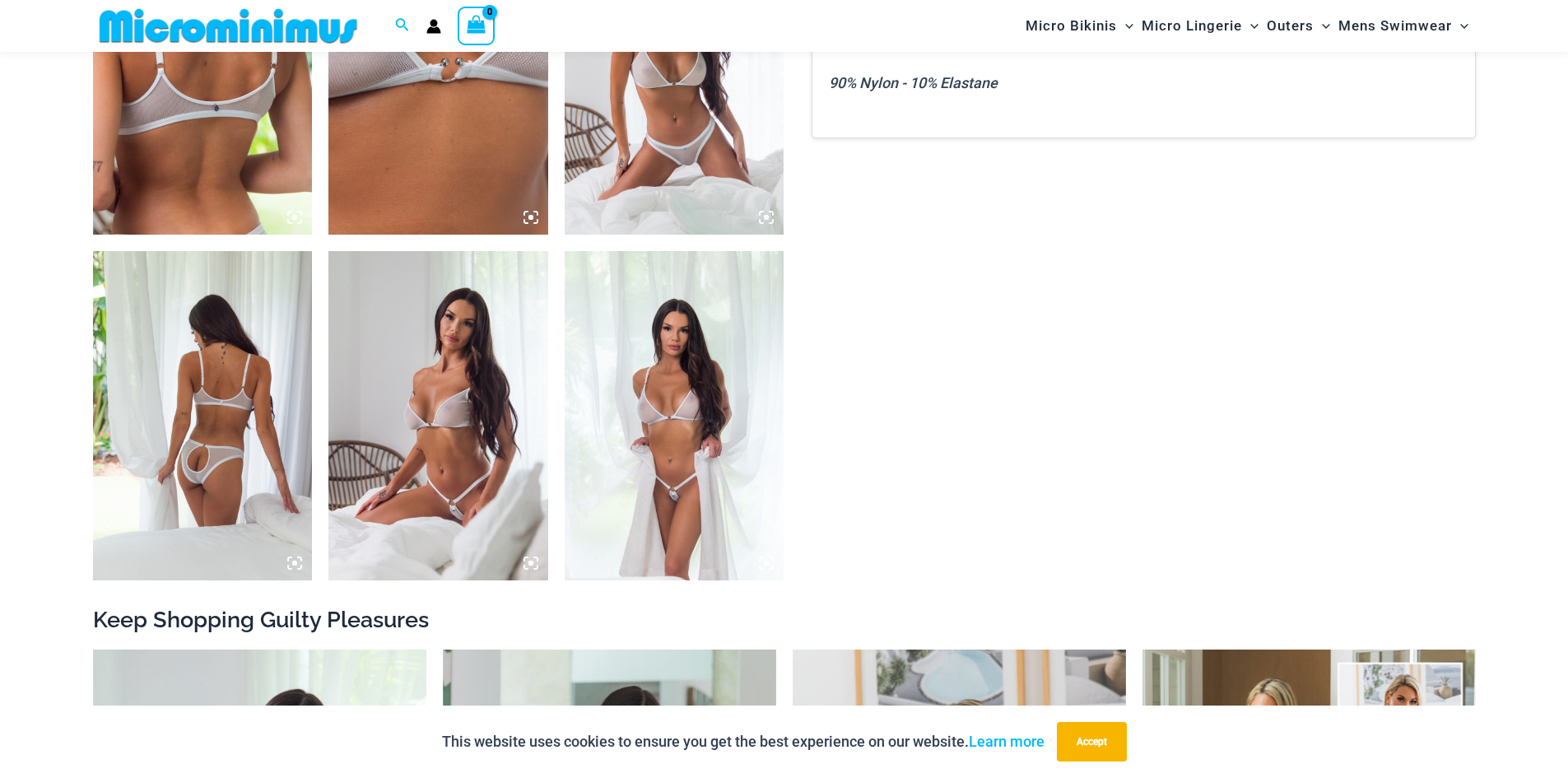
click at [675, 174] on img at bounding box center [674, 70] width 220 height 329
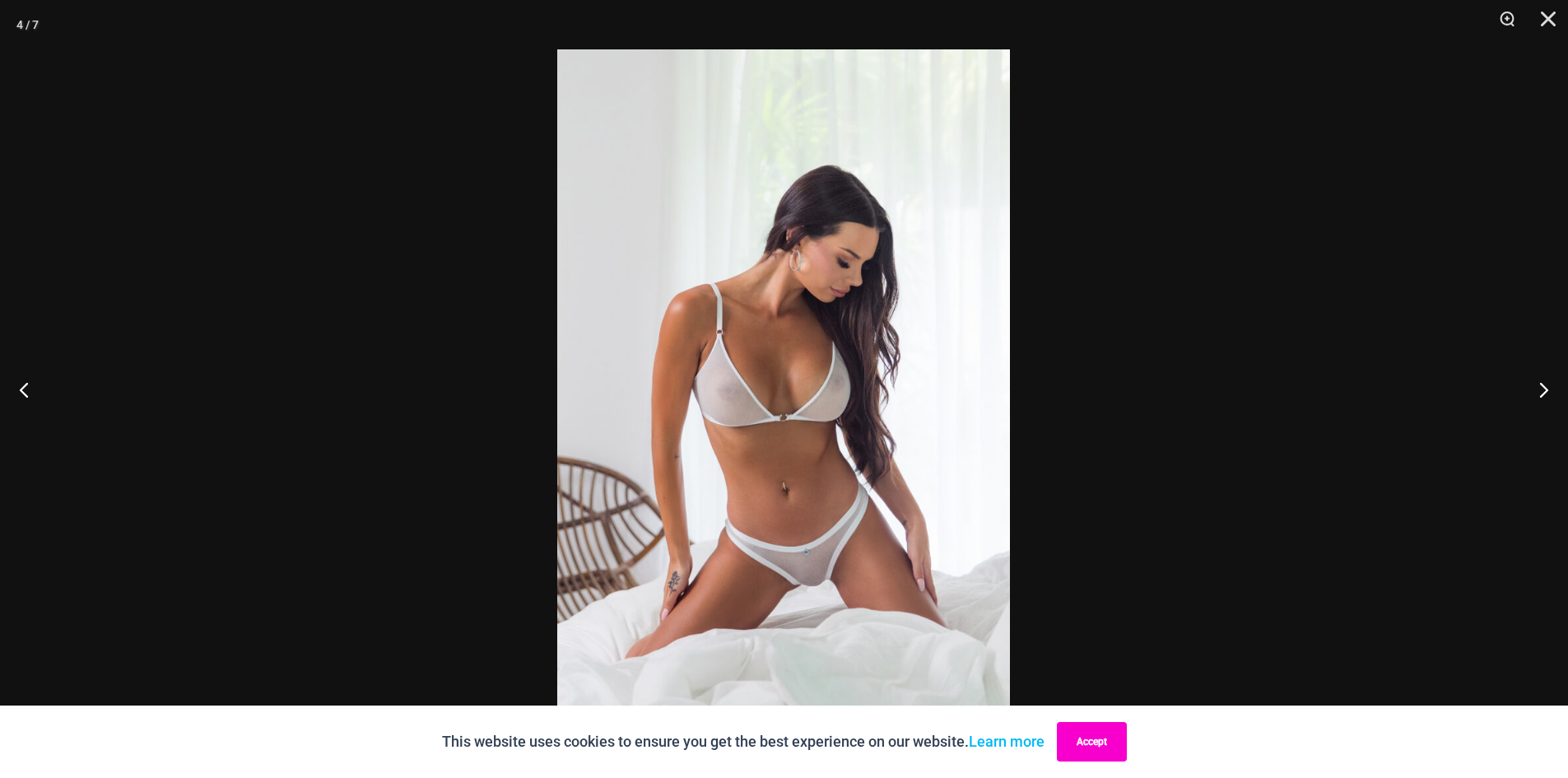
click at [1111, 737] on button "Accept" at bounding box center [1091, 741] width 70 height 40
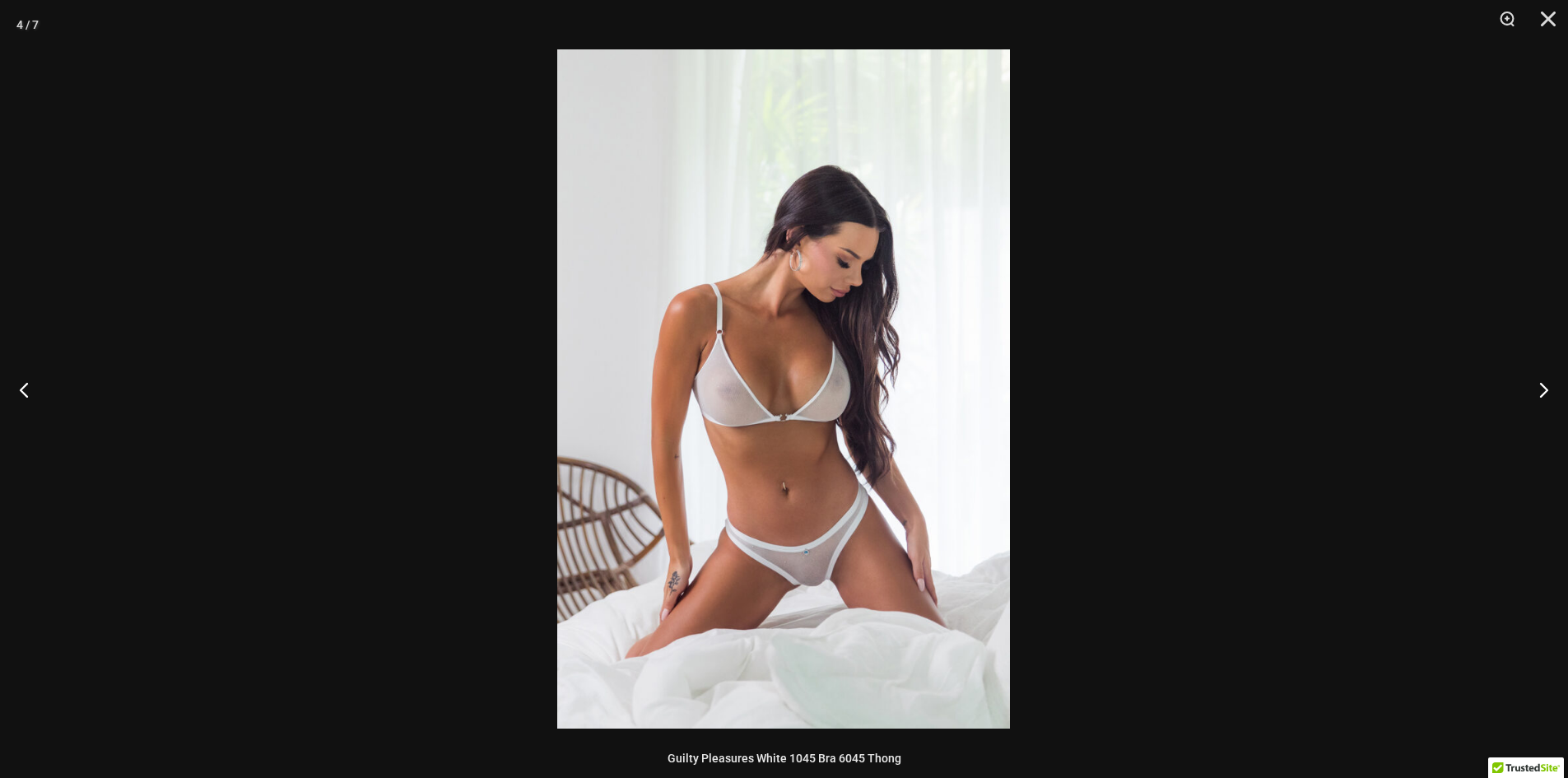
click at [860, 460] on img at bounding box center [783, 389] width 453 height 679
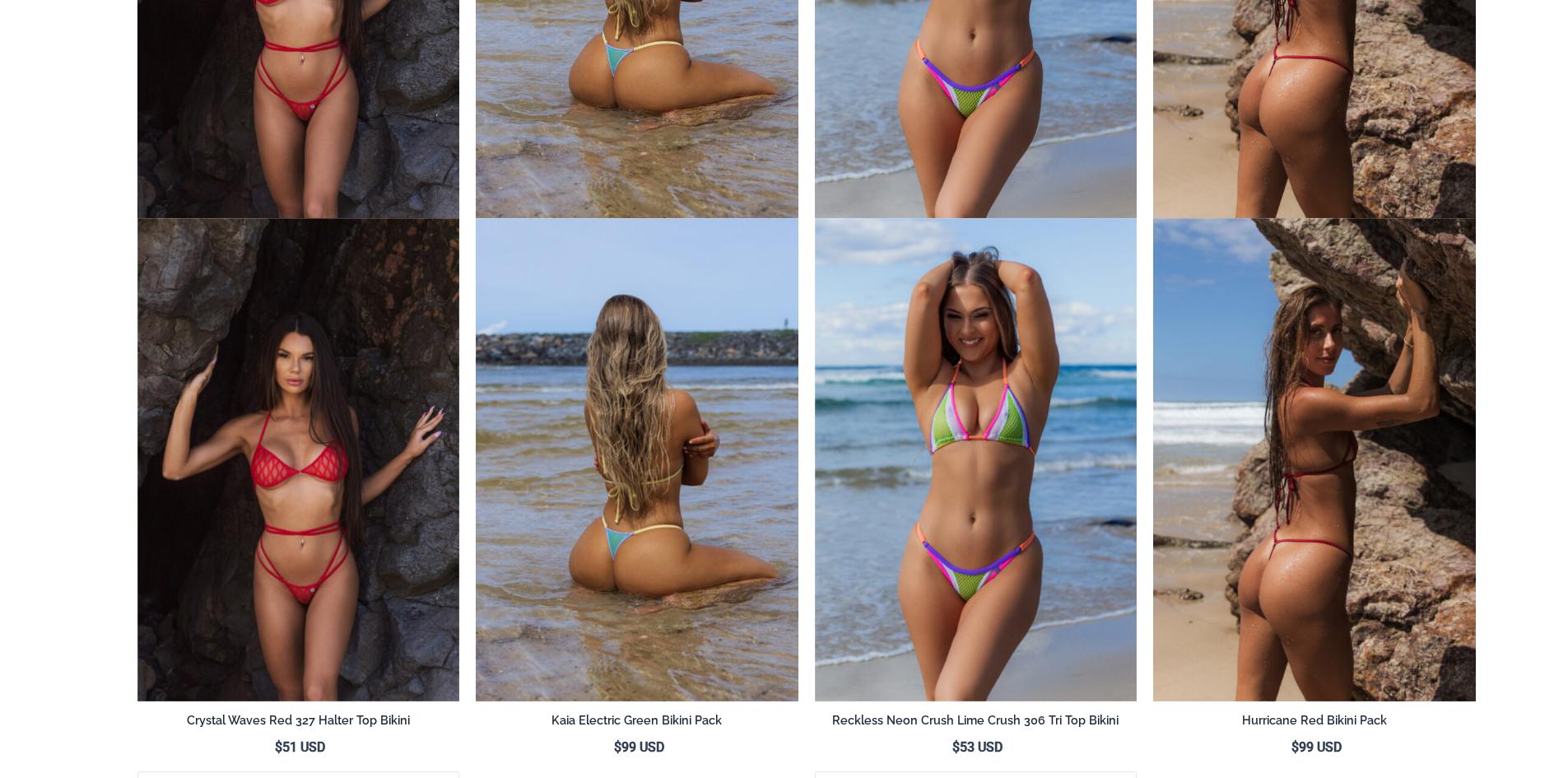
scroll to position [4855, 0]
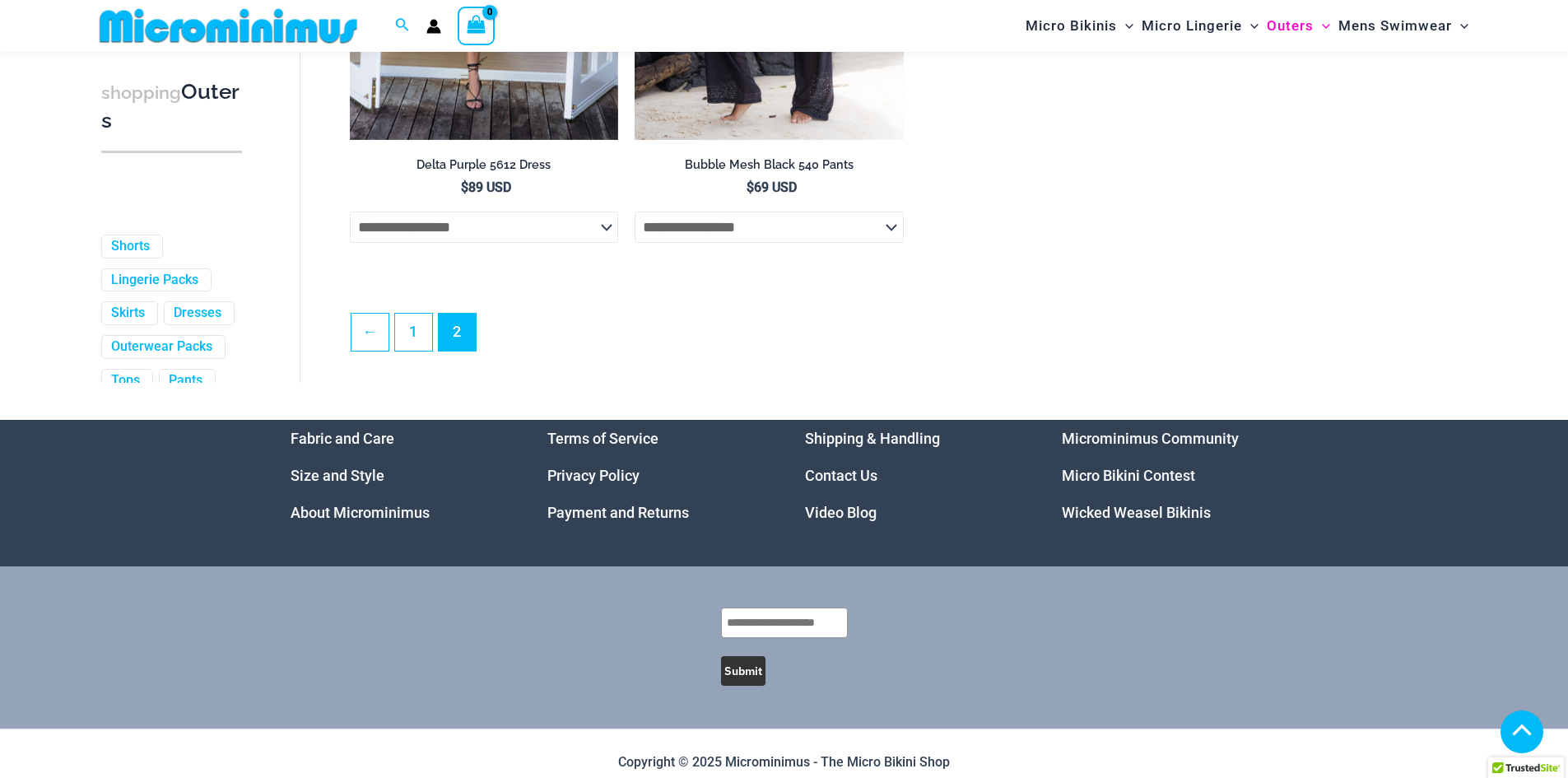
scroll to position [2701, 0]
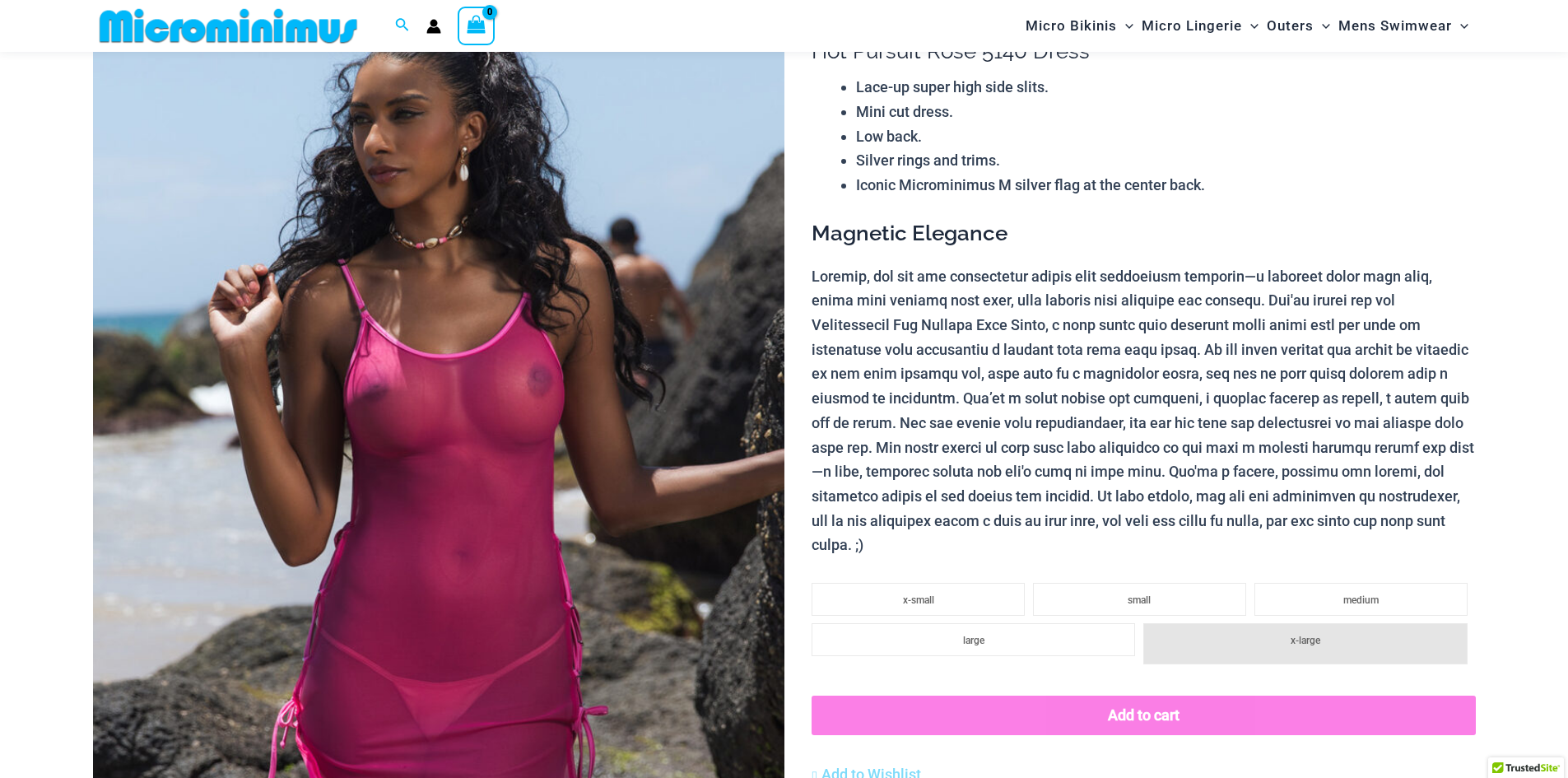
scroll to position [398, 0]
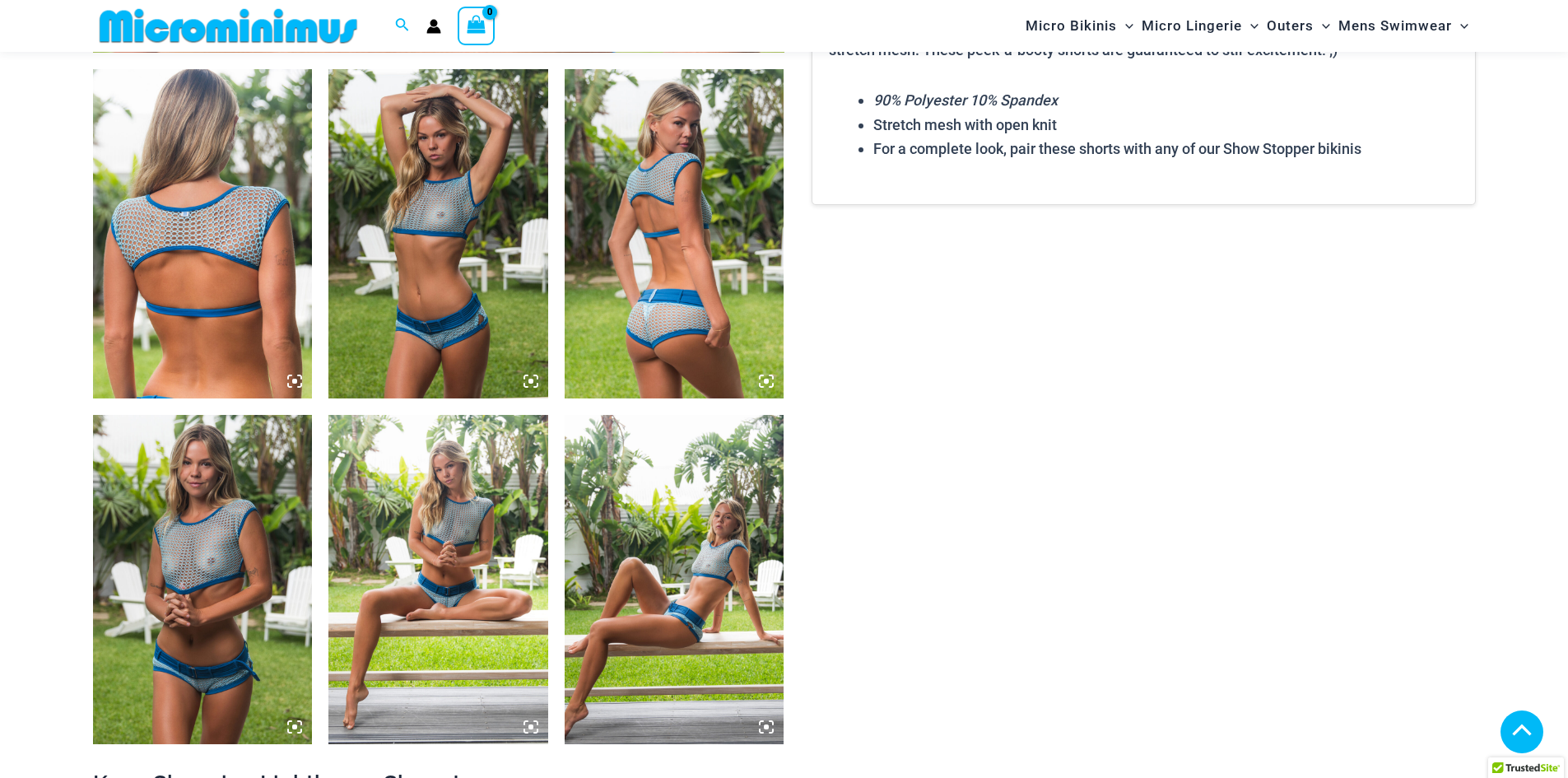
scroll to position [1136, 0]
